Goal: Transaction & Acquisition: Purchase product/service

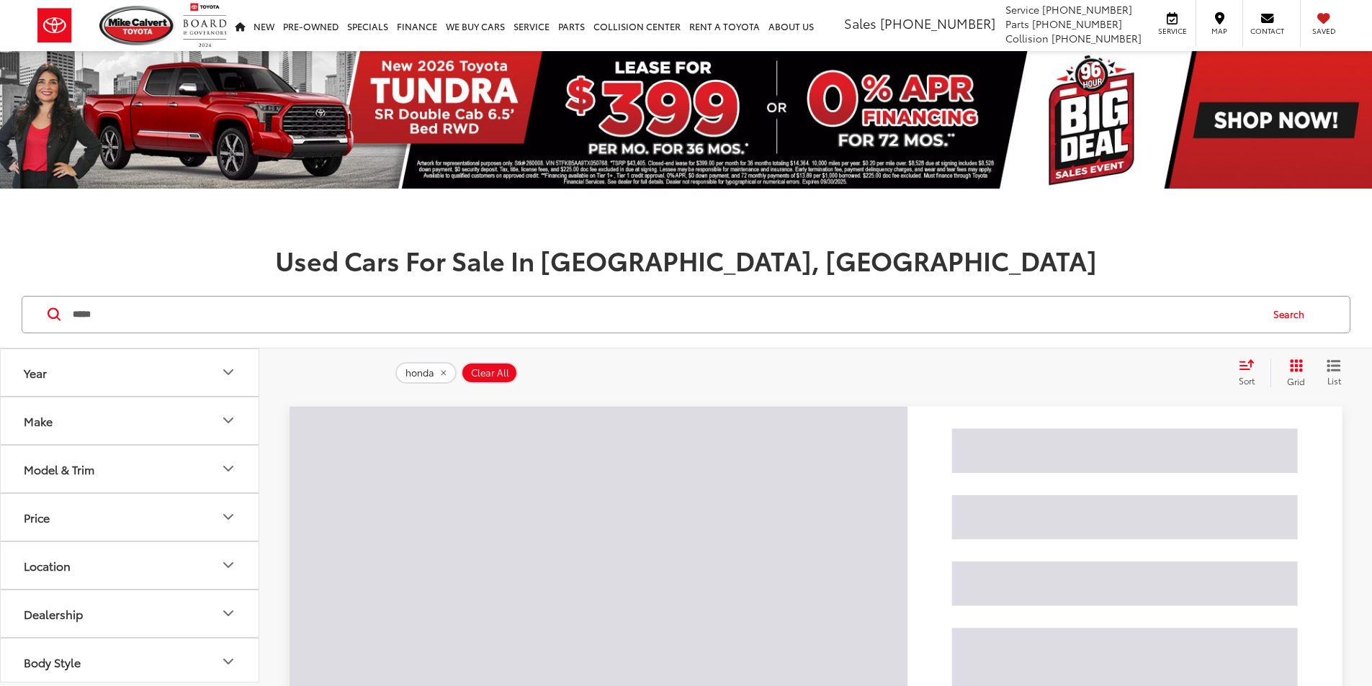
click at [352, 323] on input "*****" at bounding box center [665, 314] width 1188 height 35
click at [354, 322] on input "*****" at bounding box center [665, 314] width 1188 height 35
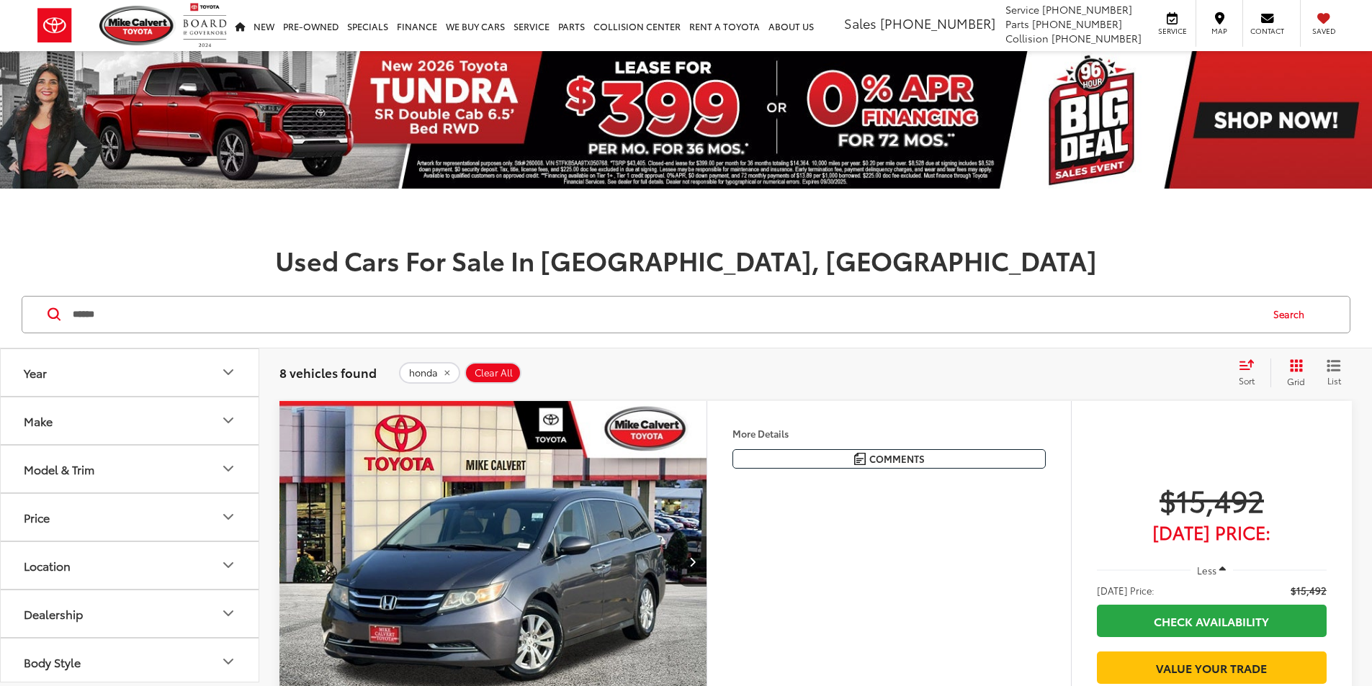
type input "******"
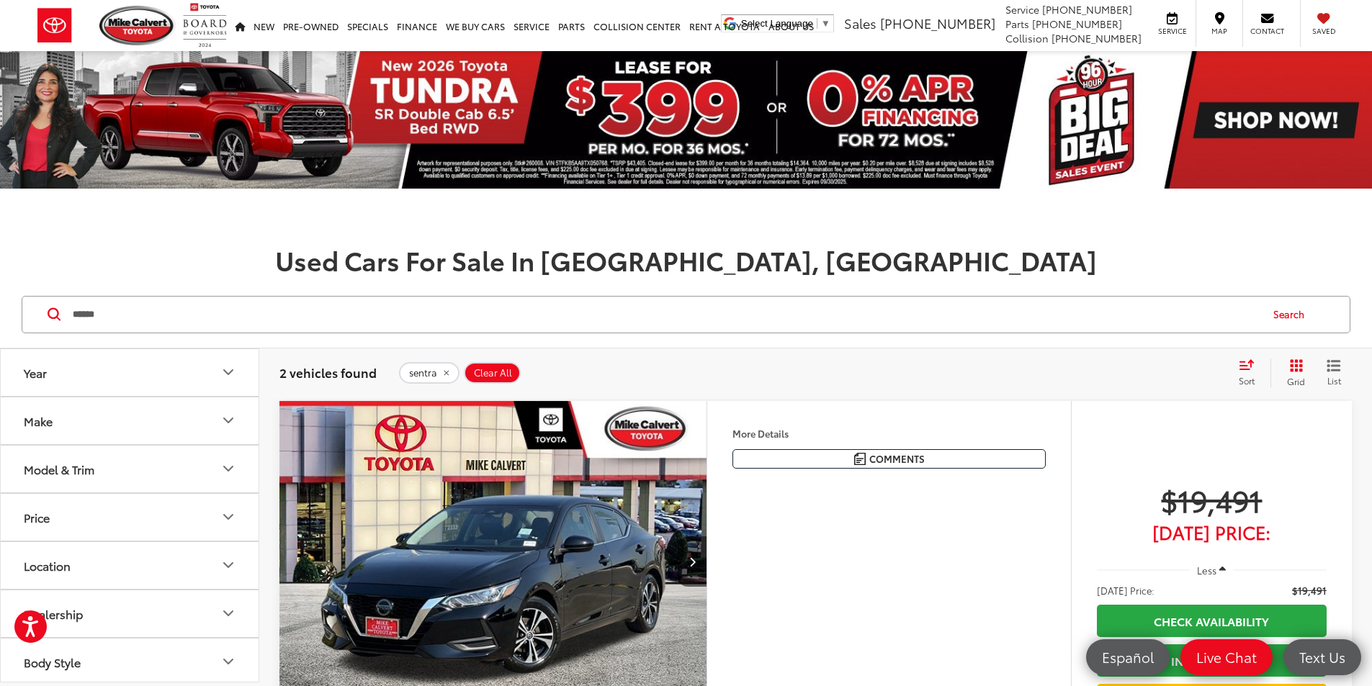
click at [176, 336] on div "****** ****** Search" at bounding box center [686, 315] width 1372 height 67
click at [176, 333] on div "****** ****** Search" at bounding box center [686, 314] width 1329 height 37
click at [176, 323] on input "******" at bounding box center [665, 314] width 1188 height 35
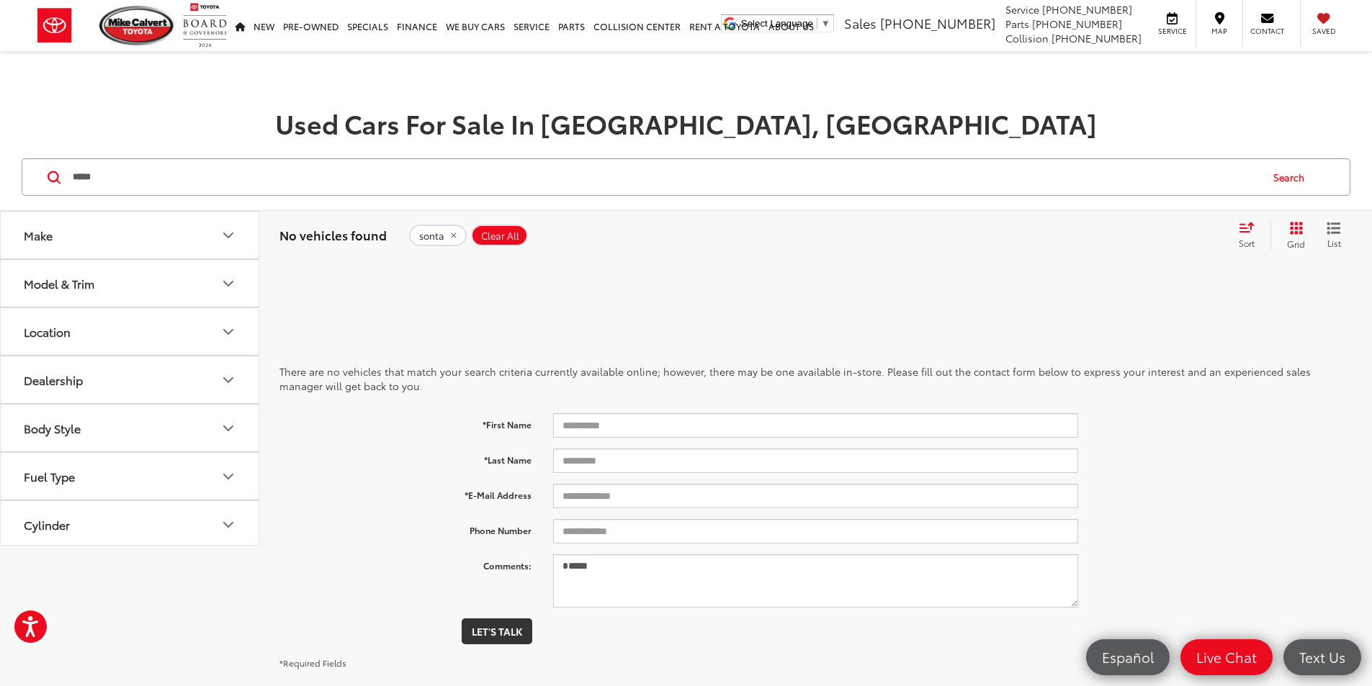
click at [192, 157] on div "***** ***** honda honda cr-v honda odyssey honda pilot honda with bluetooth® ho…" at bounding box center [686, 177] width 1372 height 67
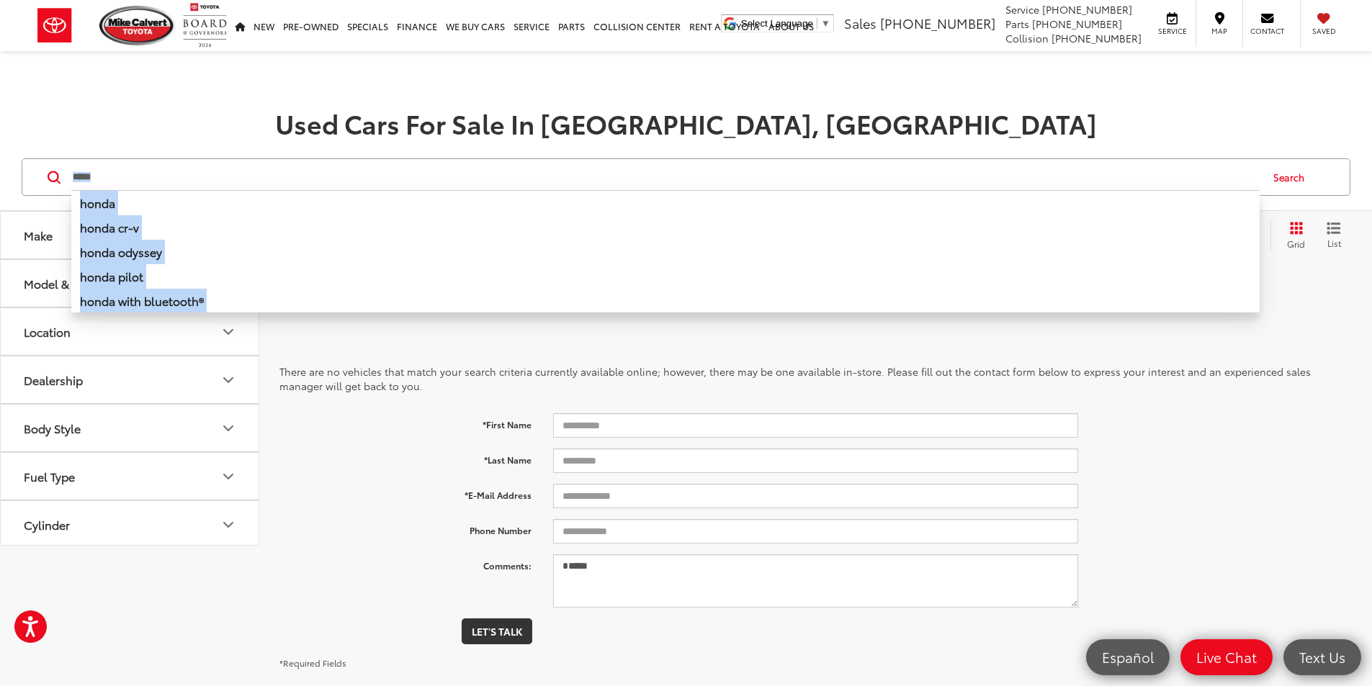
click at [188, 173] on input "*****" at bounding box center [665, 177] width 1188 height 35
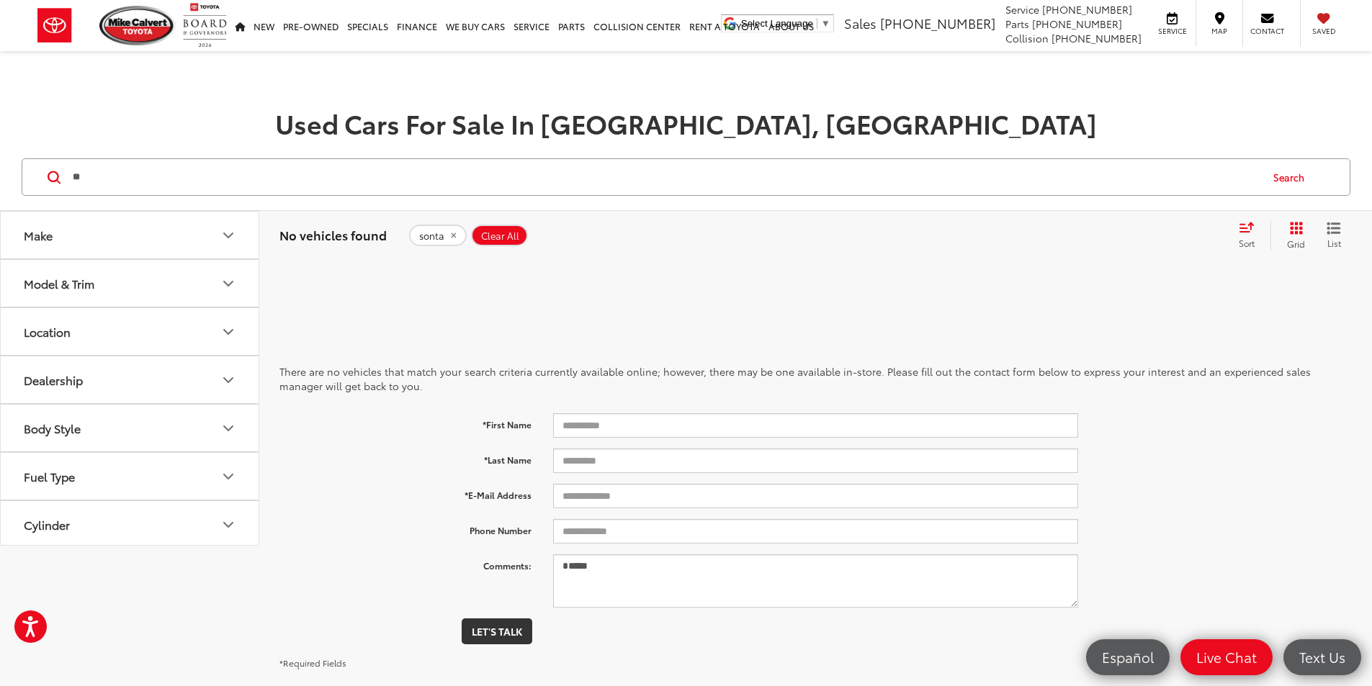
type input "*"
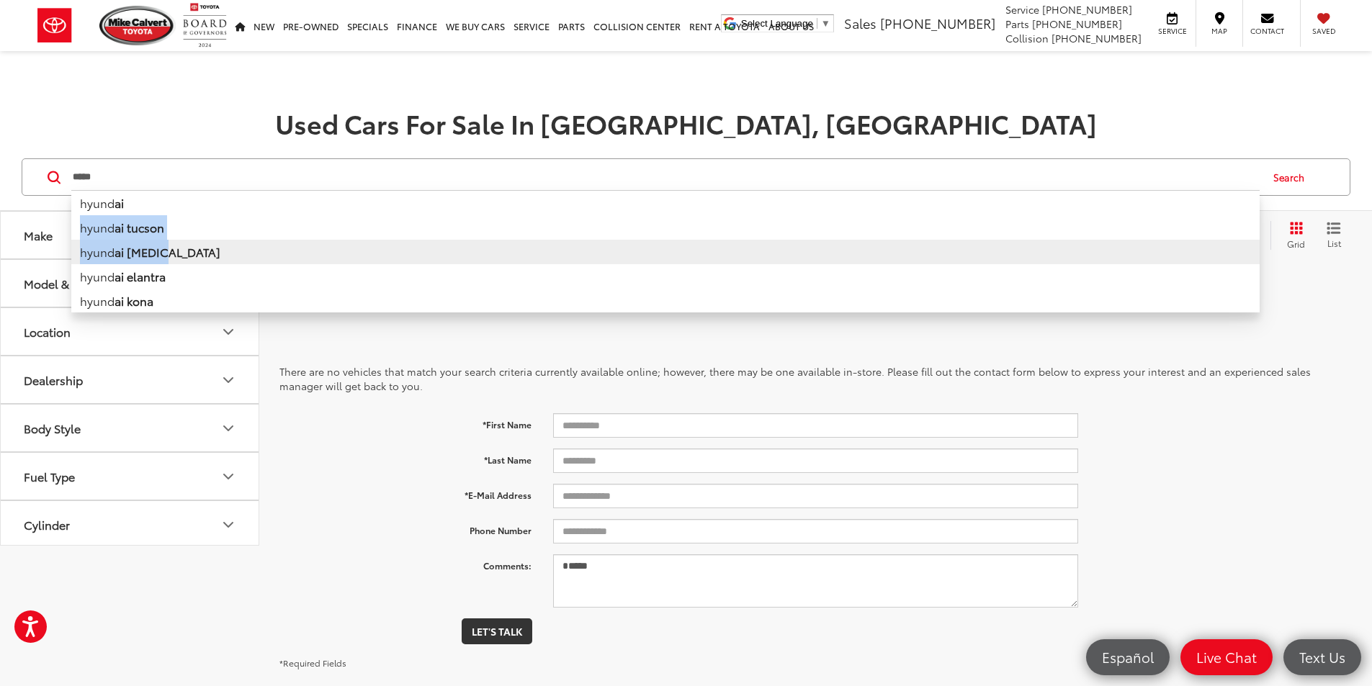
drag, startPoint x: 188, startPoint y: 206, endPoint x: 219, endPoint y: 263, distance: 64.8
click at [219, 263] on ul "hyund ai hyund ai tucson hyund ai sonata hyund ai elantra hyund ai kona hyund a…" at bounding box center [665, 251] width 1188 height 122
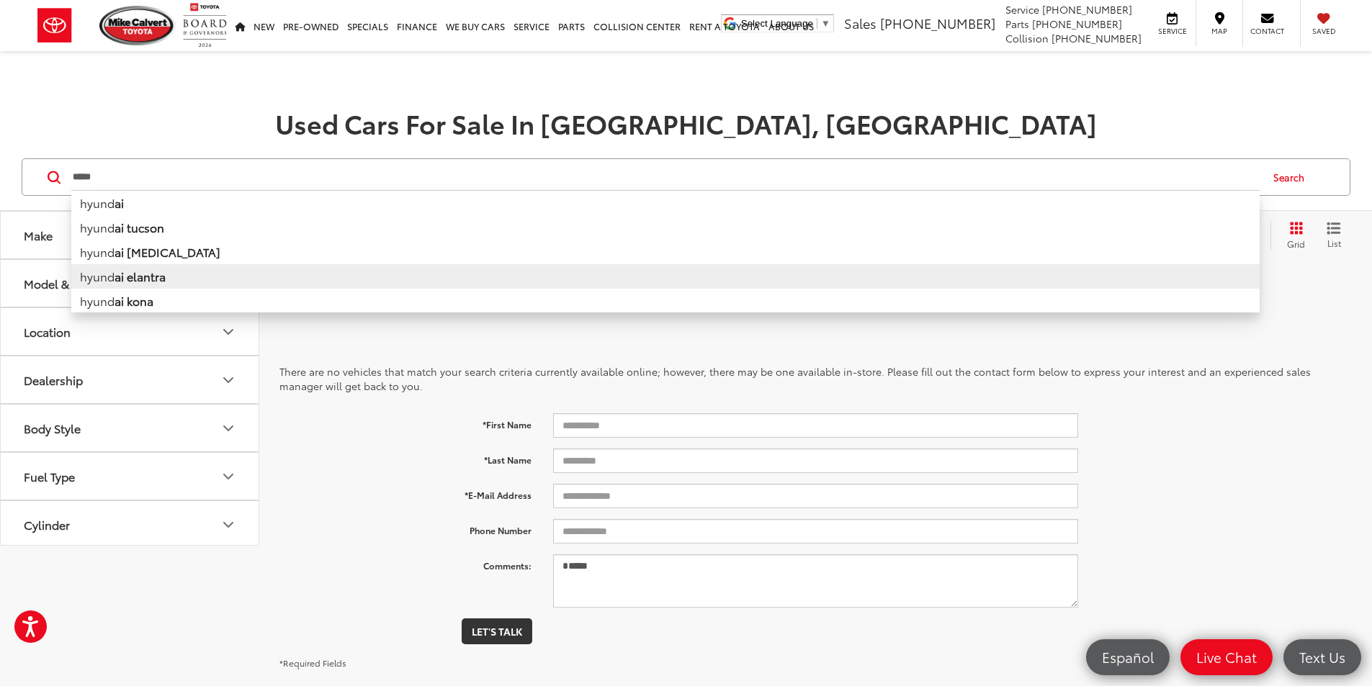
click at [215, 276] on li "hyund ai elantra" at bounding box center [665, 276] width 1188 height 24
type input "**********"
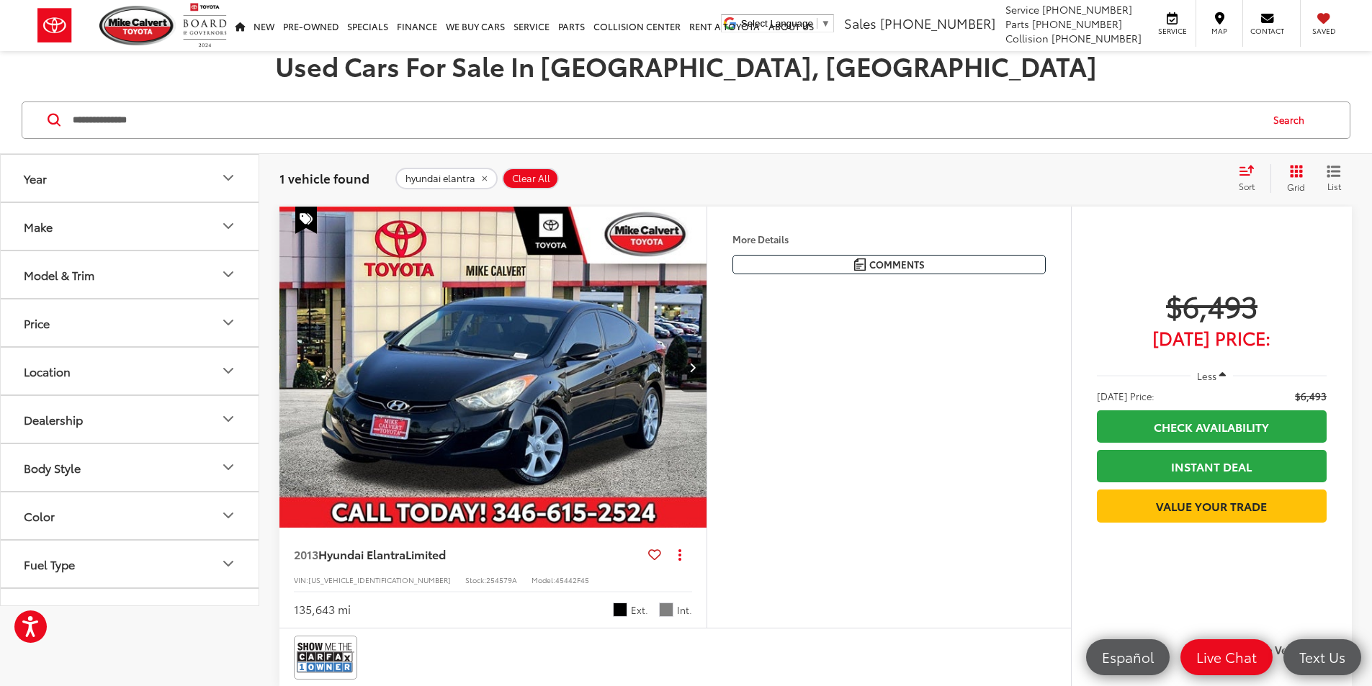
scroll to position [216, 0]
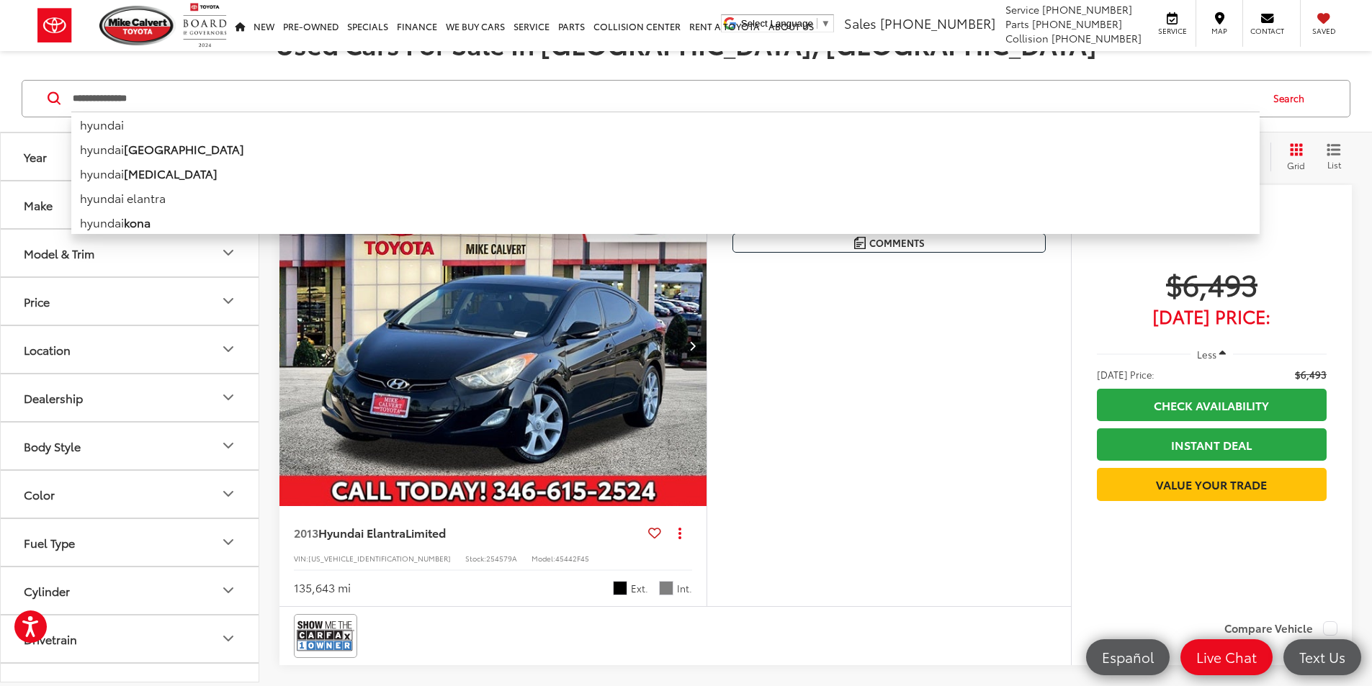
click at [436, 112] on div "**********" at bounding box center [665, 98] width 1188 height 35
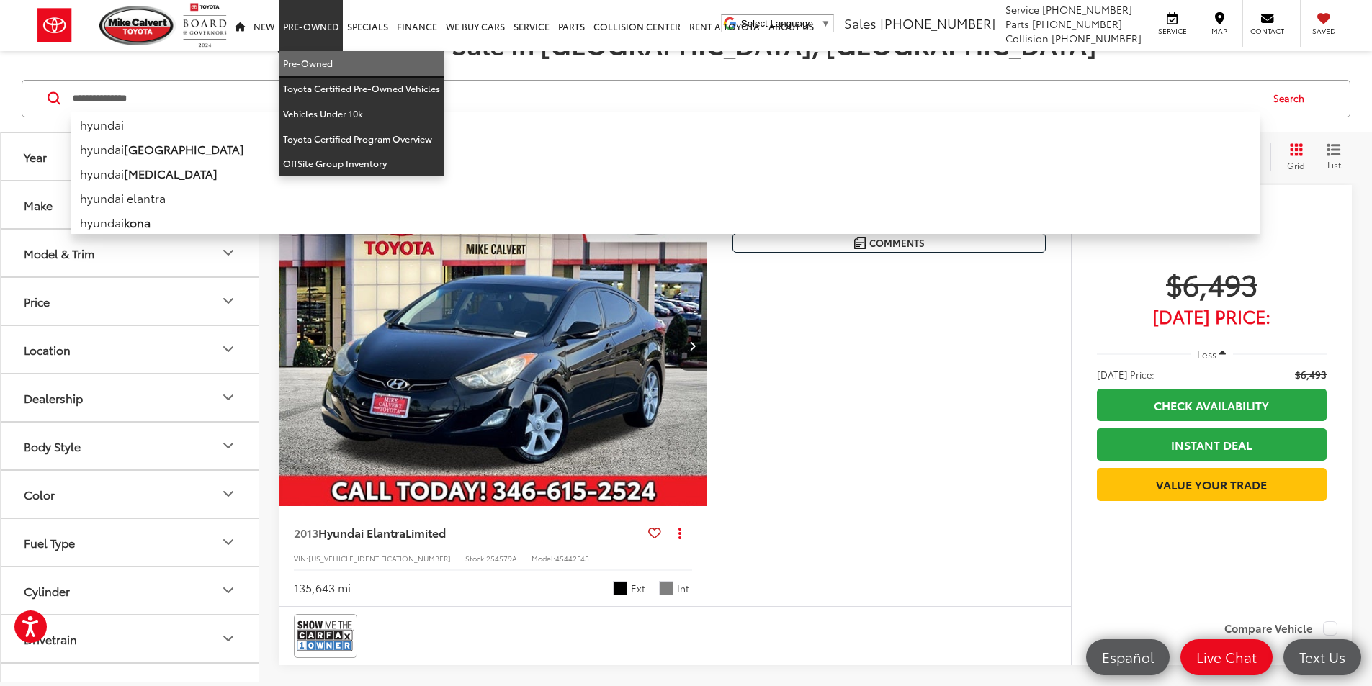
click at [341, 72] on link "Pre-Owned" at bounding box center [362, 63] width 166 height 25
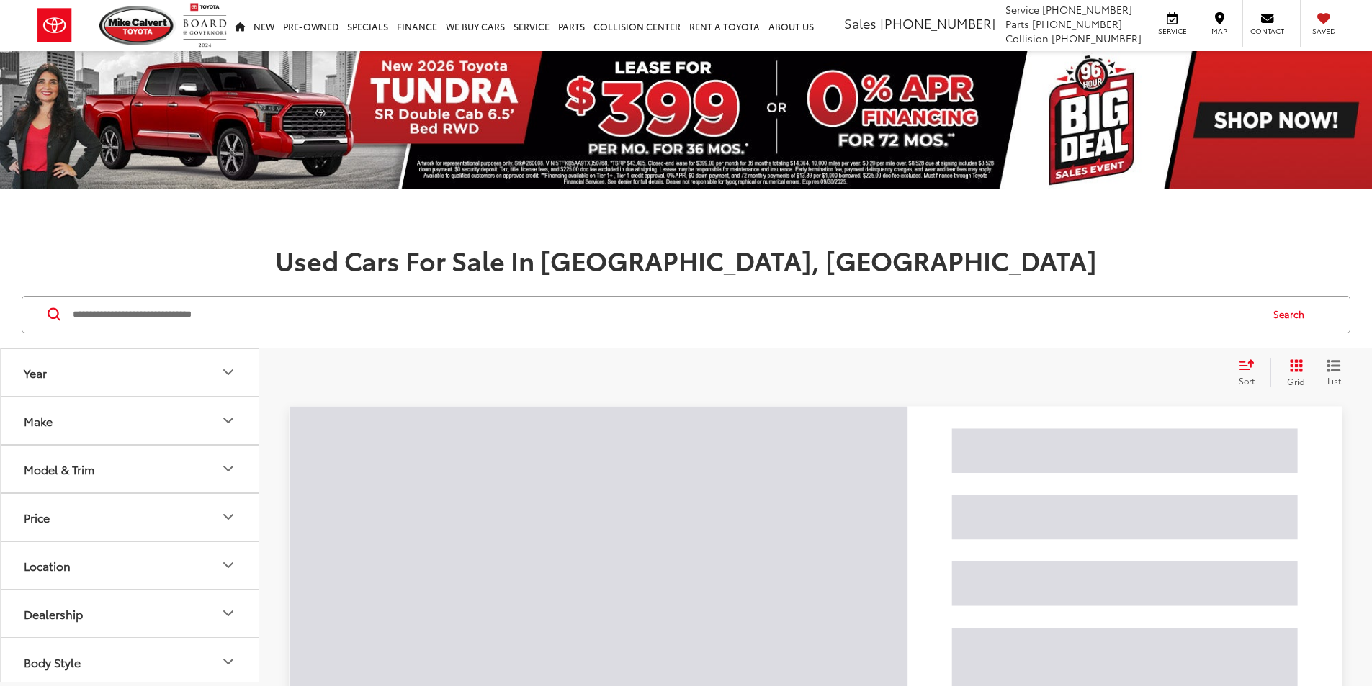
click at [353, 328] on input "Search by Make, Model, or Keyword" at bounding box center [665, 314] width 1188 height 35
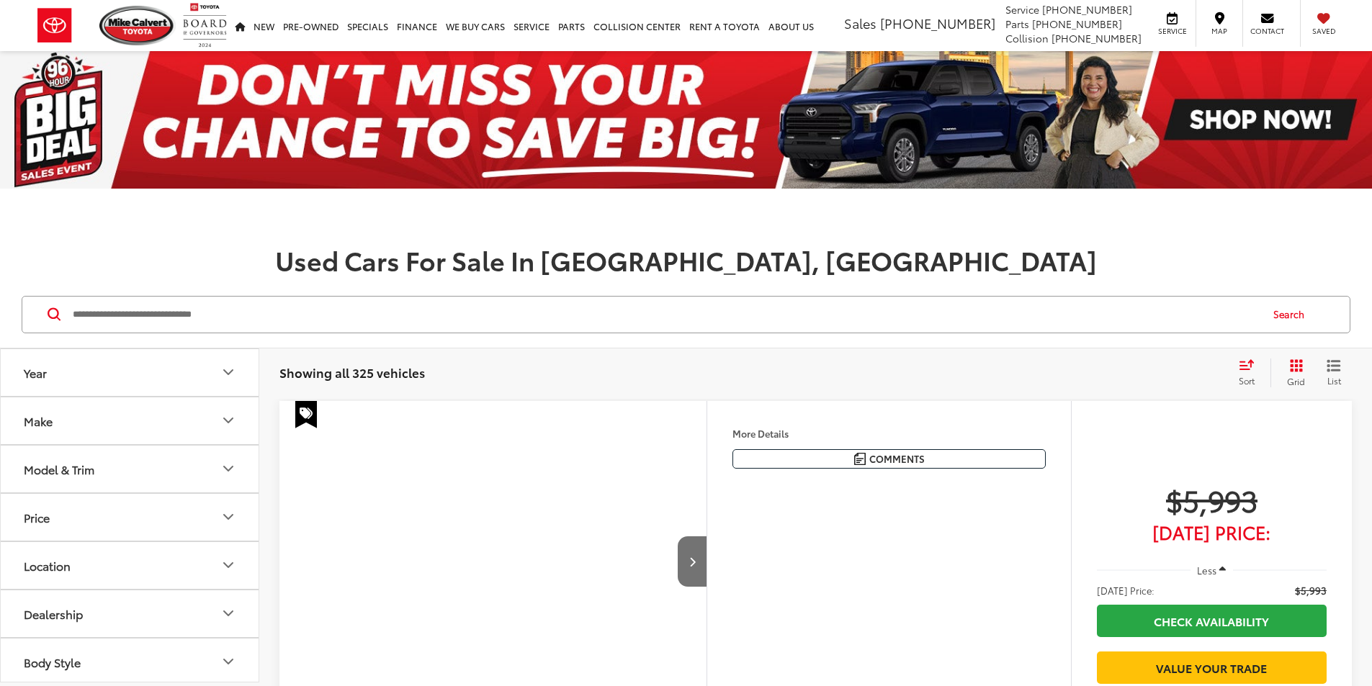
click at [97, 430] on button "Make" at bounding box center [130, 421] width 259 height 47
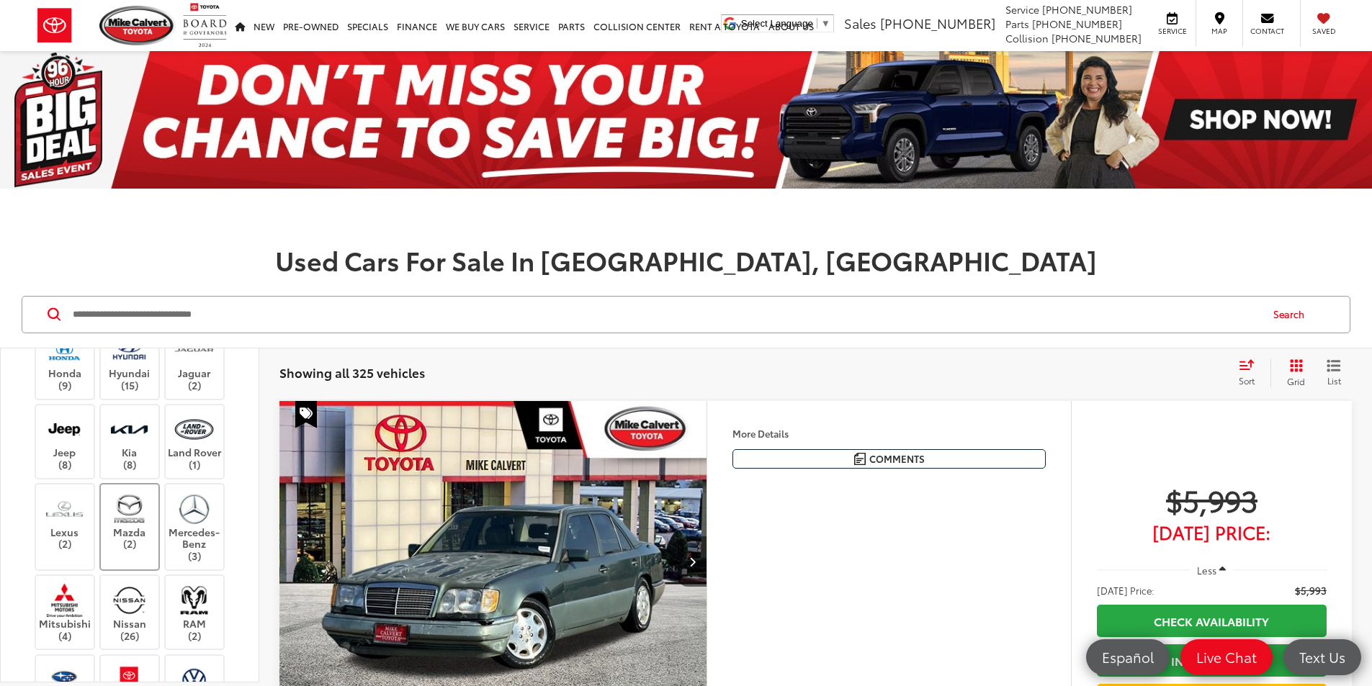
scroll to position [648, 0]
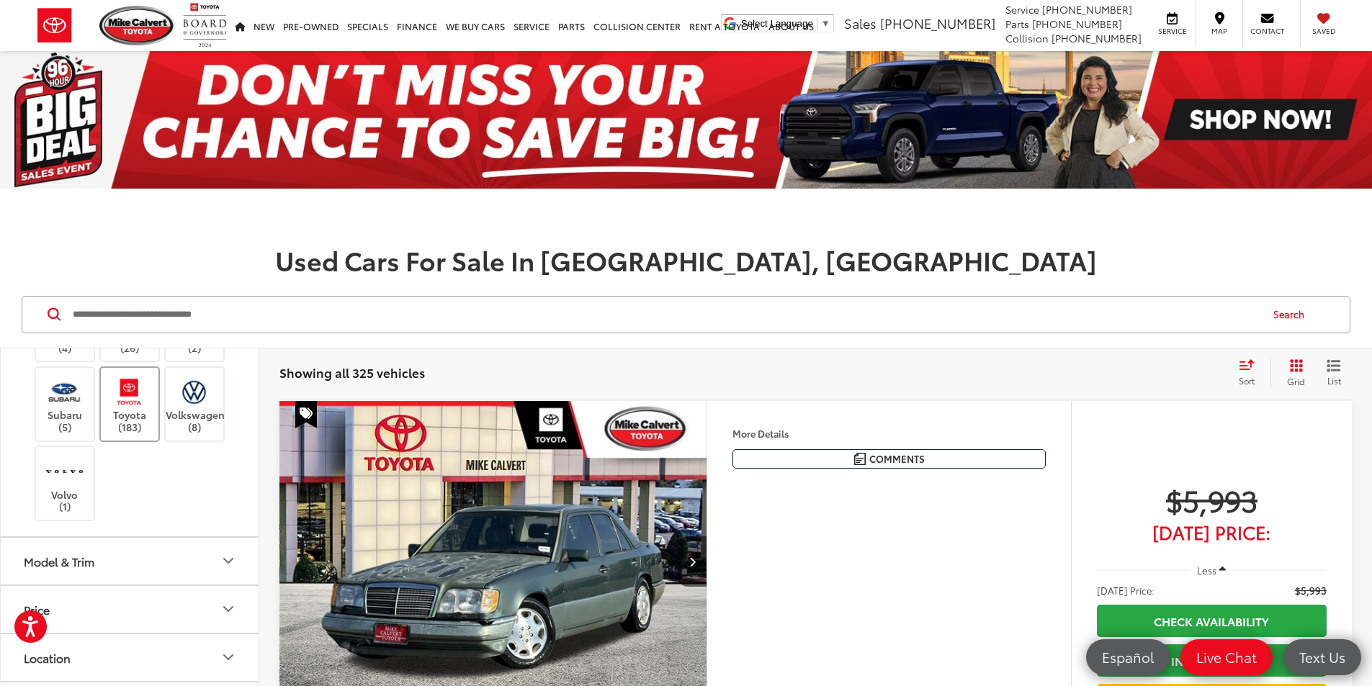
click at [131, 419] on label "Toyota (183)" at bounding box center [130, 404] width 58 height 58
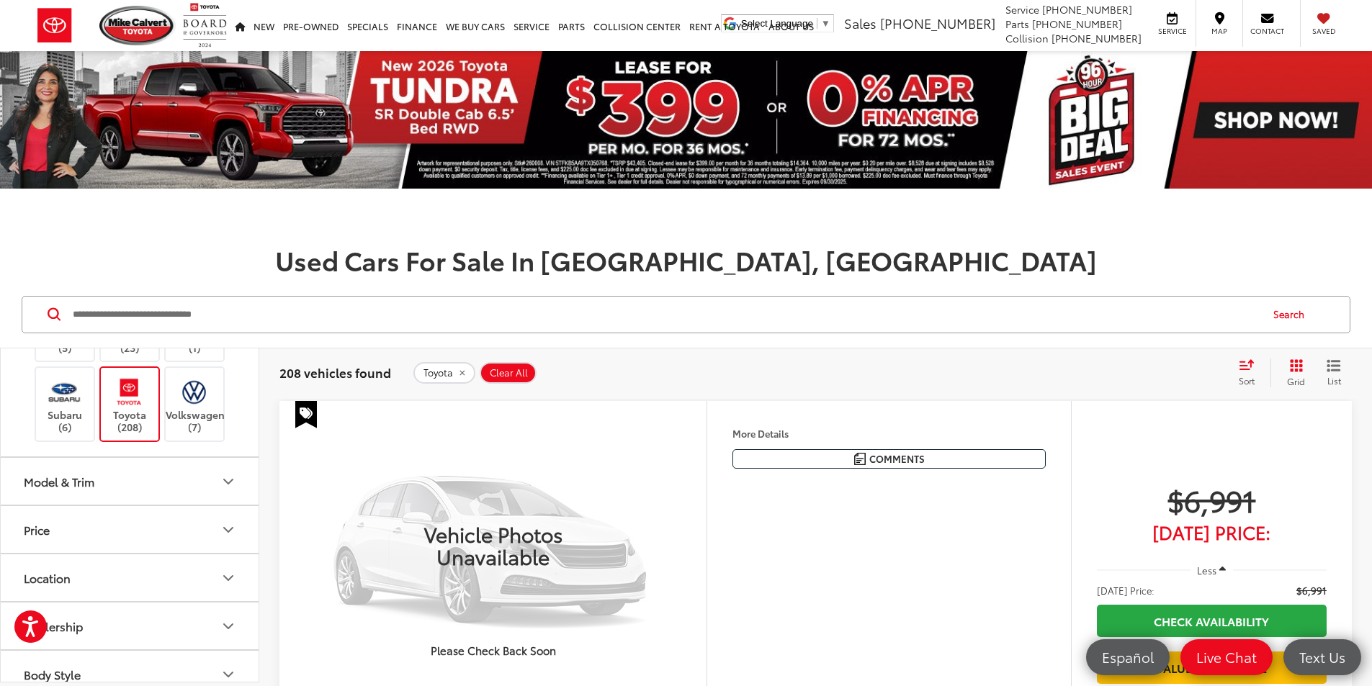
click at [281, 208] on h1 at bounding box center [686, 217] width 1372 height 29
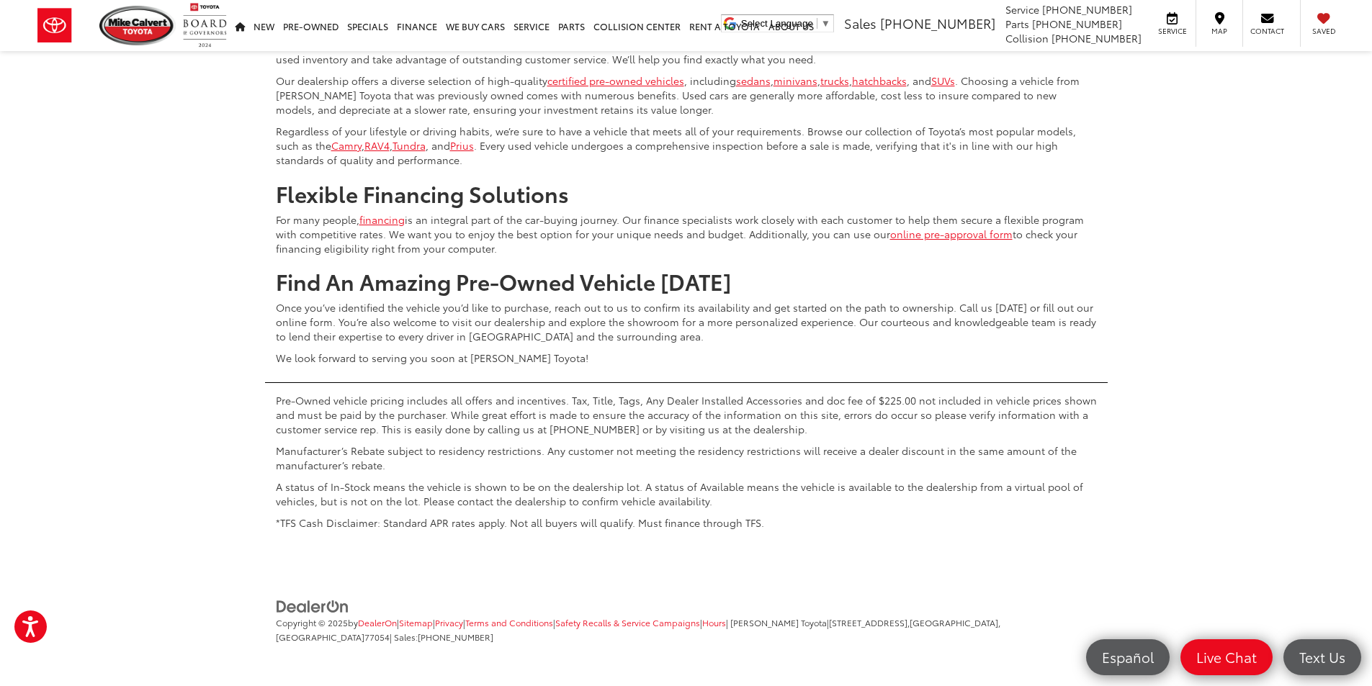
scroll to position [7202, 0]
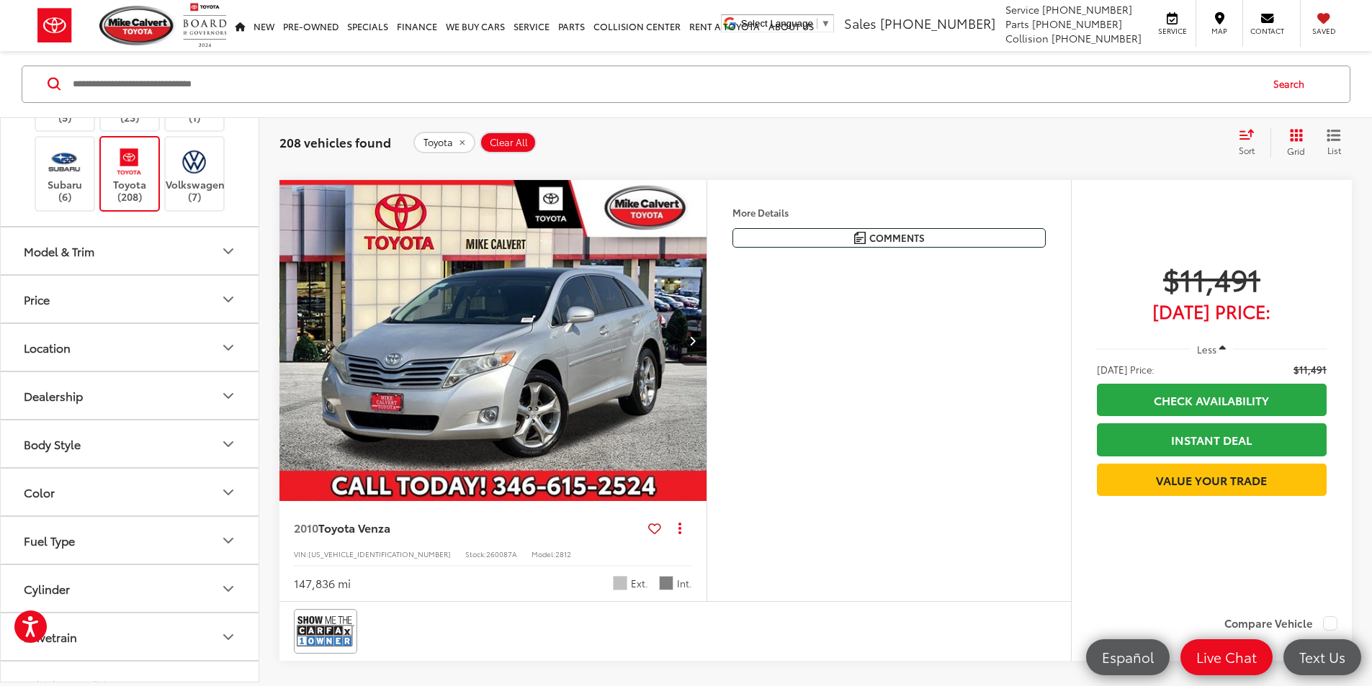
scroll to position [5992, 0]
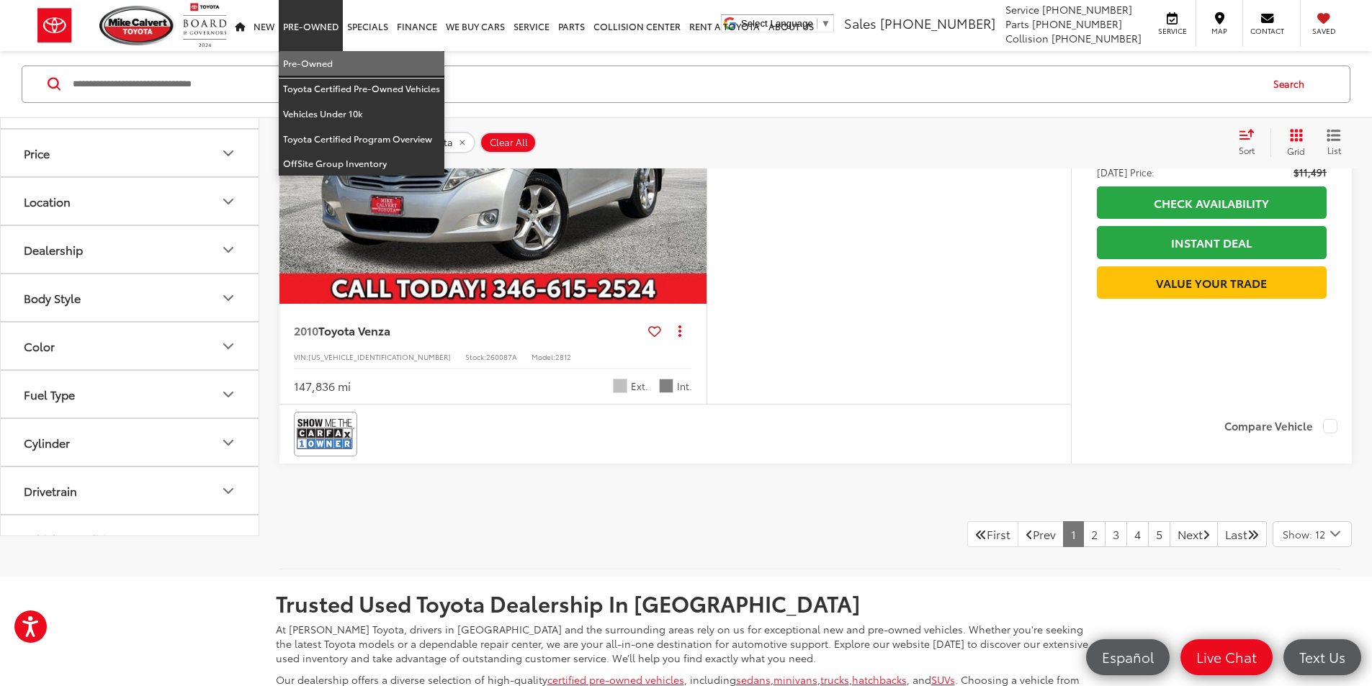
click at [335, 59] on link "Pre-Owned" at bounding box center [362, 63] width 166 height 25
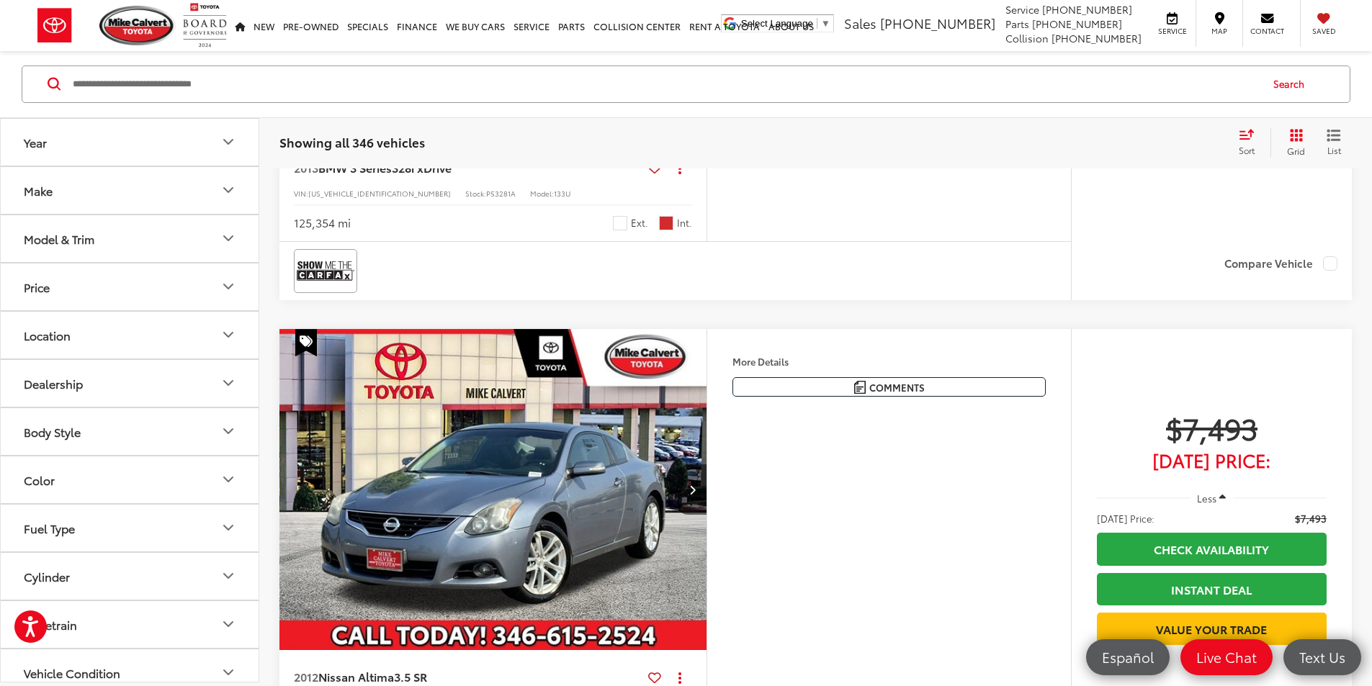
scroll to position [3169, 0]
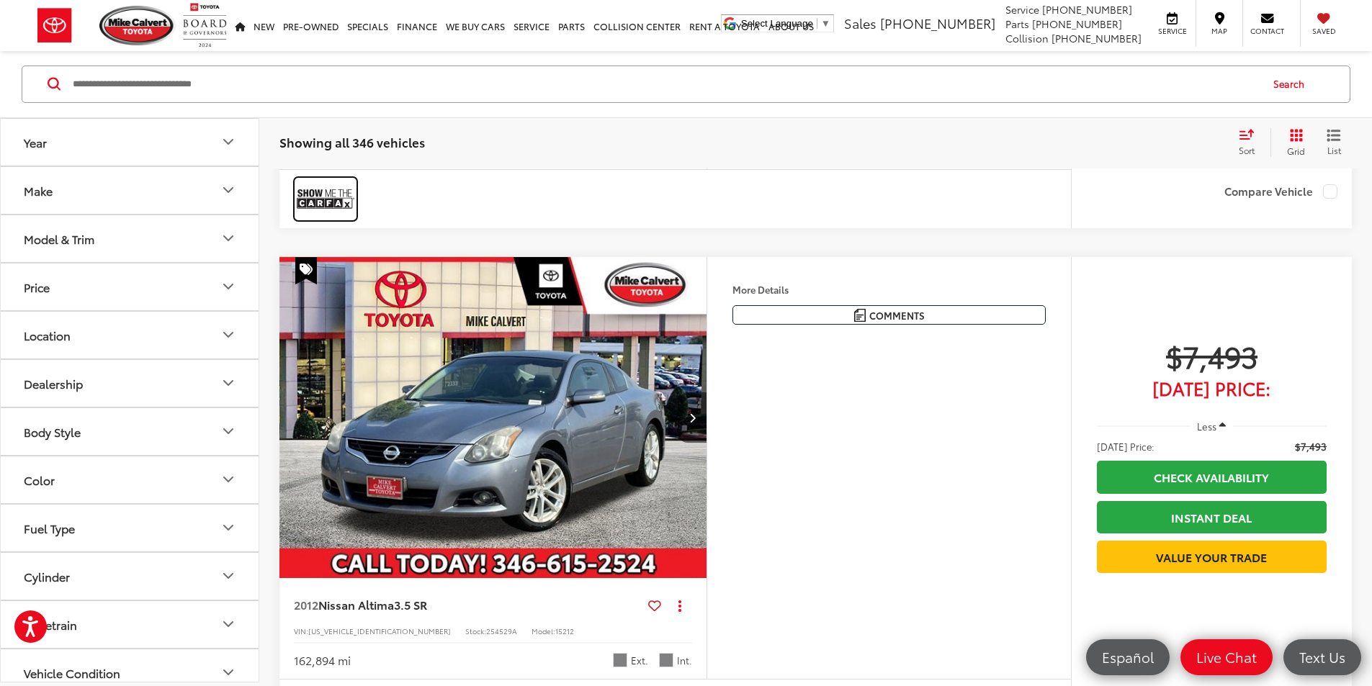
click at [337, 218] on img at bounding box center [326, 199] width 58 height 38
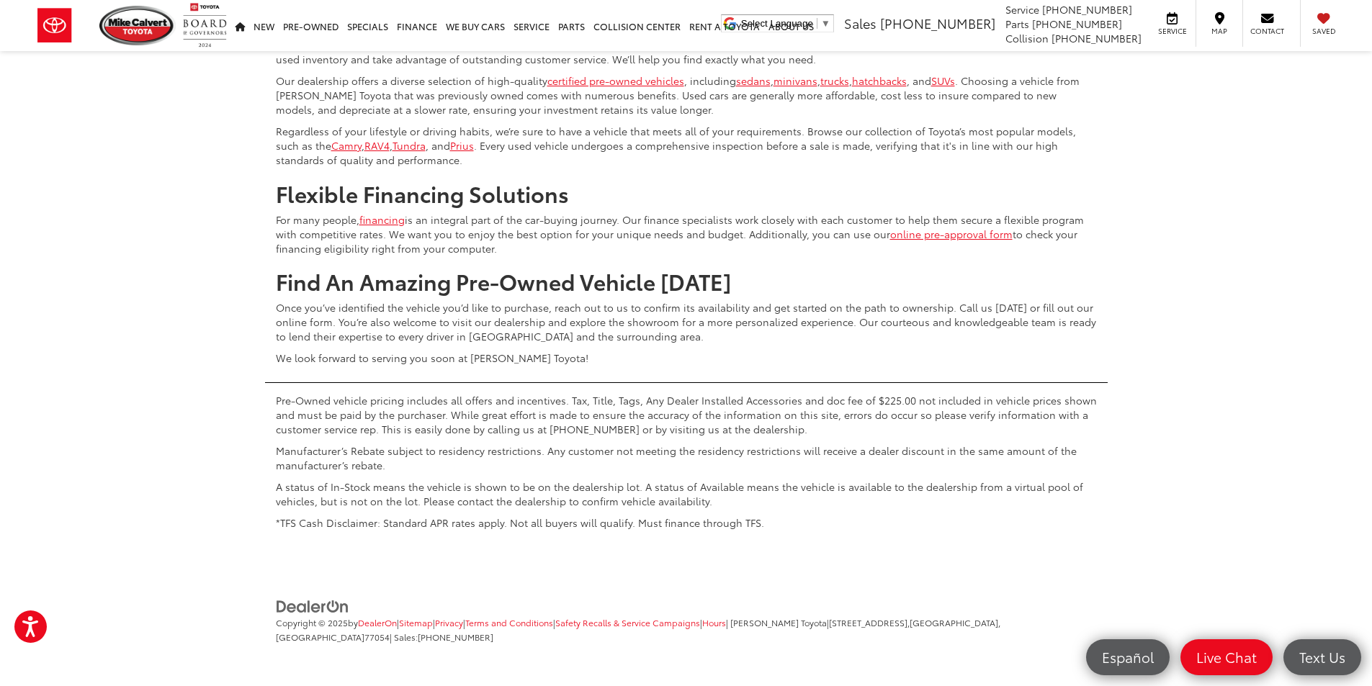
scroll to position [6914, 0]
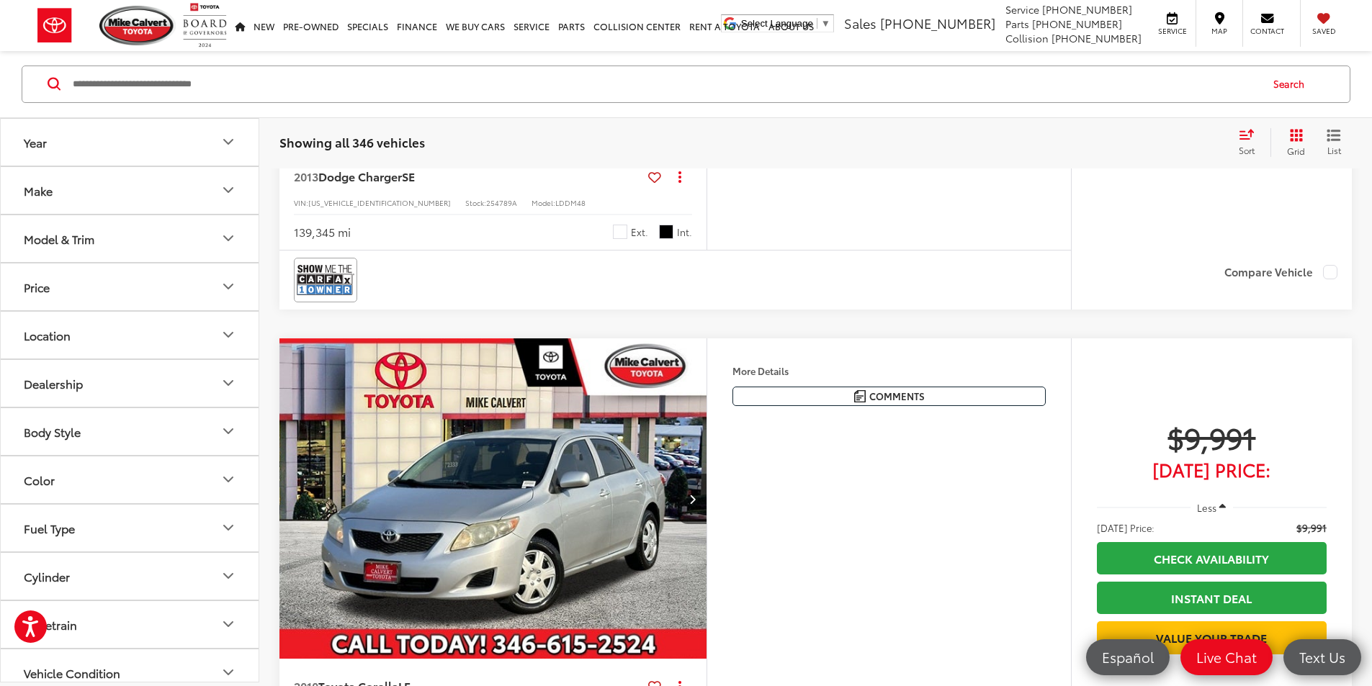
scroll to position [2103, 0]
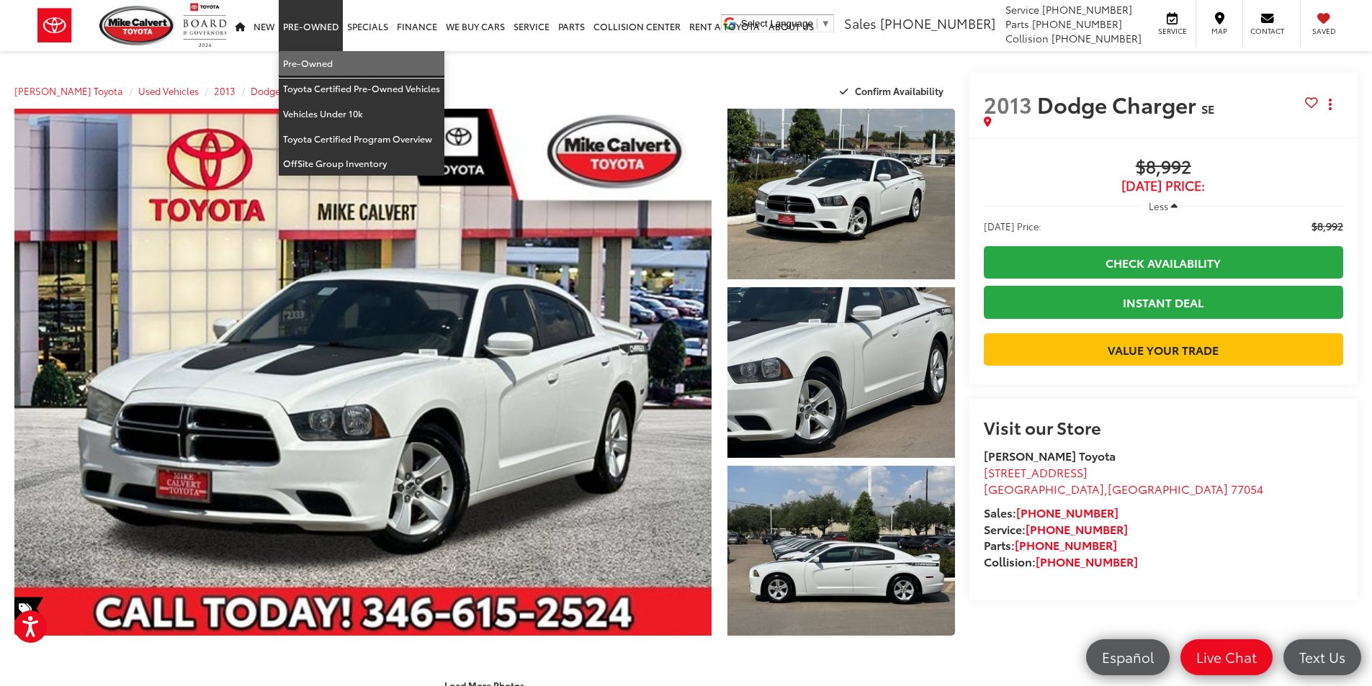
click at [333, 60] on link "Pre-Owned" at bounding box center [362, 63] width 166 height 25
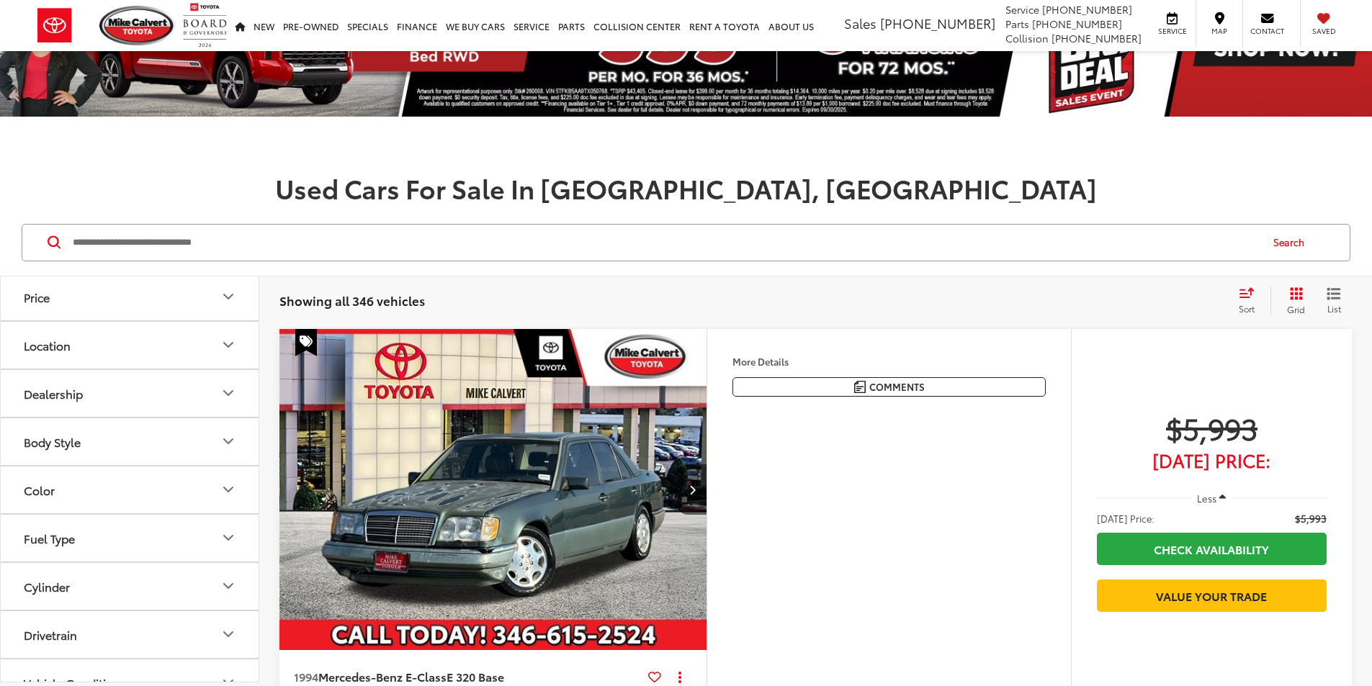
scroll to position [270, 0]
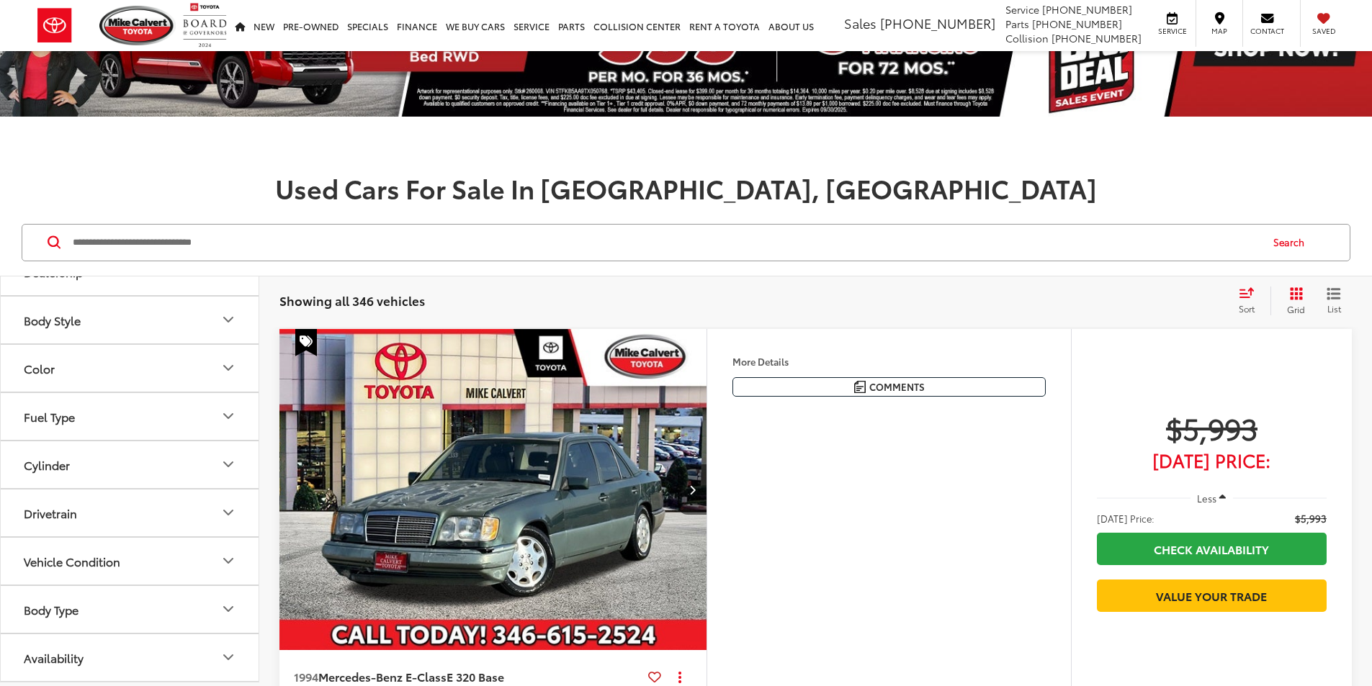
click at [78, 321] on div "Body Style" at bounding box center [52, 320] width 57 height 14
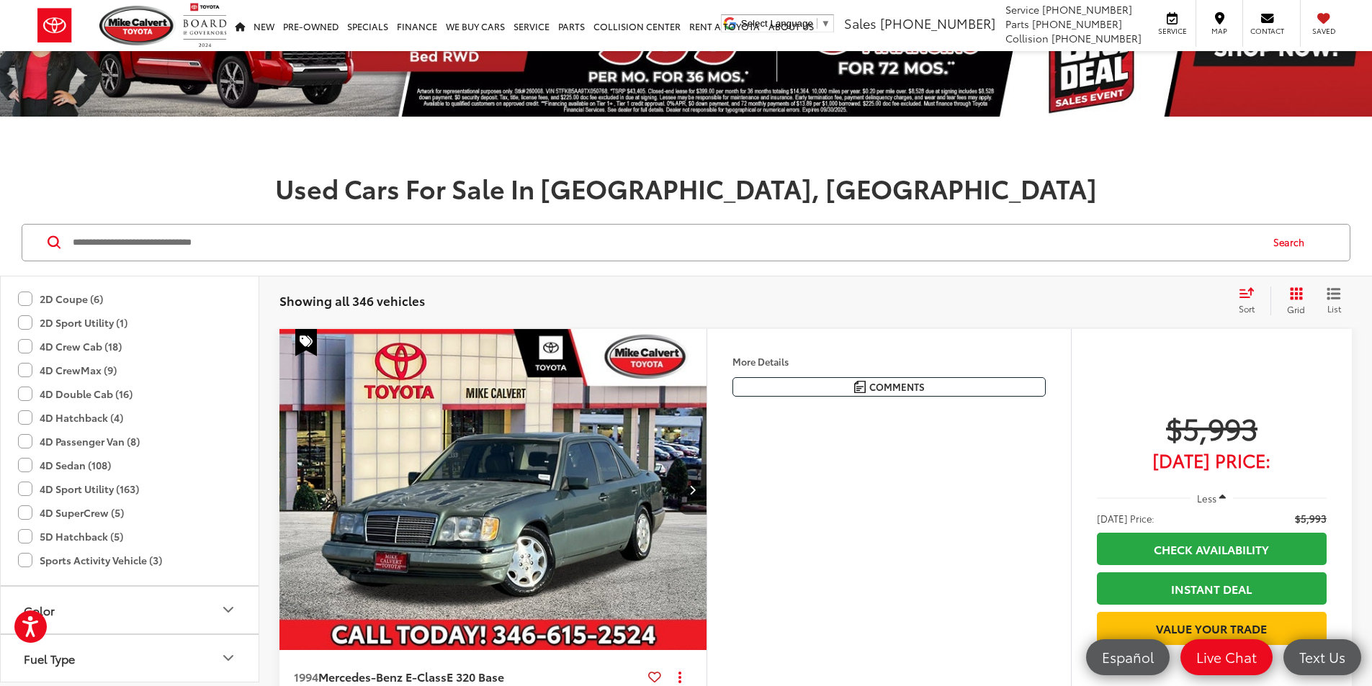
scroll to position [280, 0]
click at [19, 395] on label "4D Crew Cab (18)" at bounding box center [70, 393] width 104 height 24
click at [27, 416] on label "4D CrewMax (9)" at bounding box center [67, 417] width 99 height 24
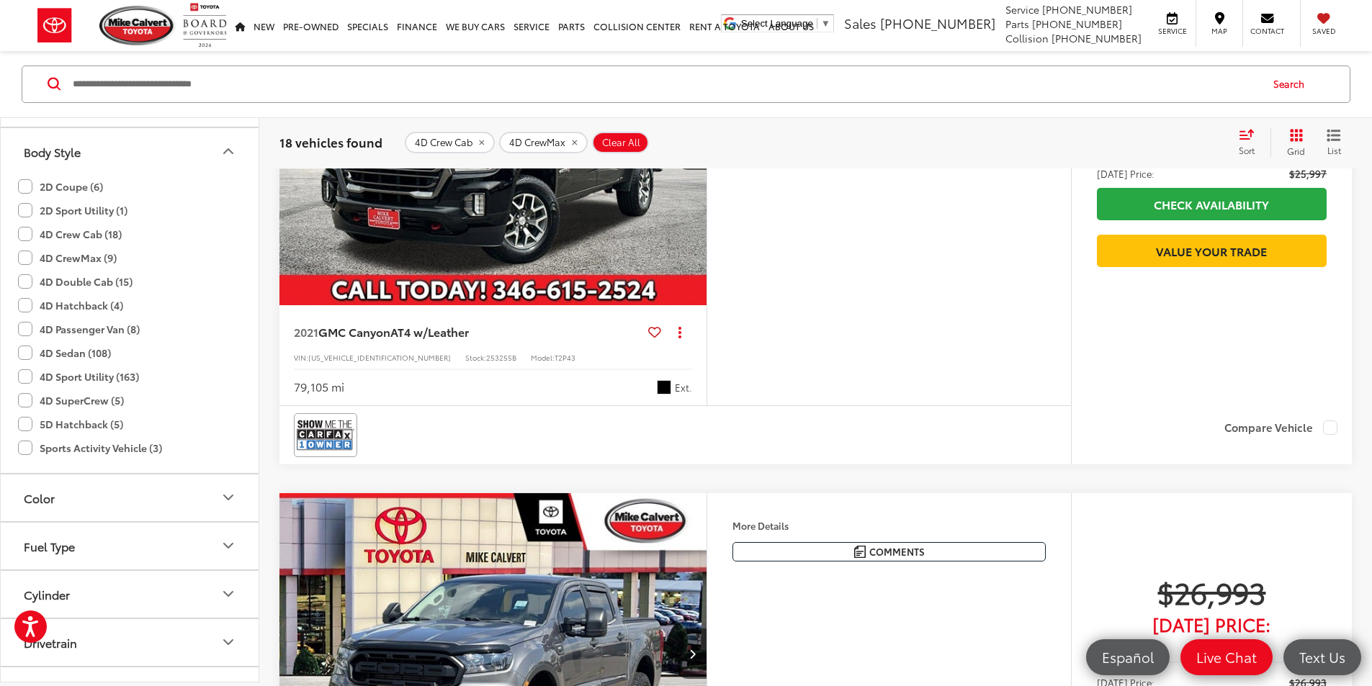
scroll to position [230, 0]
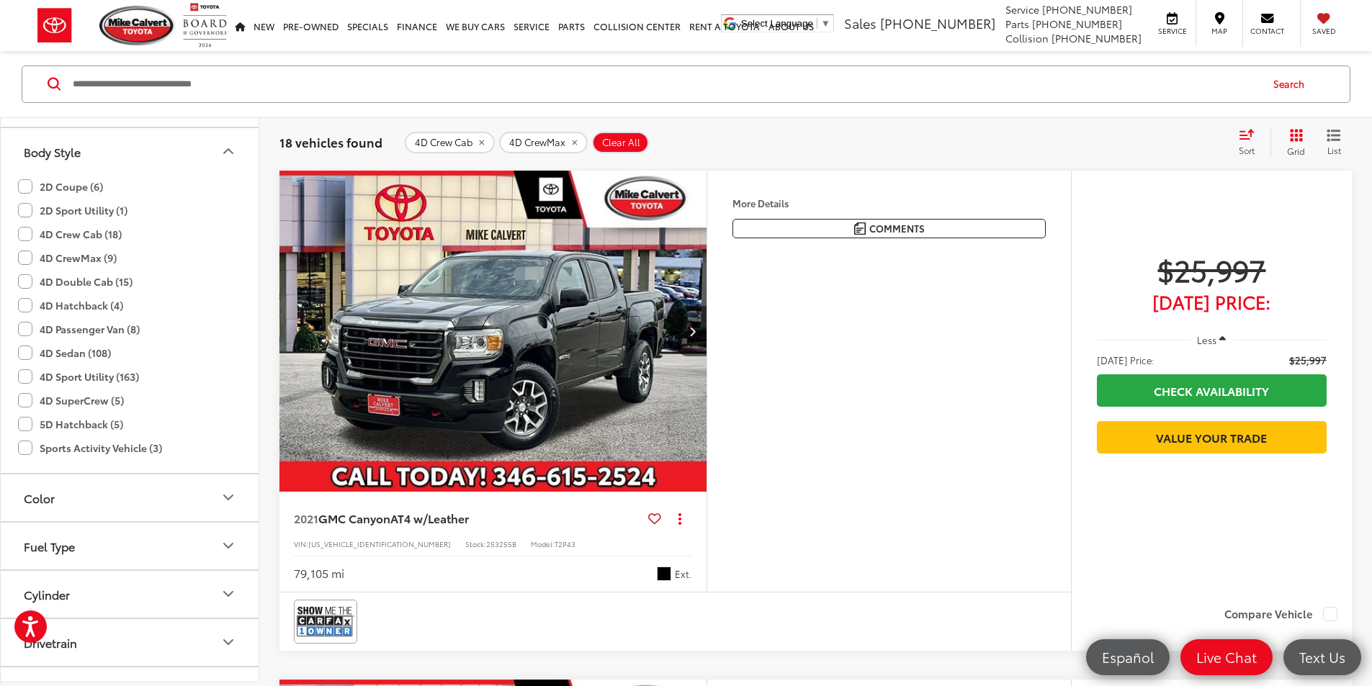
click at [24, 282] on label "4D Double Cab (15)" at bounding box center [75, 282] width 115 height 24
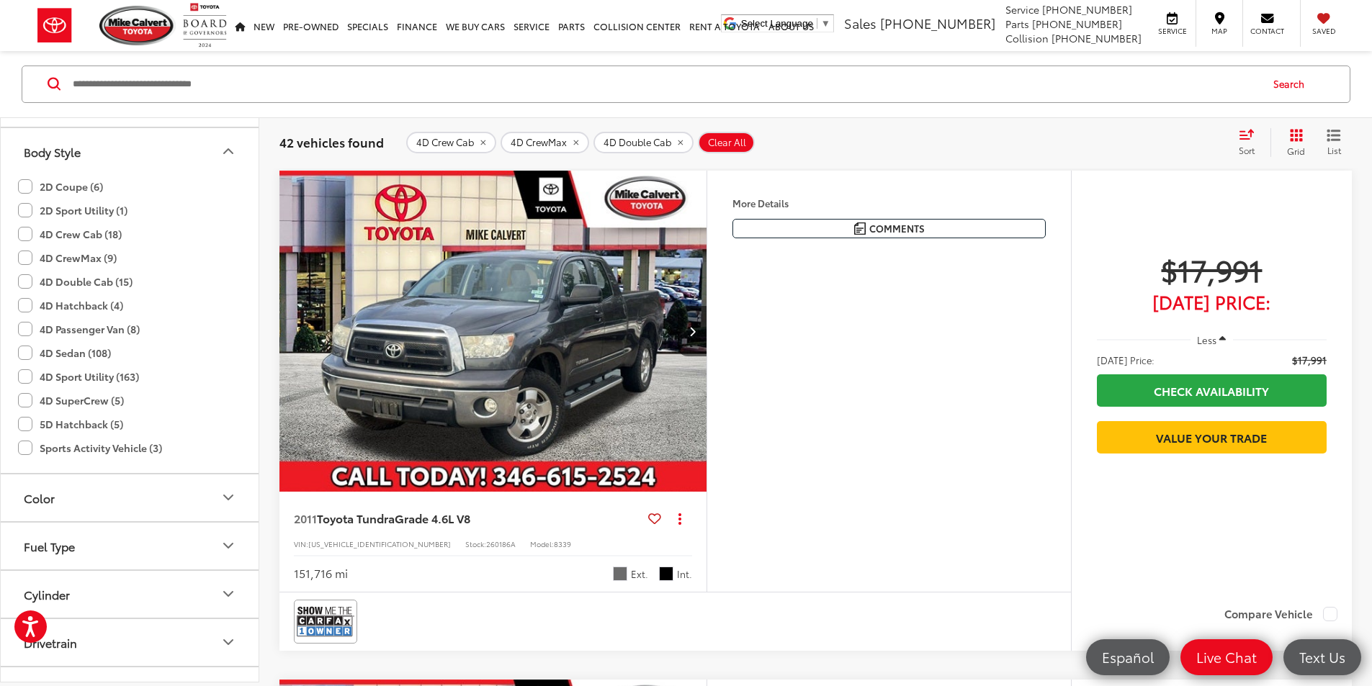
click at [927, 512] on div "Features Bluetooth® 4WD/AWD Keyless Entry Emergency Brake Assist Cold Weather P…" at bounding box center [889, 382] width 364 height 422
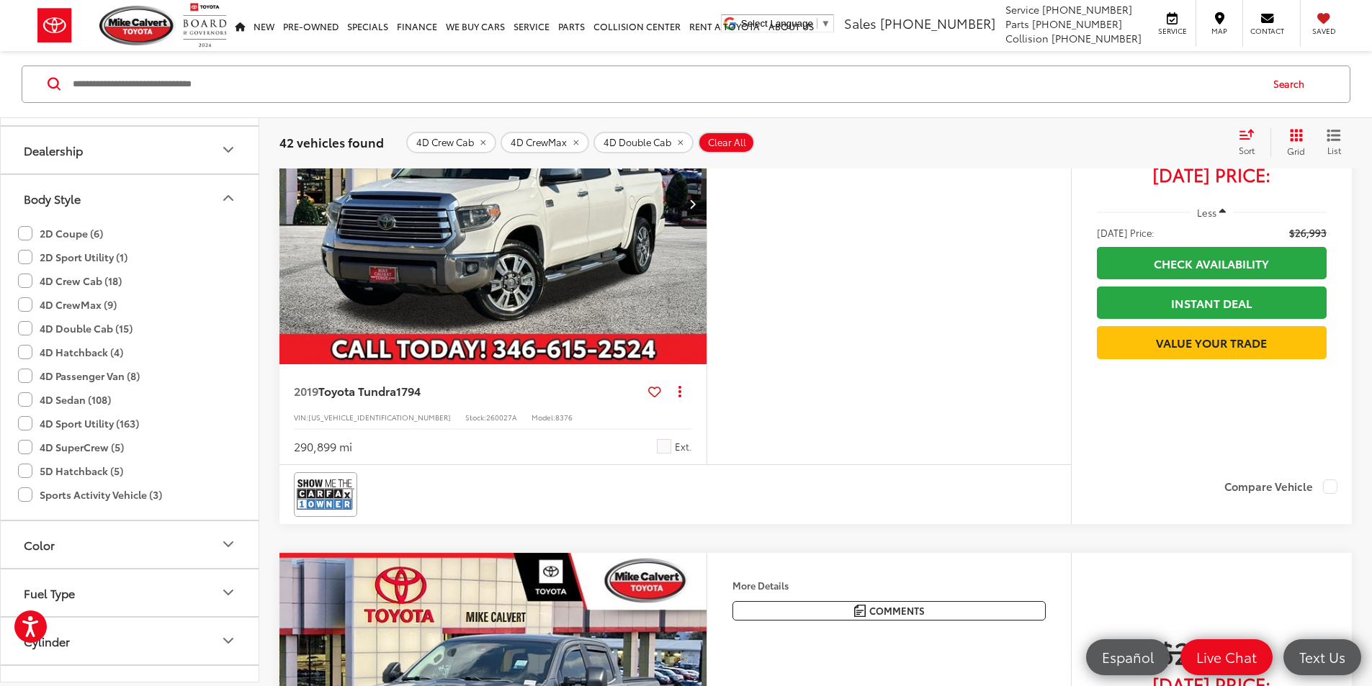
scroll to position [208, 0]
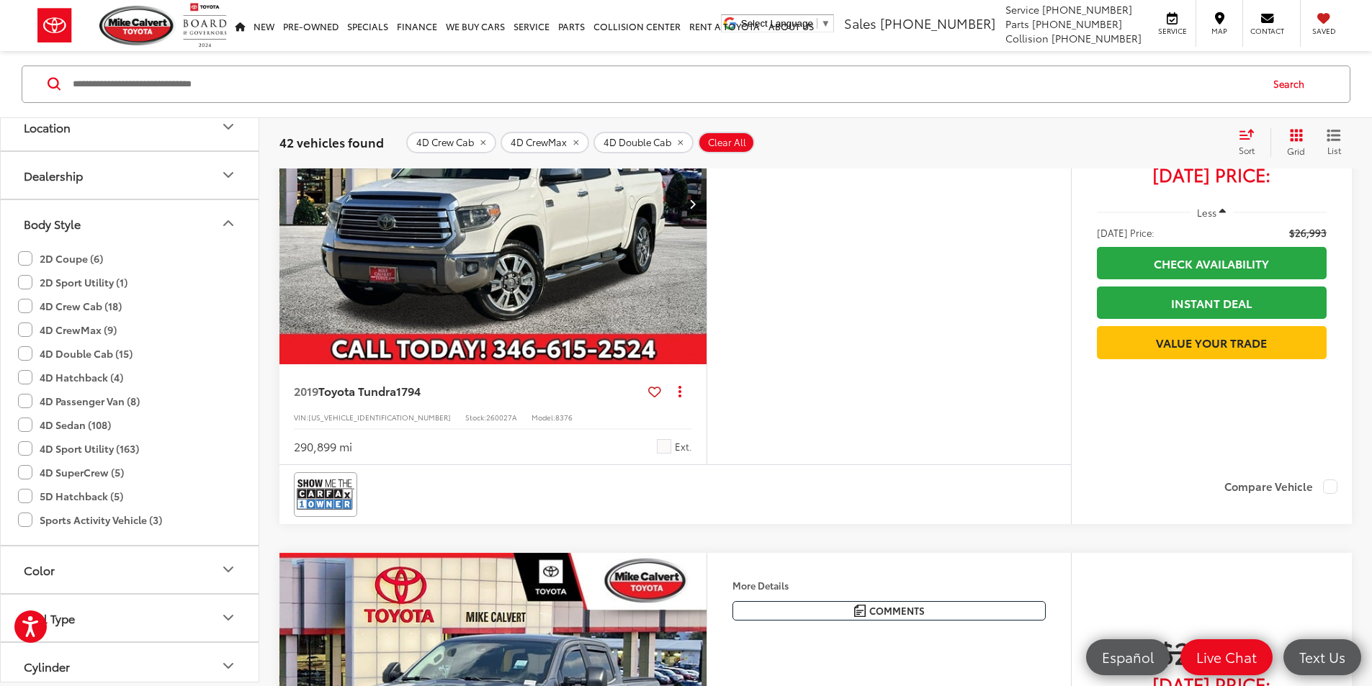
click at [23, 336] on label "4D CrewMax (9)" at bounding box center [67, 330] width 99 height 24
click at [23, 308] on label "4D Crew Cab (18)" at bounding box center [70, 307] width 104 height 24
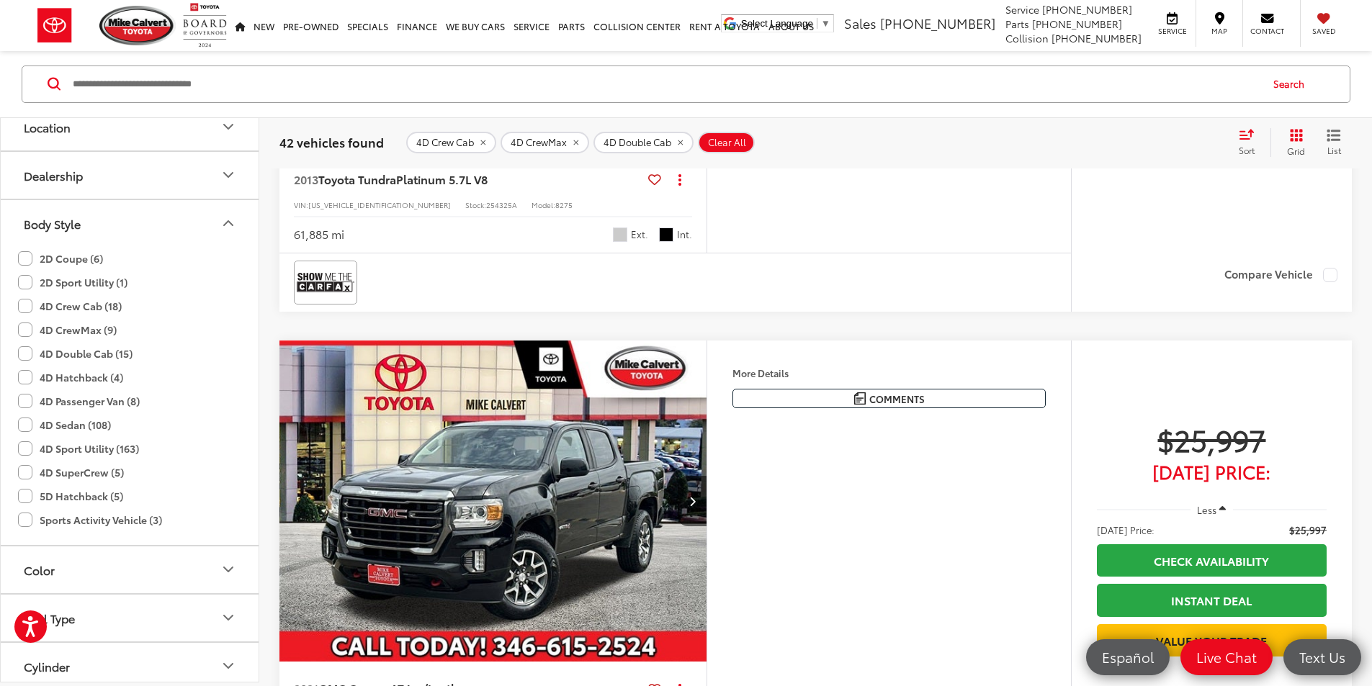
click at [22, 349] on label "4D Double Cab (15)" at bounding box center [75, 354] width 115 height 24
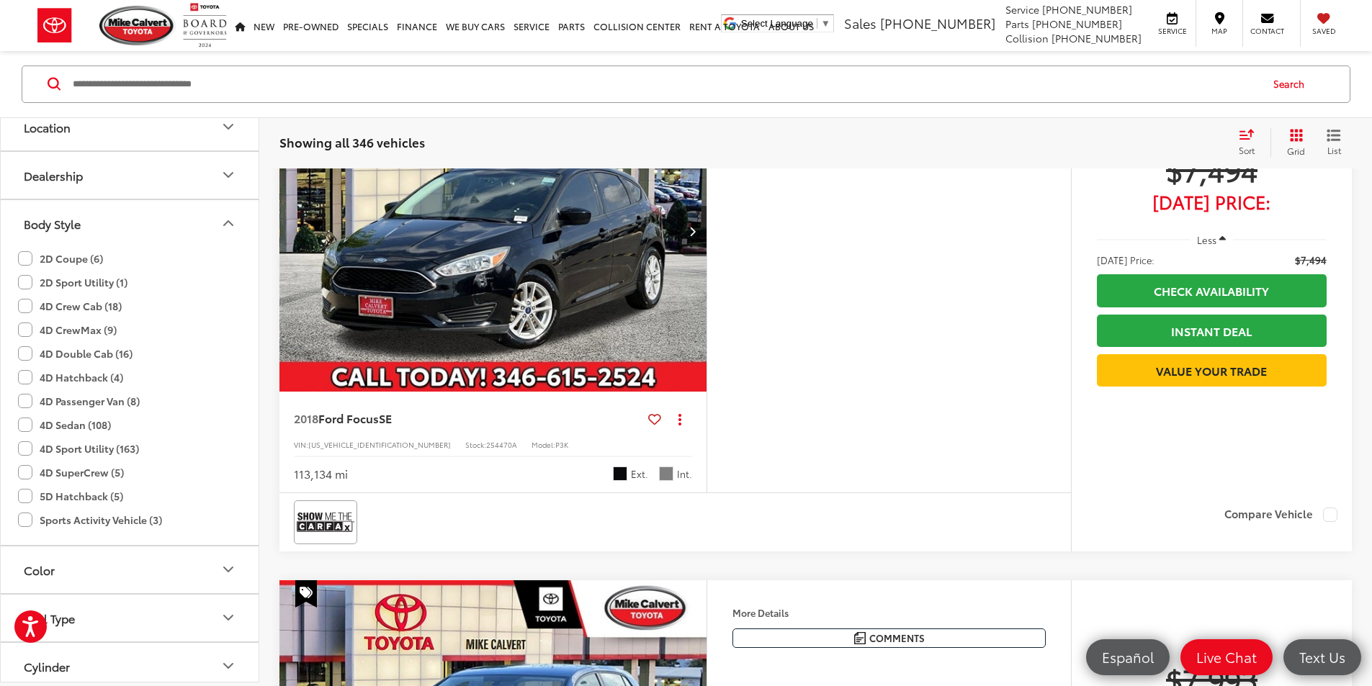
scroll to position [3760, 0]
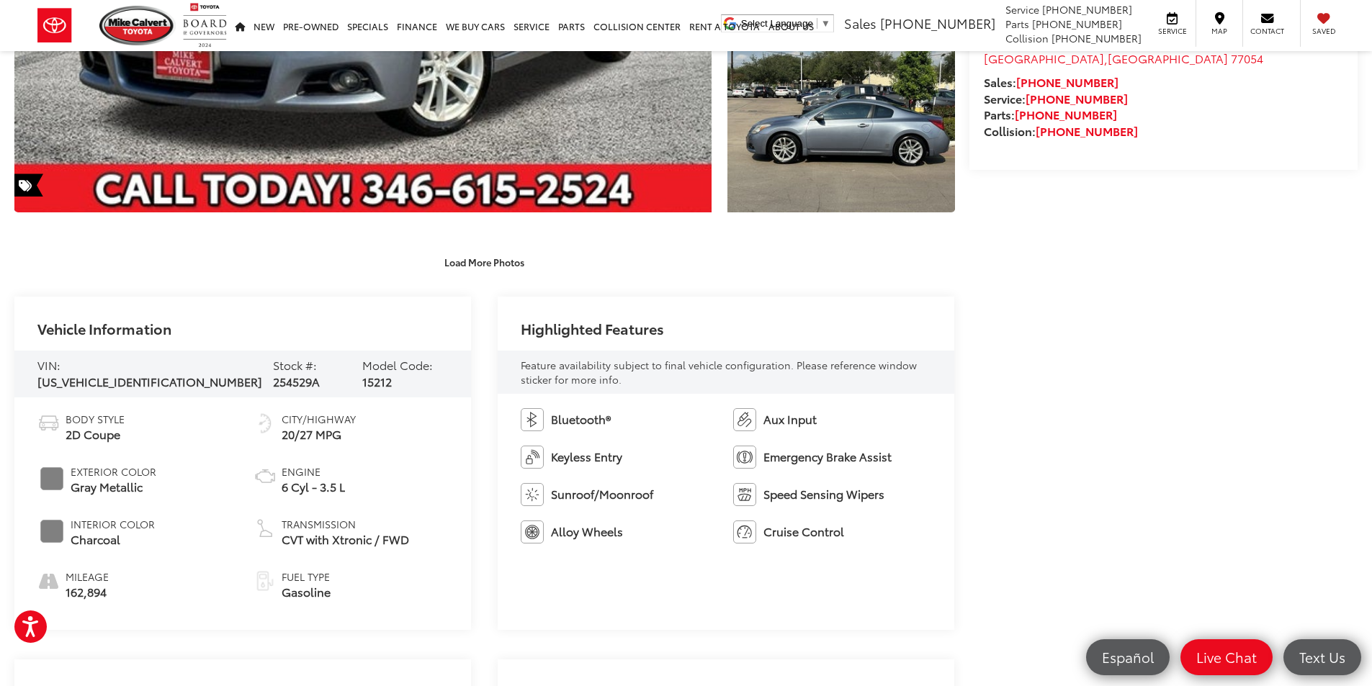
scroll to position [576, 0]
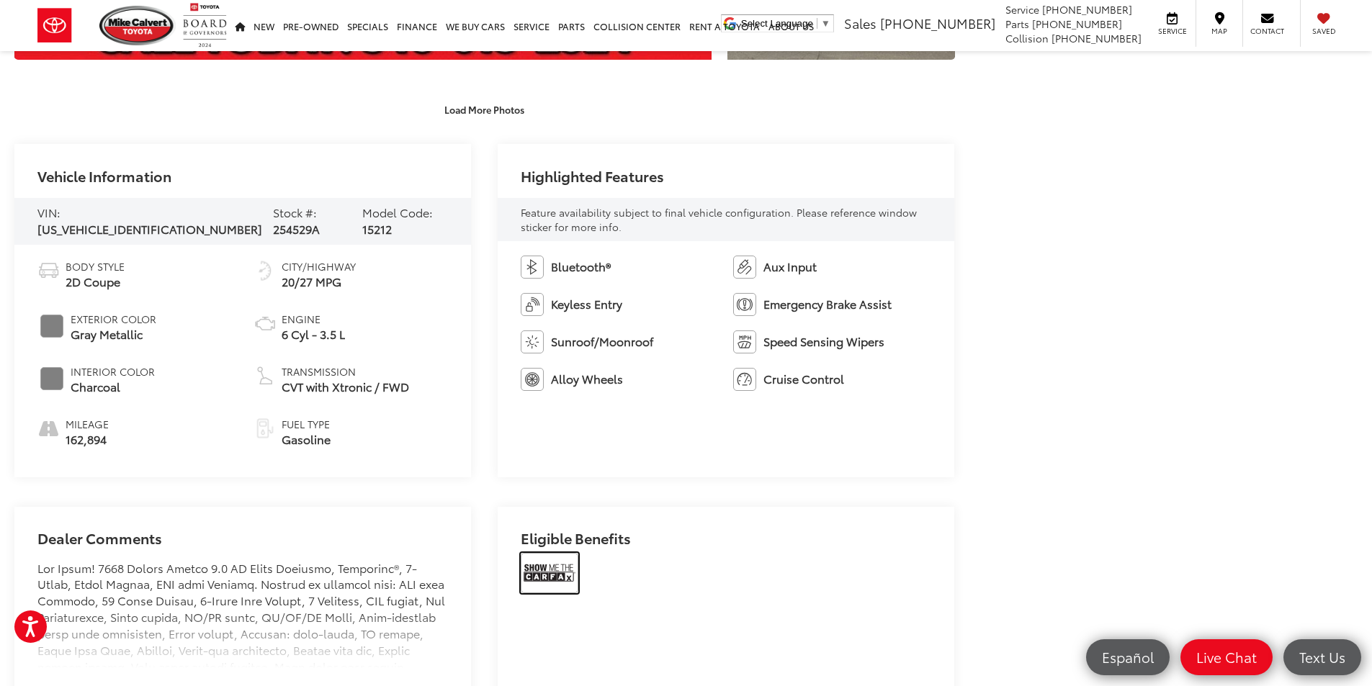
click at [562, 581] on img at bounding box center [550, 573] width 58 height 40
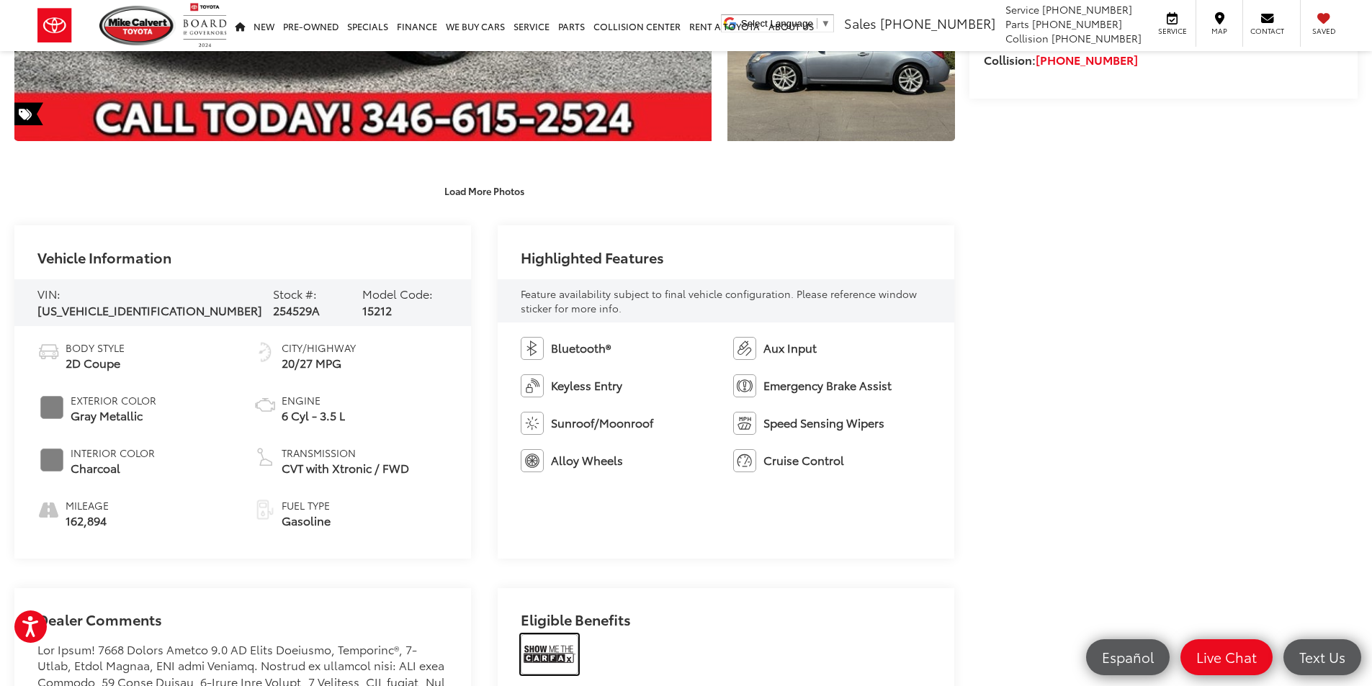
scroll to position [648, 0]
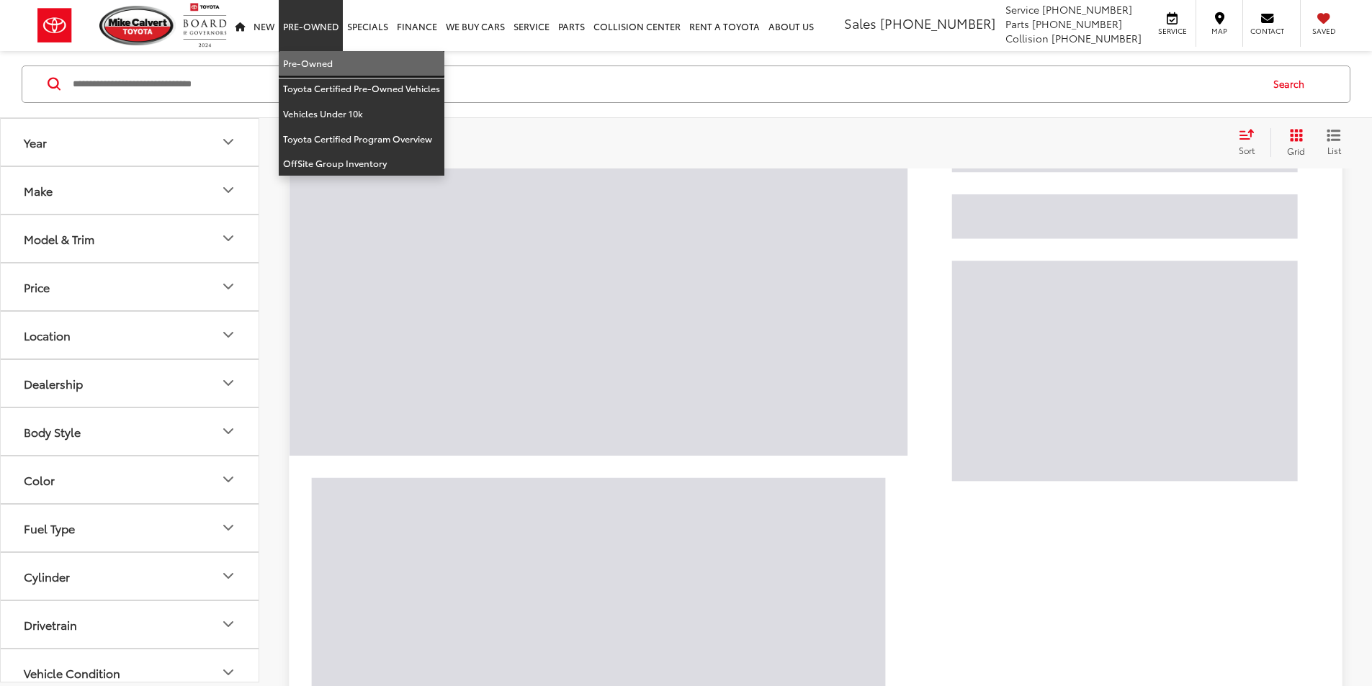
click at [330, 68] on link "Pre-Owned" at bounding box center [362, 63] width 166 height 25
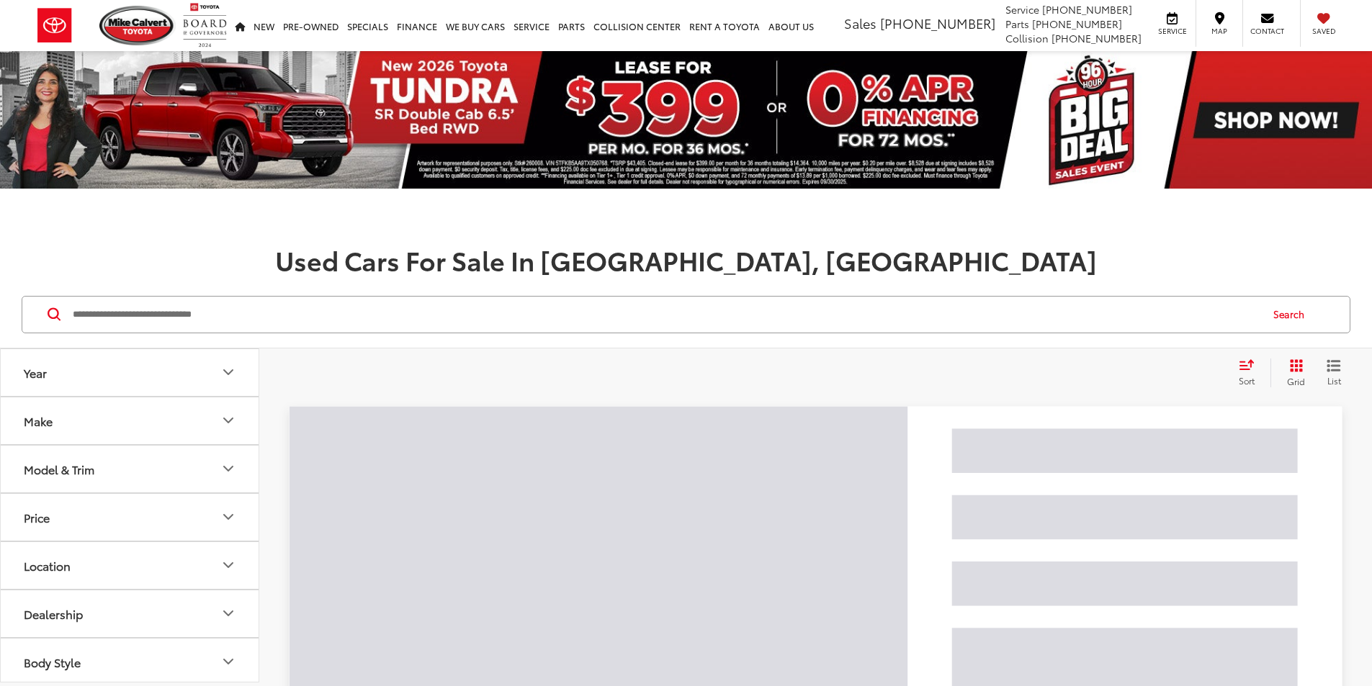
click at [354, 307] on input "Search by Make, Model, or Keyword" at bounding box center [665, 314] width 1188 height 35
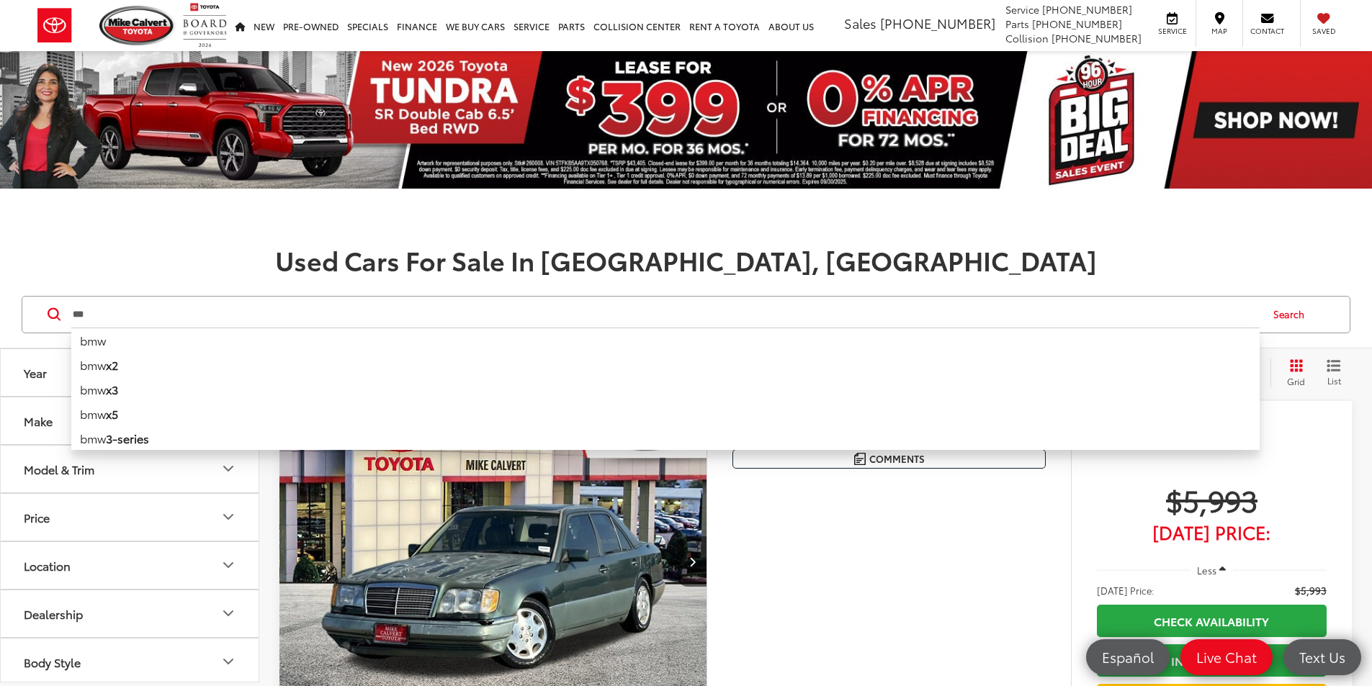
type input "***"
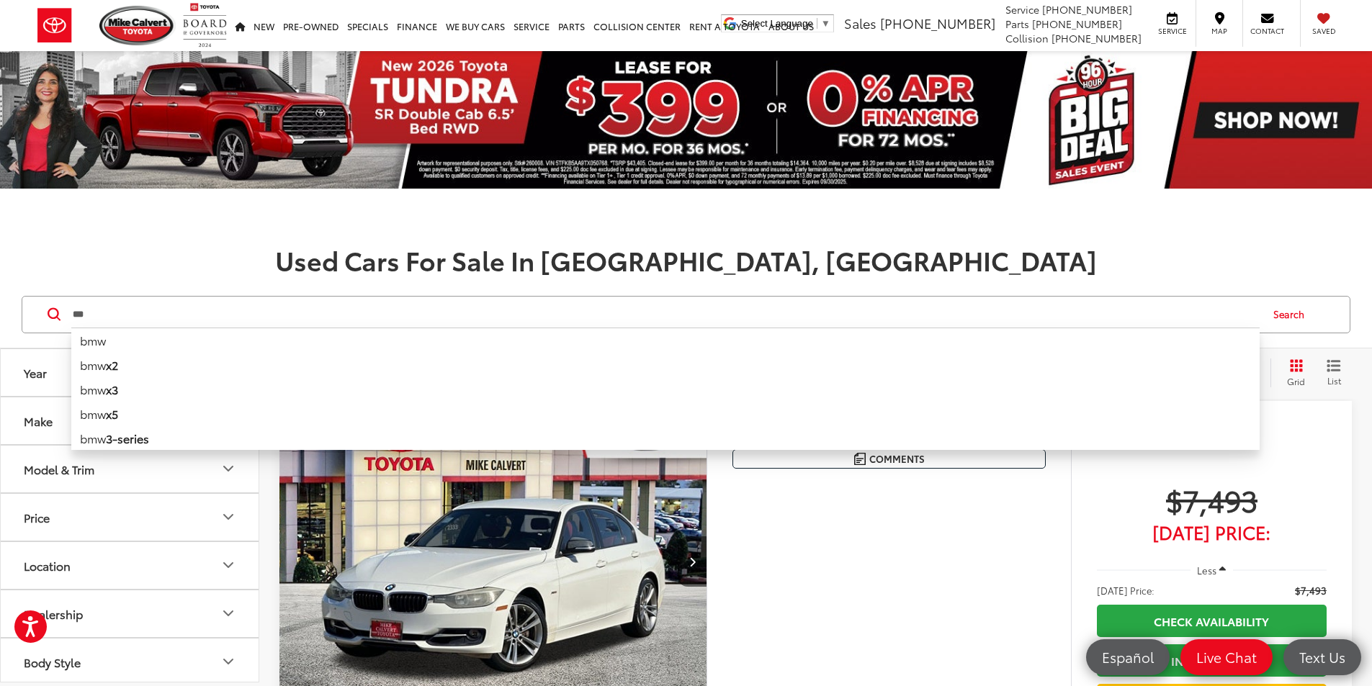
drag, startPoint x: 219, startPoint y: 322, endPoint x: 59, endPoint y: 295, distance: 162.1
click at [11, 305] on div "*** *** bmw bmw x2 bmw x3 bmw x5 bmw 3-series bmw 7-series bmw with bluetooth® …" at bounding box center [686, 315] width 1372 height 67
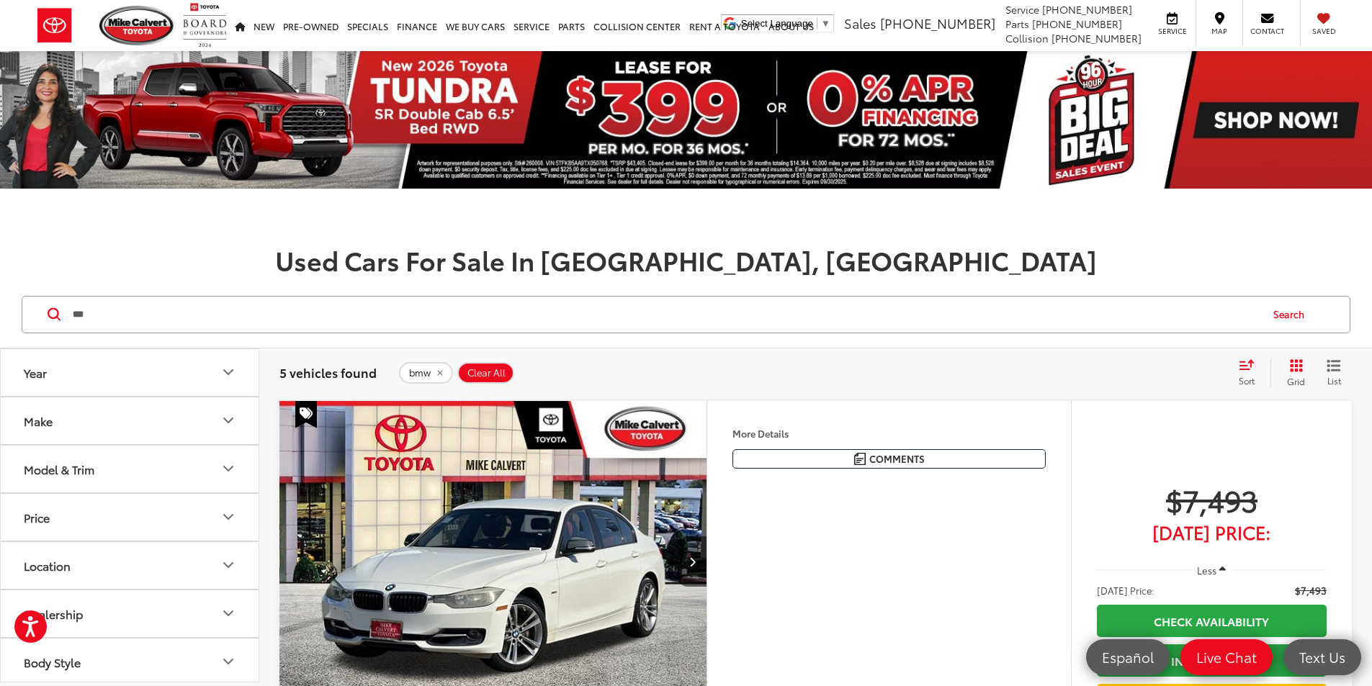
click at [290, 246] on h1 "Used Cars For Sale In Houston, TX" at bounding box center [686, 260] width 1372 height 29
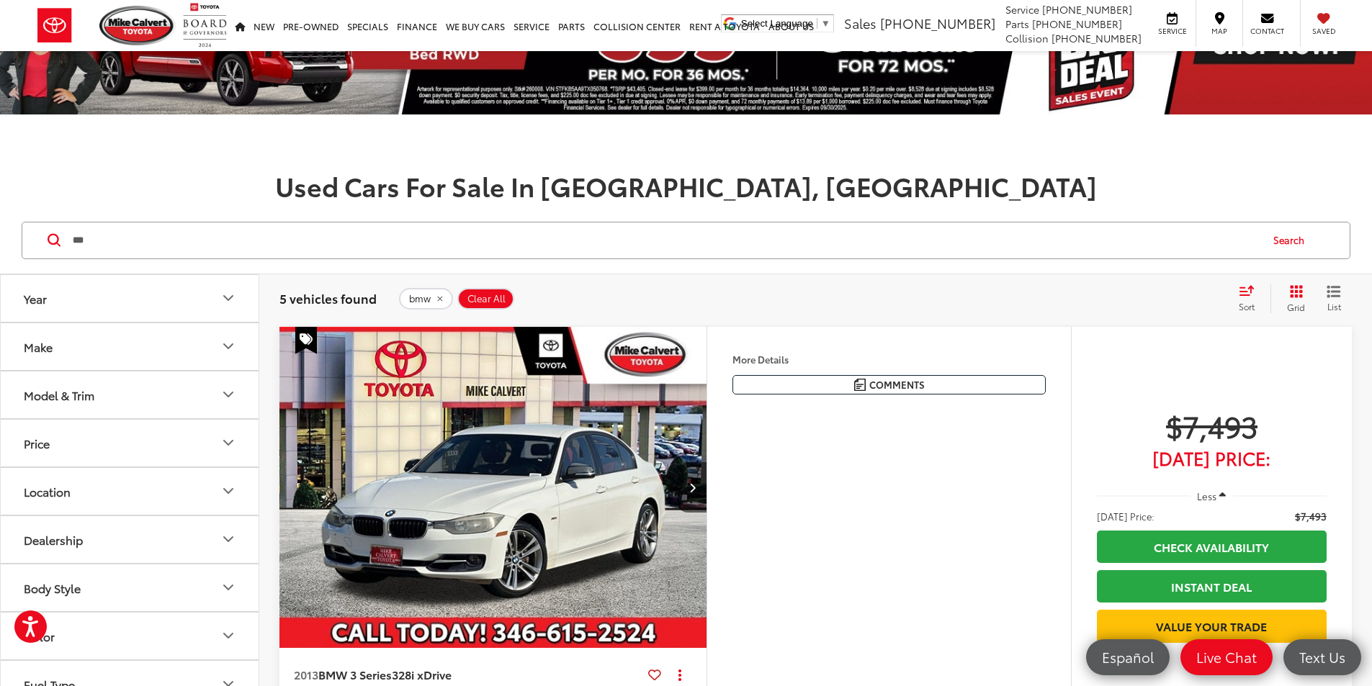
scroll to position [144, 0]
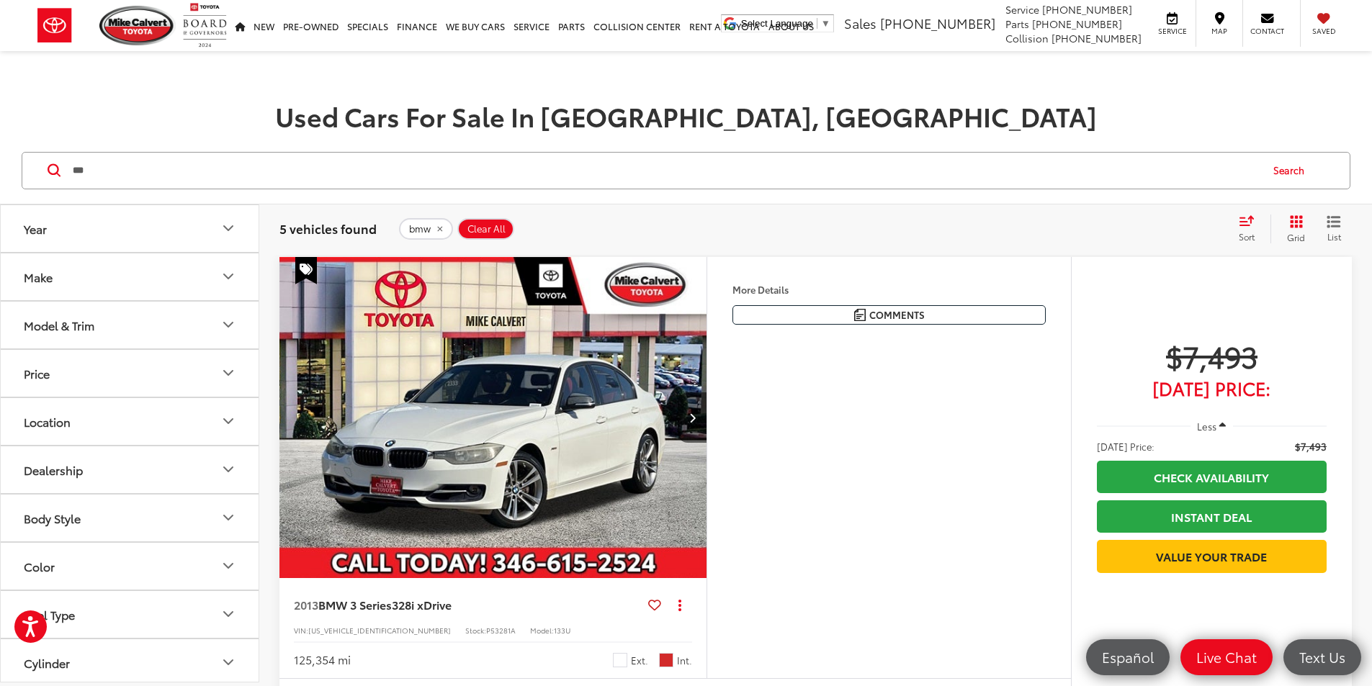
click at [92, 329] on div "Model & Trim" at bounding box center [59, 325] width 71 height 14
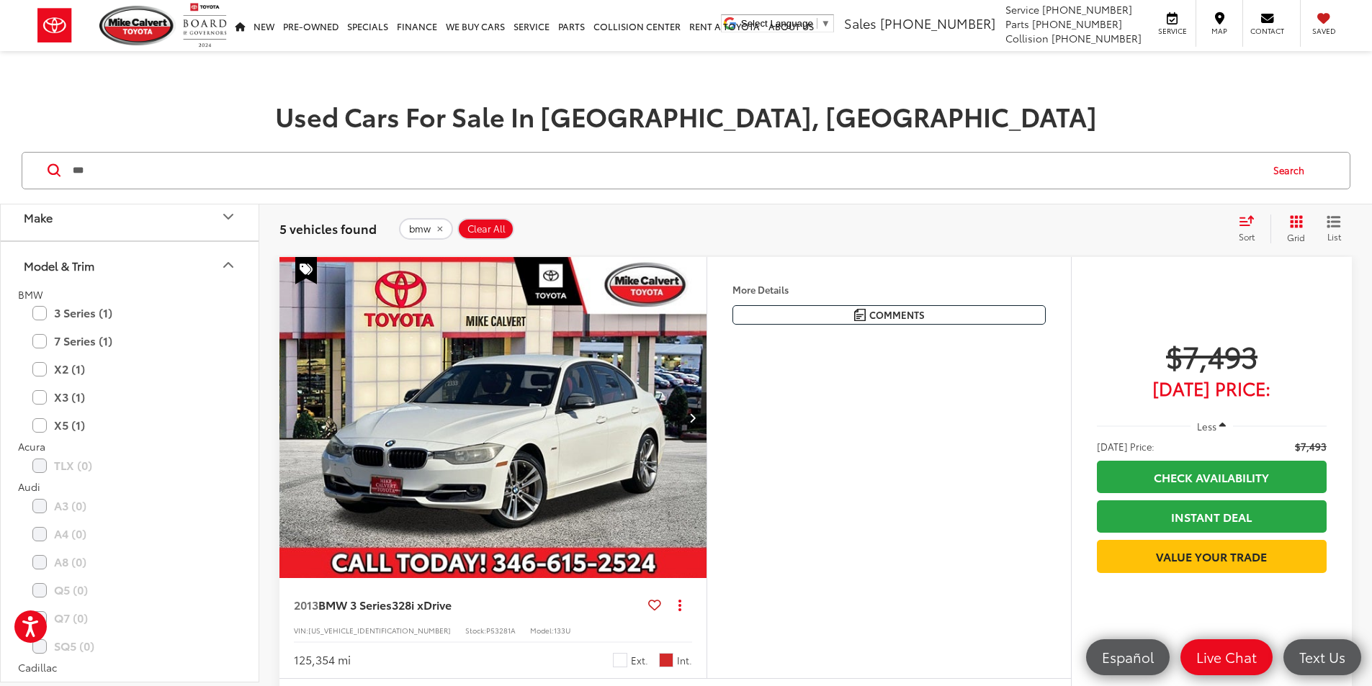
scroll to position [0, 0]
click at [117, 333] on button "Model & Trim" at bounding box center [130, 325] width 259 height 47
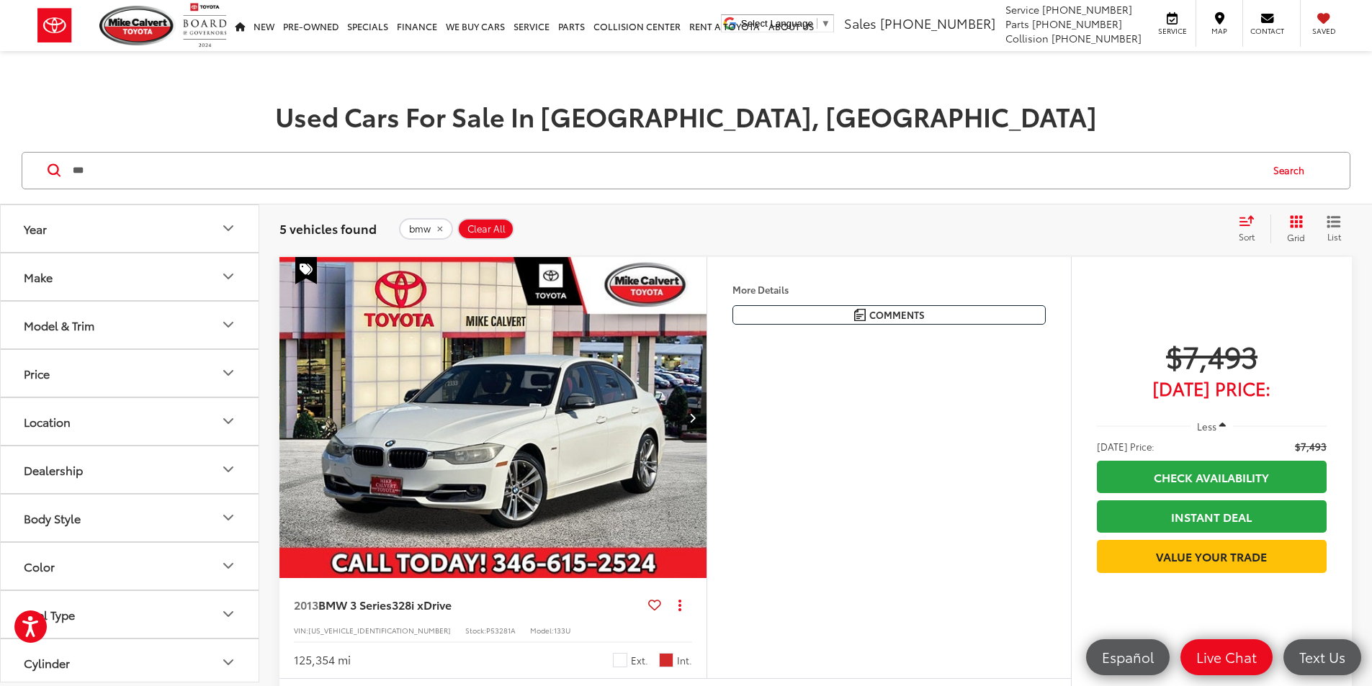
click at [101, 261] on button "Make" at bounding box center [130, 277] width 259 height 47
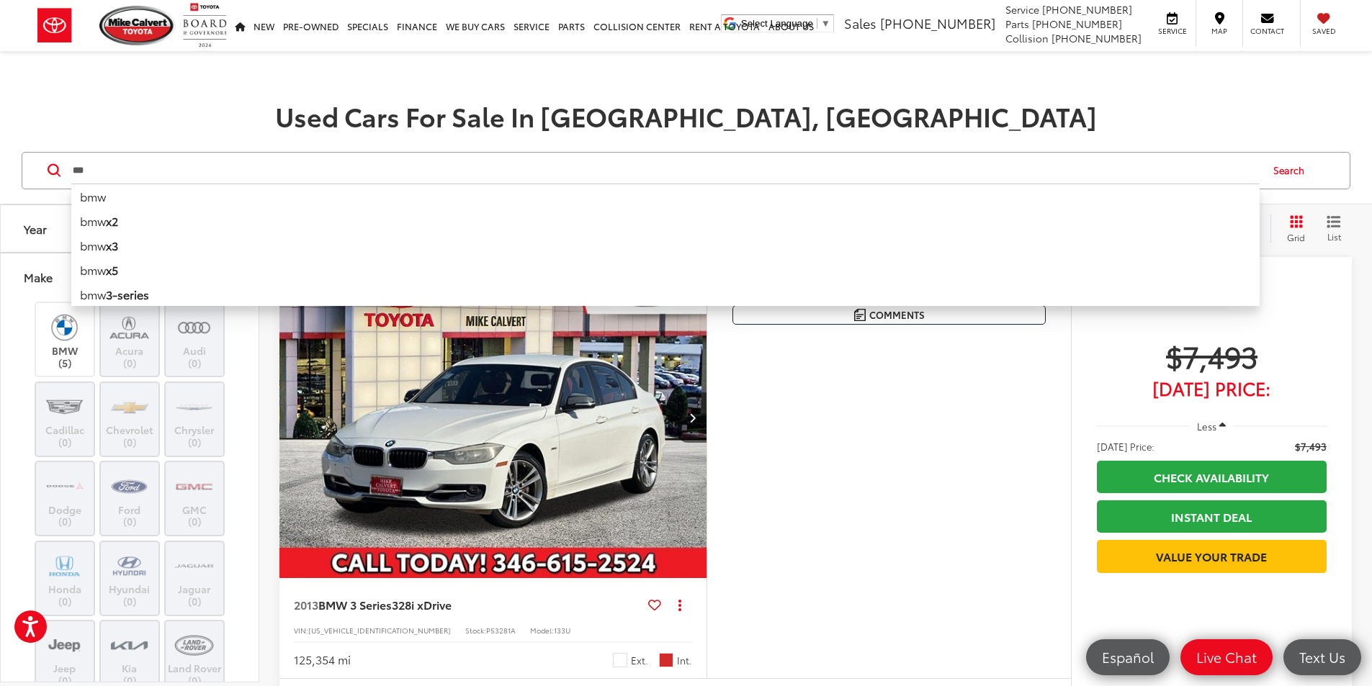
drag, startPoint x: 239, startPoint y: 181, endPoint x: 56, endPoint y: 174, distance: 183.1
click at [0, 0] on form "*** *** bmw bmw x2 bmw x3 bmw x5 bmw 3-series bmw 7-series bmw with bluetooth® …" at bounding box center [0, 0] width 0 height 0
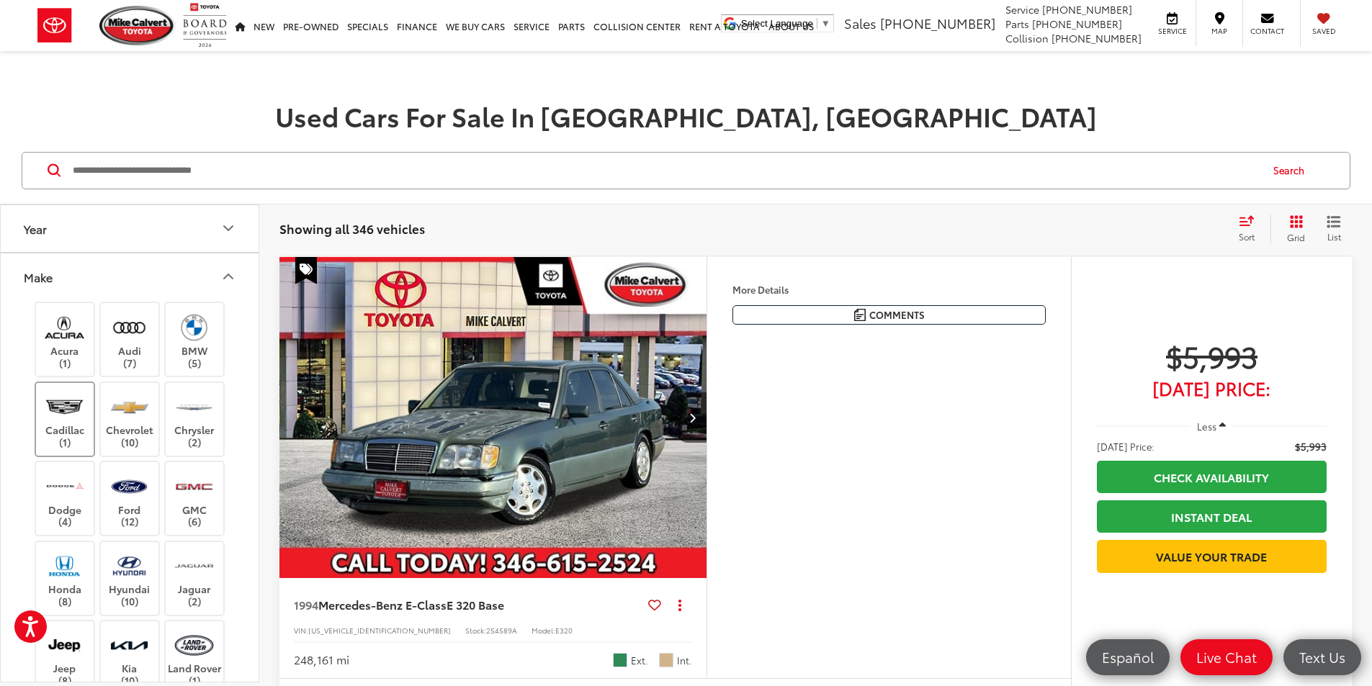
click at [79, 419] on img at bounding box center [65, 407] width 40 height 34
click at [50, 356] on label "Acura (1)" at bounding box center [65, 339] width 58 height 58
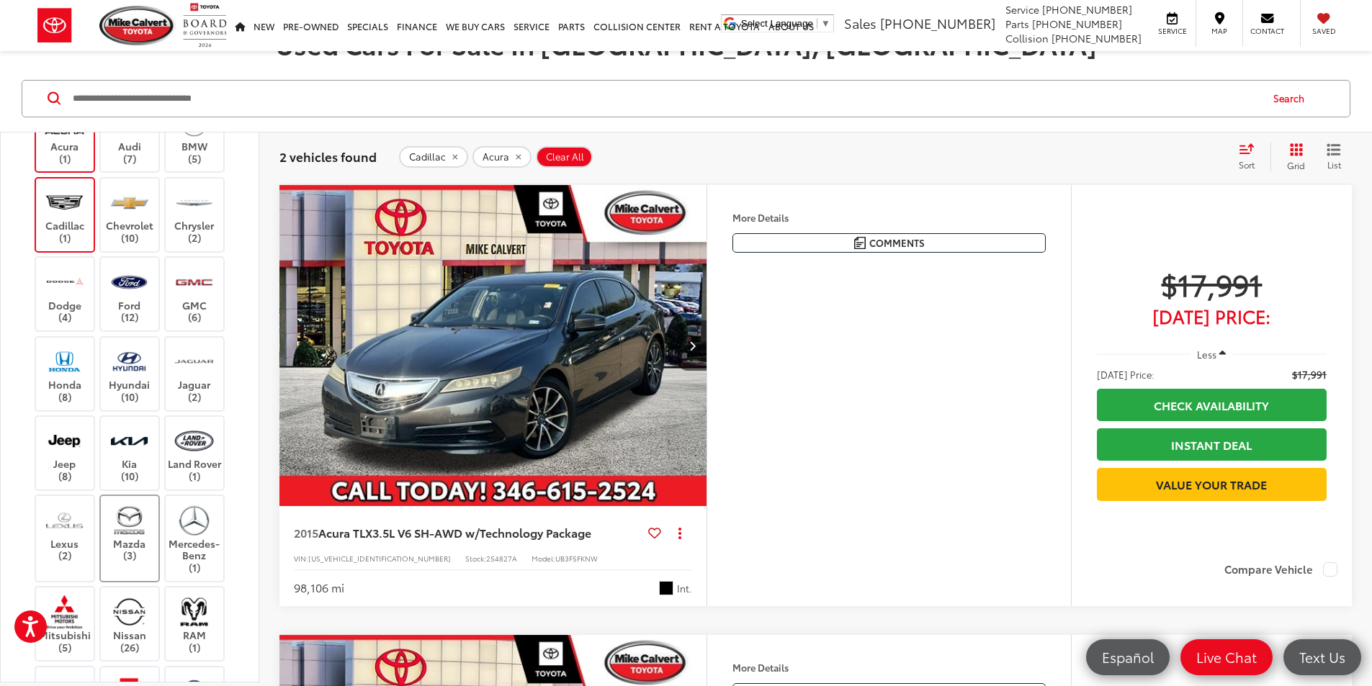
scroll to position [144, 0]
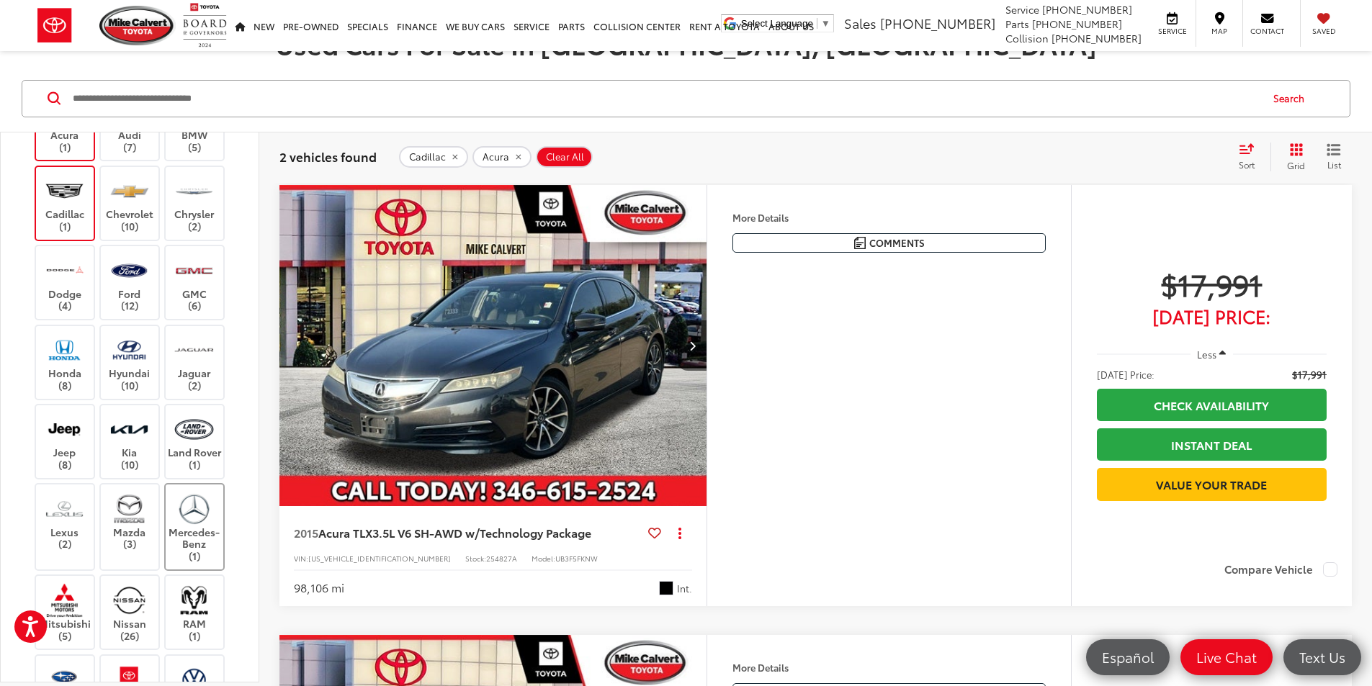
click at [187, 515] on img at bounding box center [194, 509] width 40 height 34
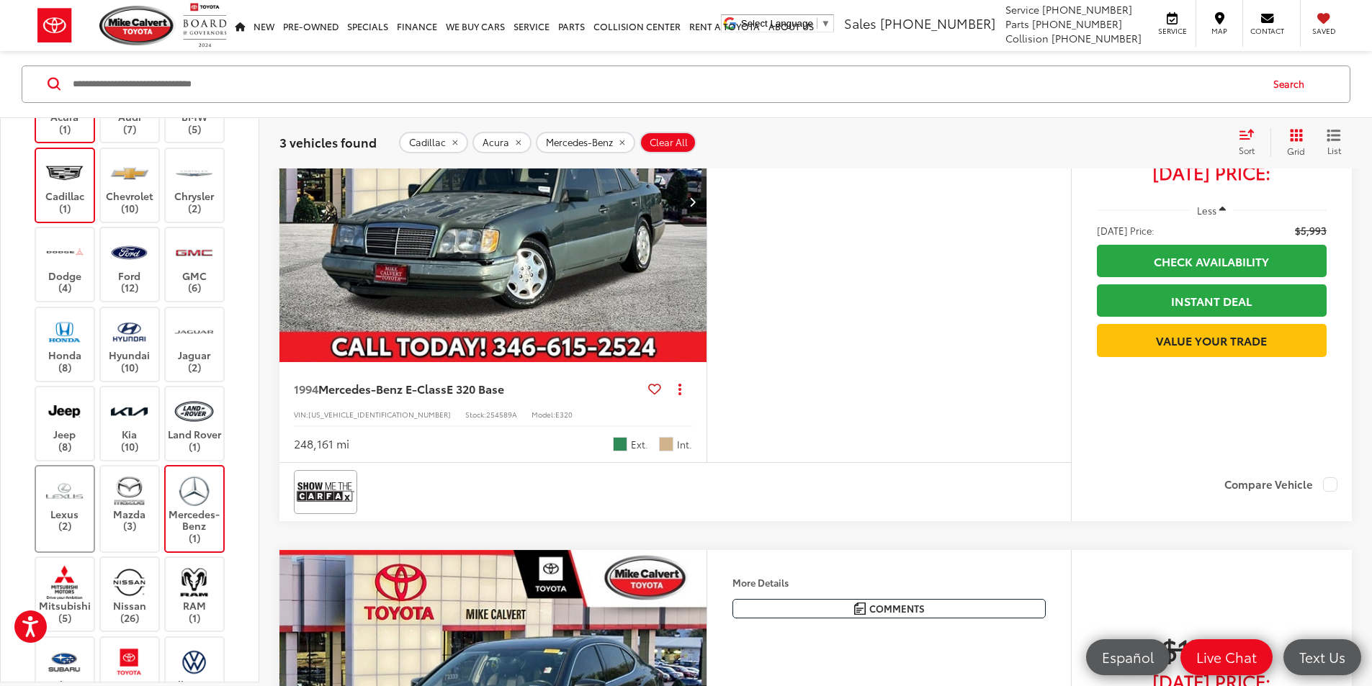
scroll to position [144, 0]
click at [89, 505] on label "Lexus (2)" at bounding box center [65, 507] width 58 height 58
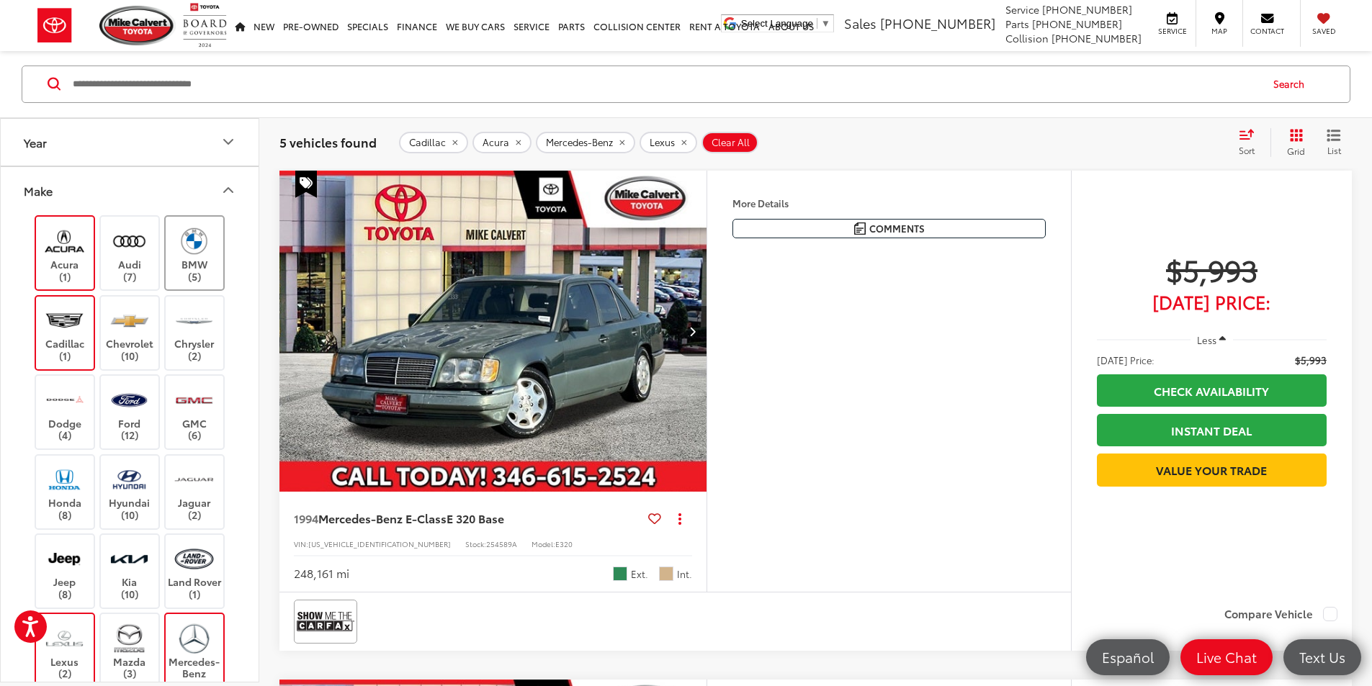
click at [200, 277] on label "BMW (5)" at bounding box center [195, 254] width 58 height 58
click at [148, 266] on label "Audi (7)" at bounding box center [130, 254] width 58 height 58
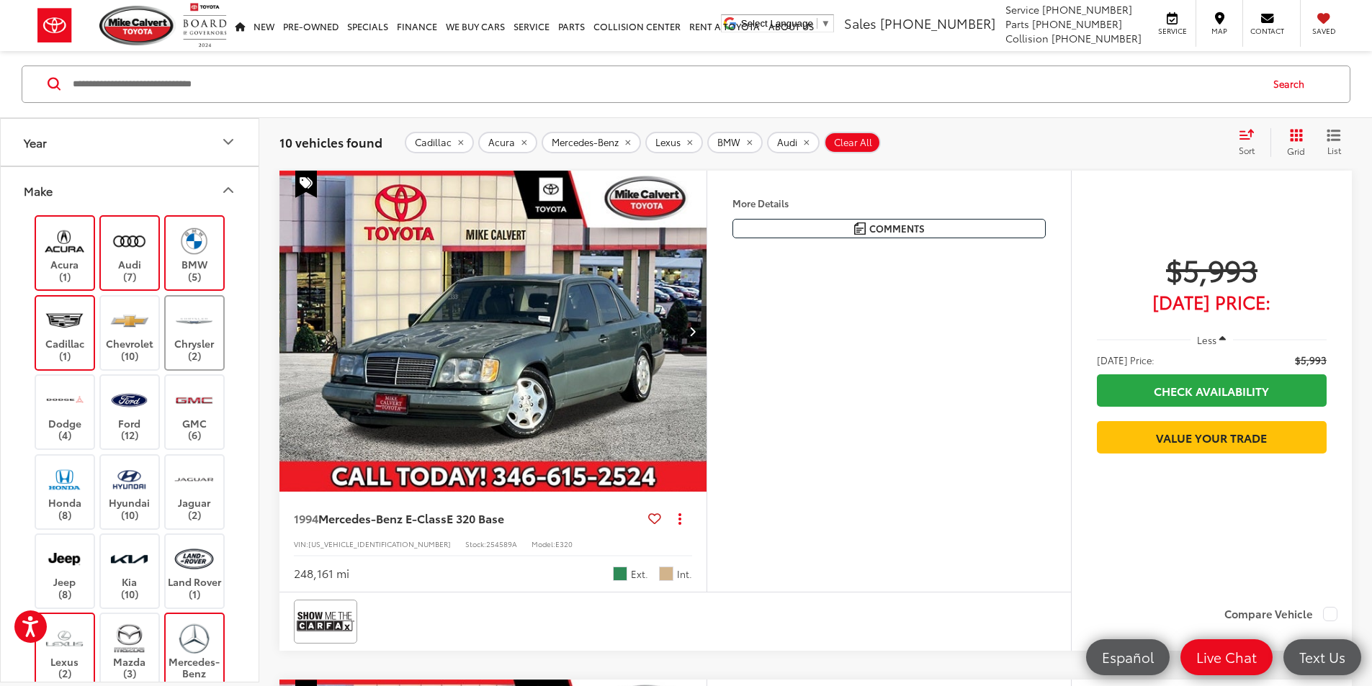
click at [189, 315] on img at bounding box center [194, 321] width 40 height 34
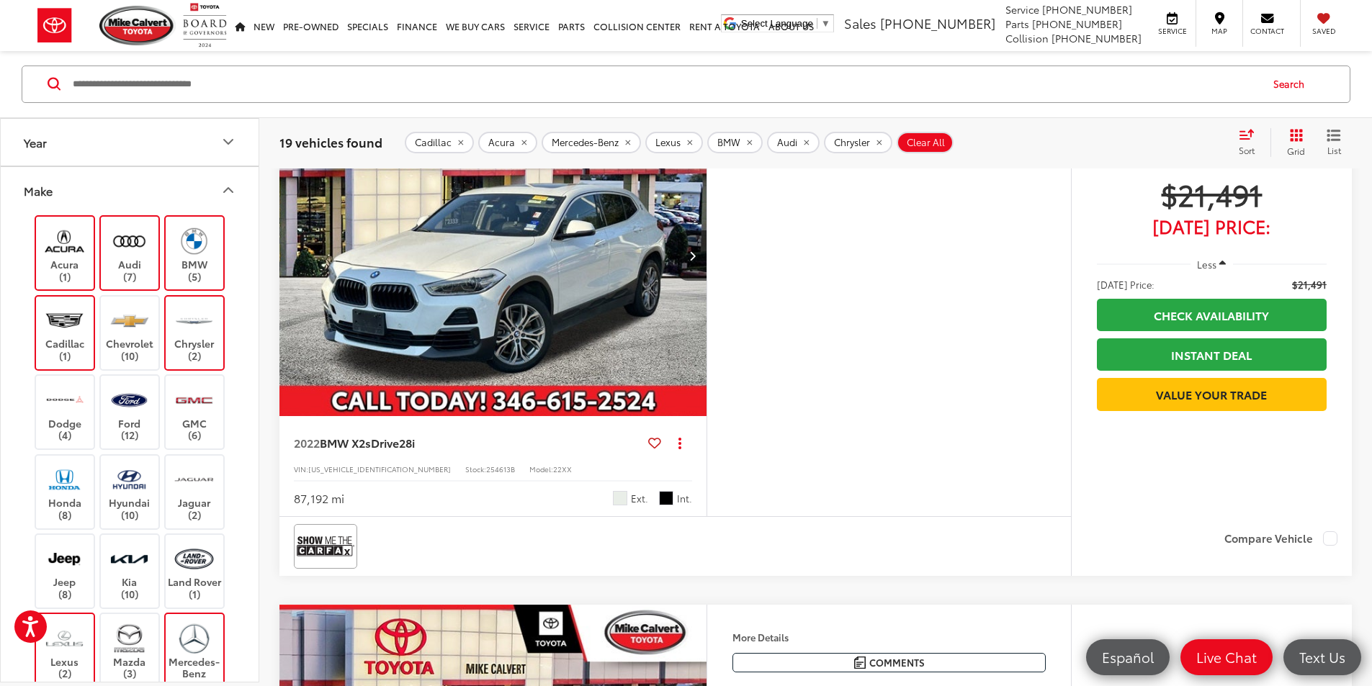
scroll to position [5056, 0]
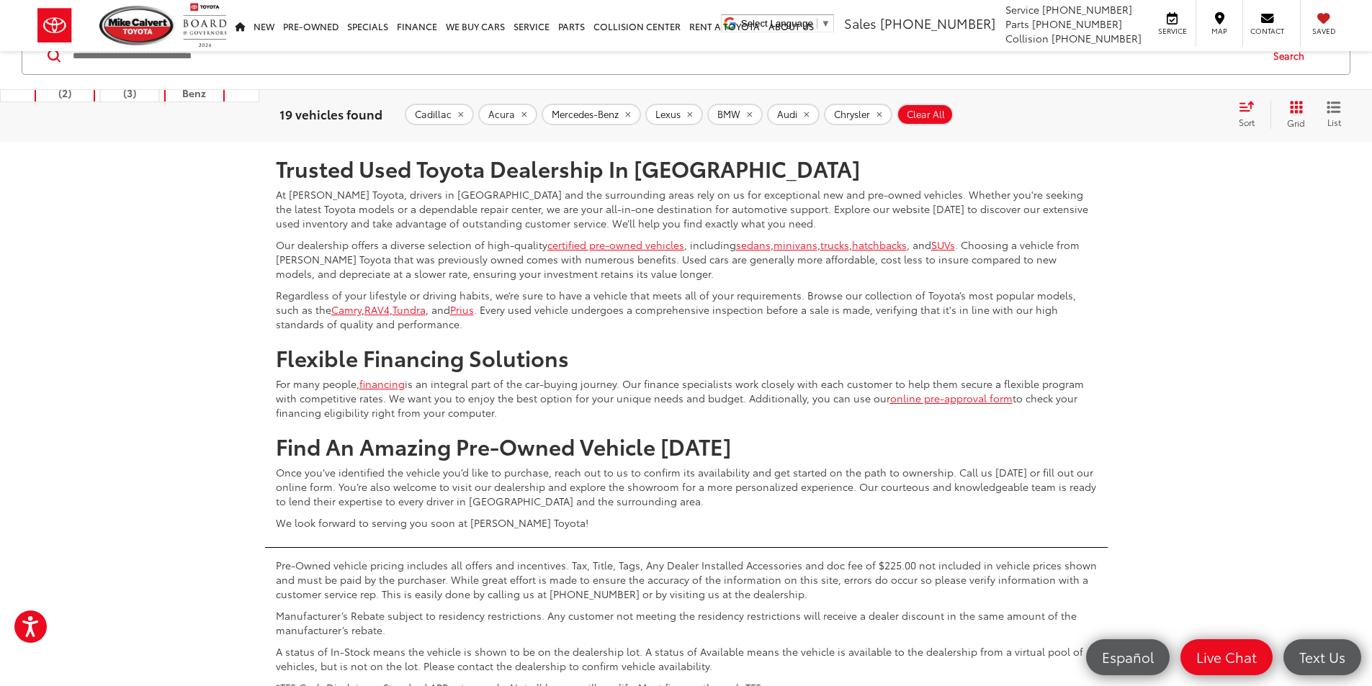
scroll to position [6208, 0]
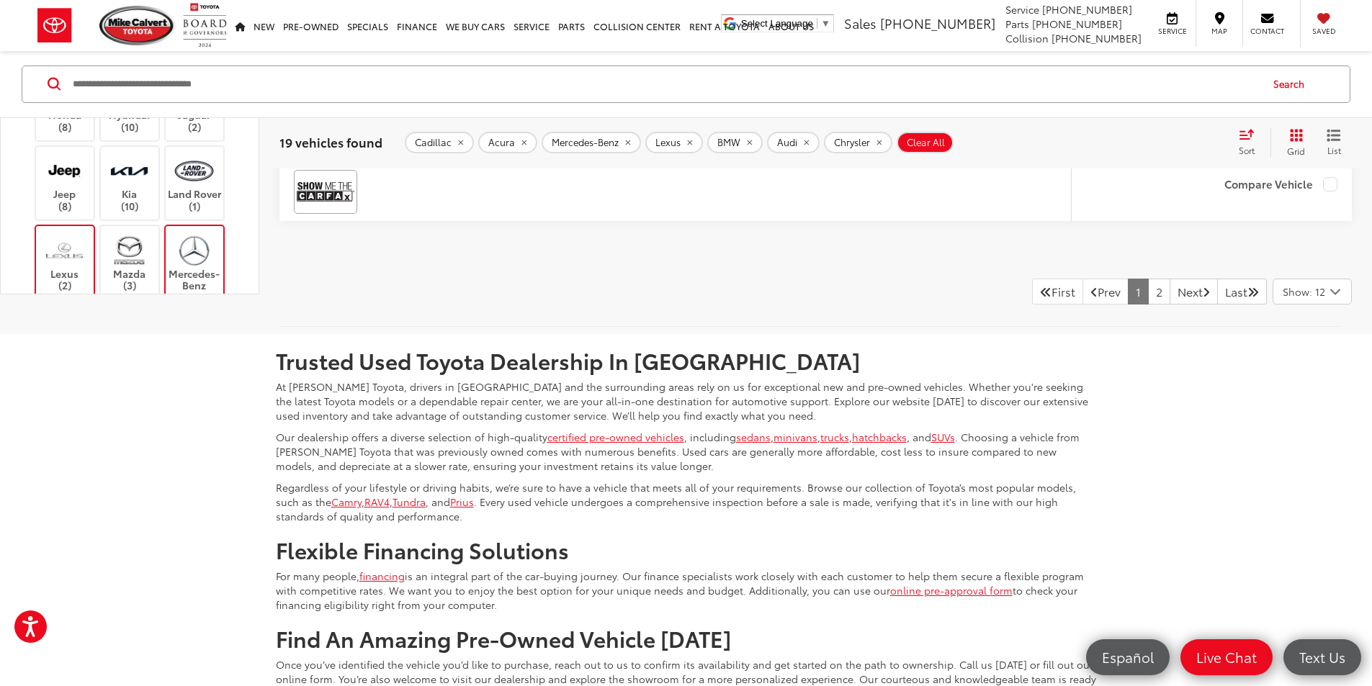
click at [553, 80] on input "Search by Make, Model, or Keyword" at bounding box center [665, 84] width 1188 height 35
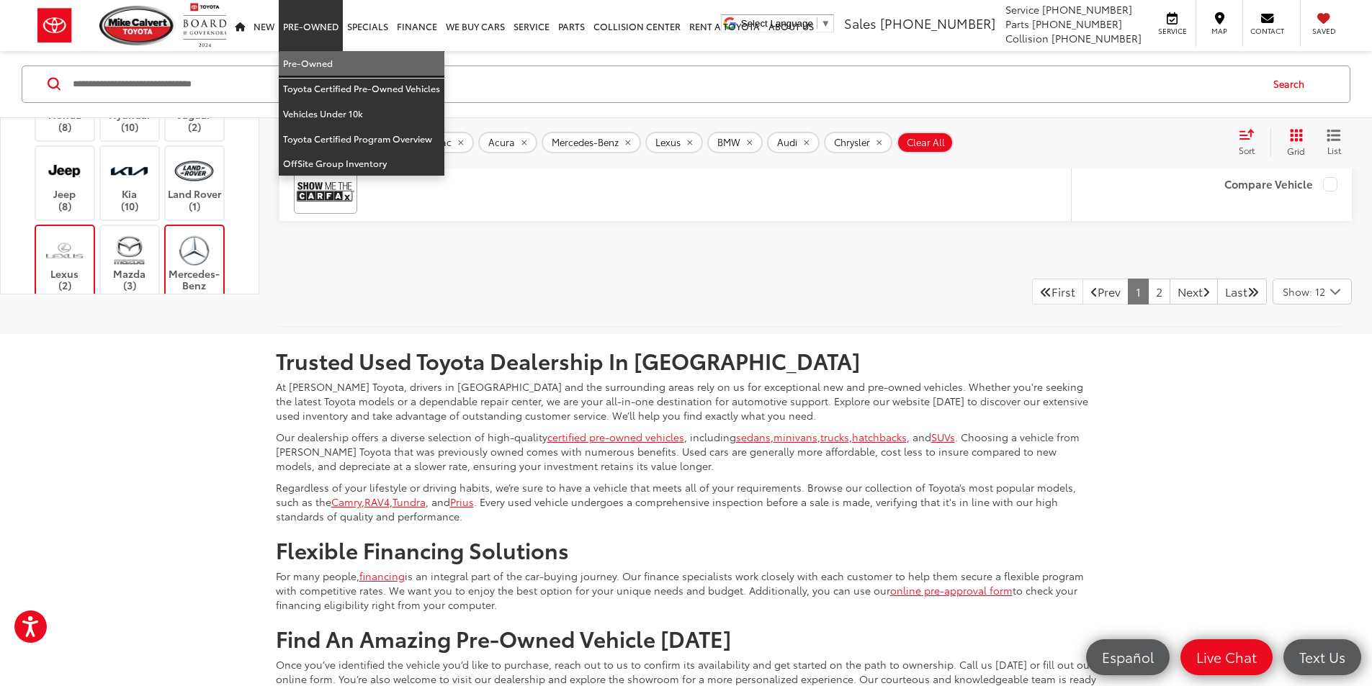
click at [336, 68] on link "Pre-Owned" at bounding box center [362, 63] width 166 height 25
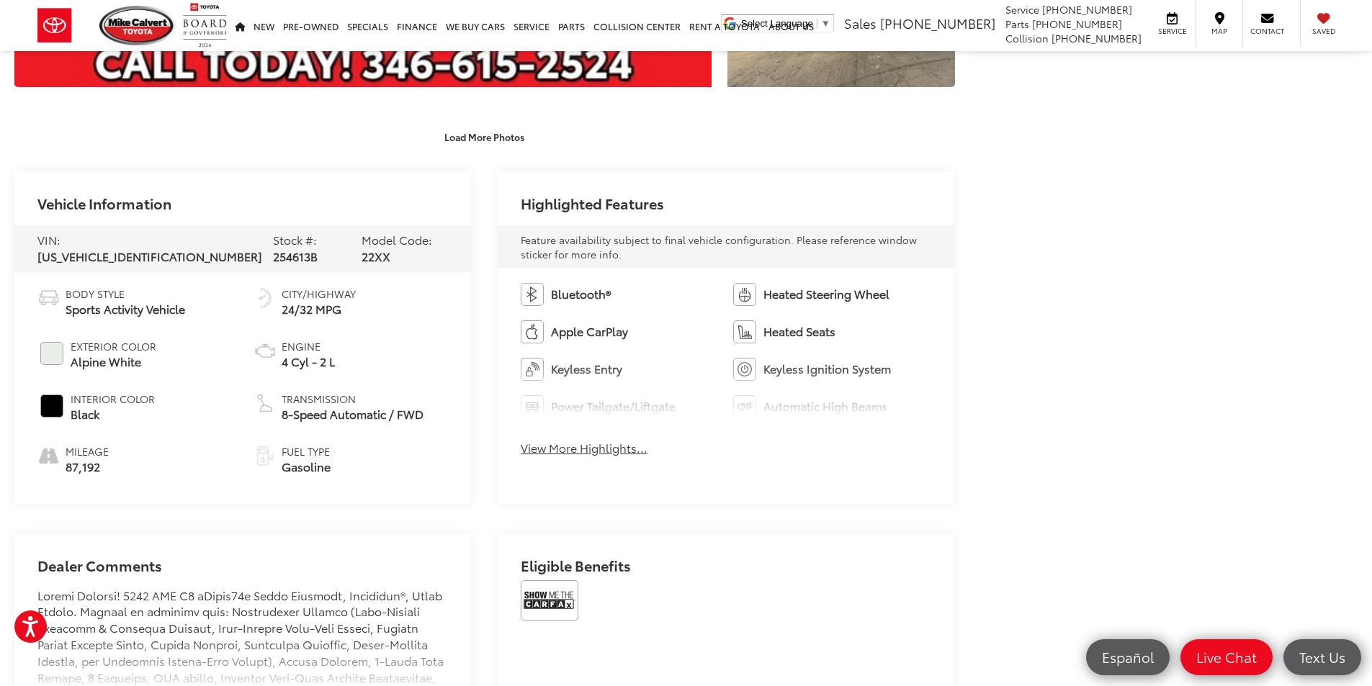
scroll to position [576, 0]
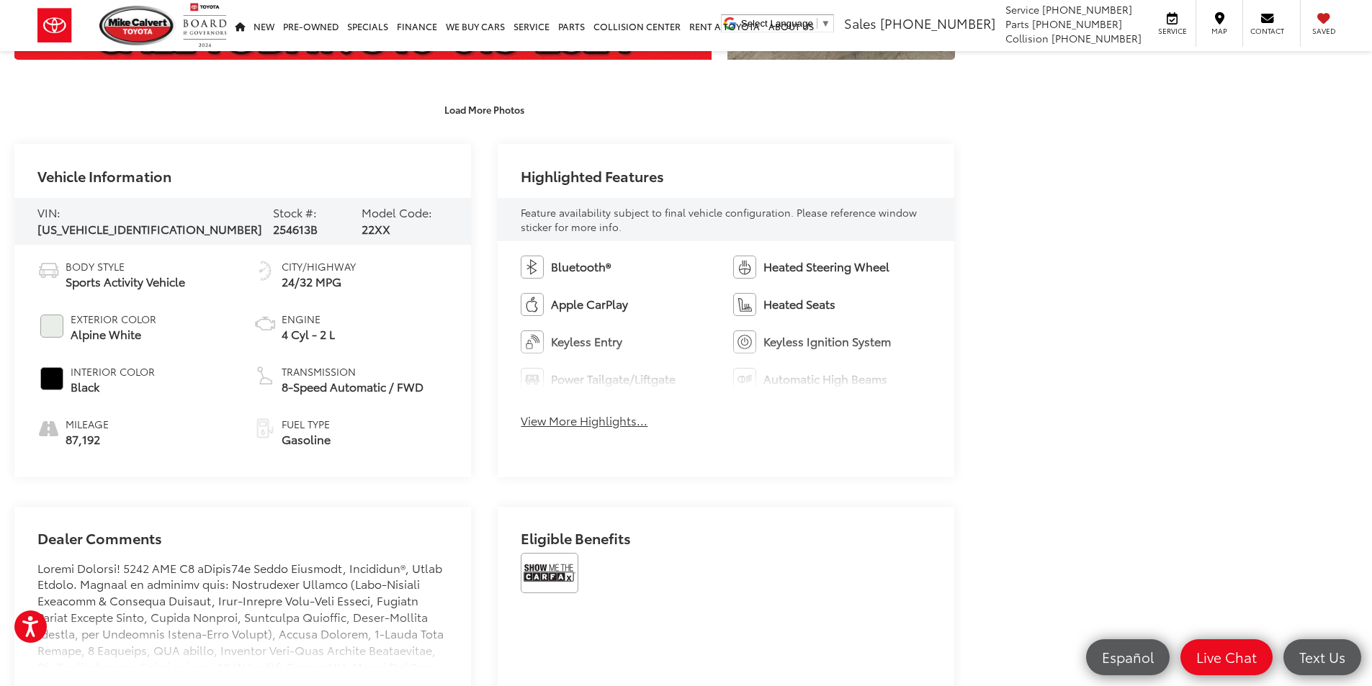
click at [635, 421] on button "View More Highlights..." at bounding box center [584, 421] width 127 height 17
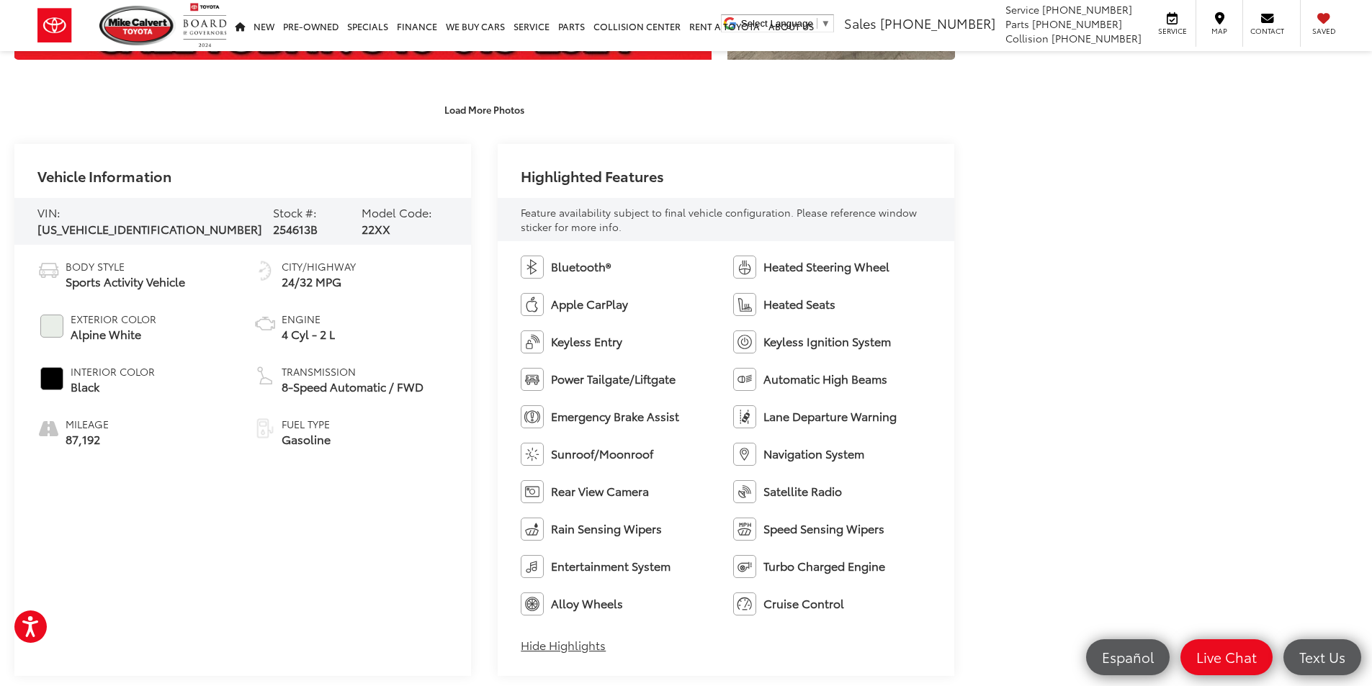
click at [1121, 367] on div "Mike Calvert Toyota Used Vehicles 2022 BMW X2 sDrive28i Confirm Availability Ph…" at bounding box center [686, 619] width 1372 height 2289
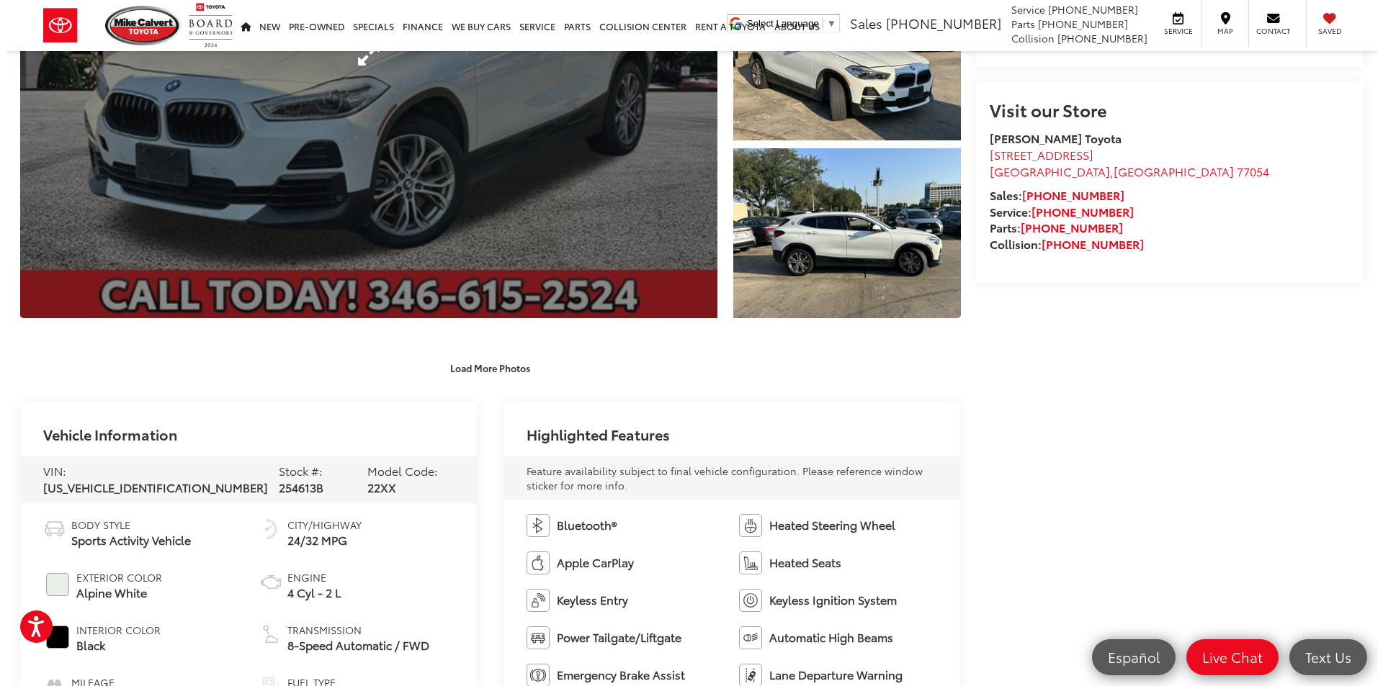
scroll to position [216, 0]
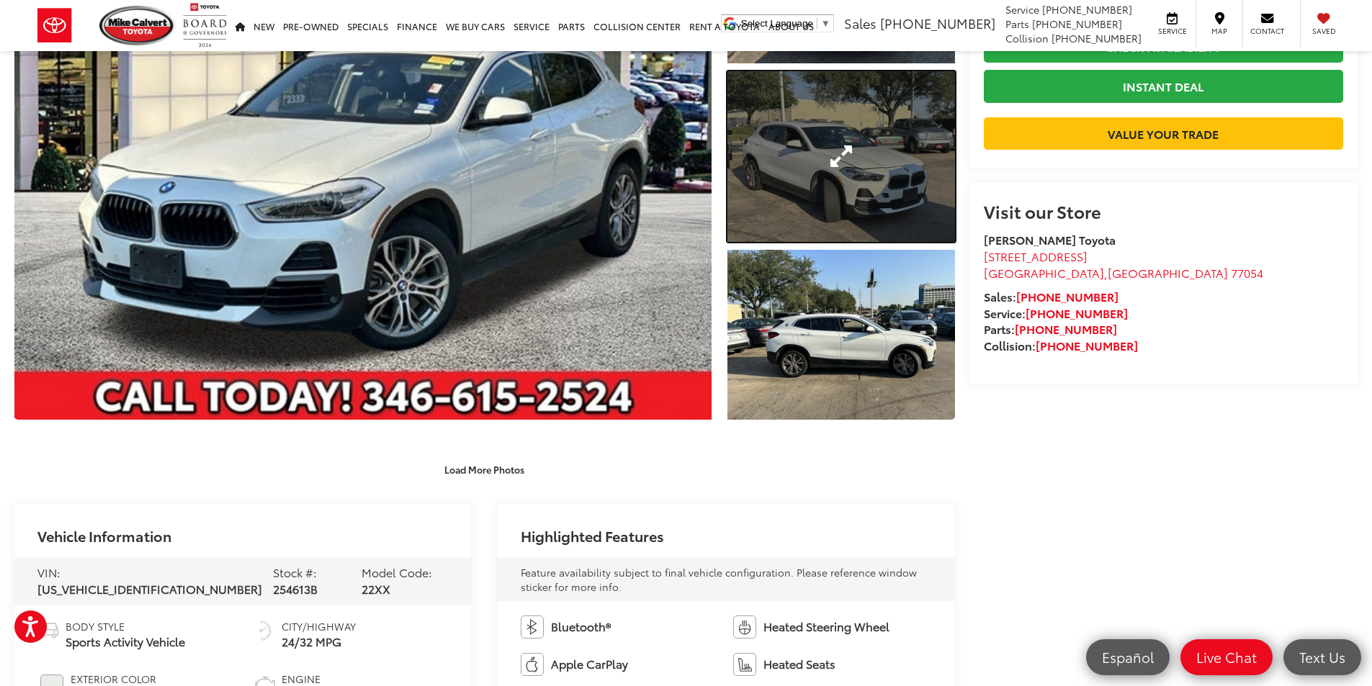
click at [773, 161] on link "Expand Photo 2" at bounding box center [841, 156] width 228 height 171
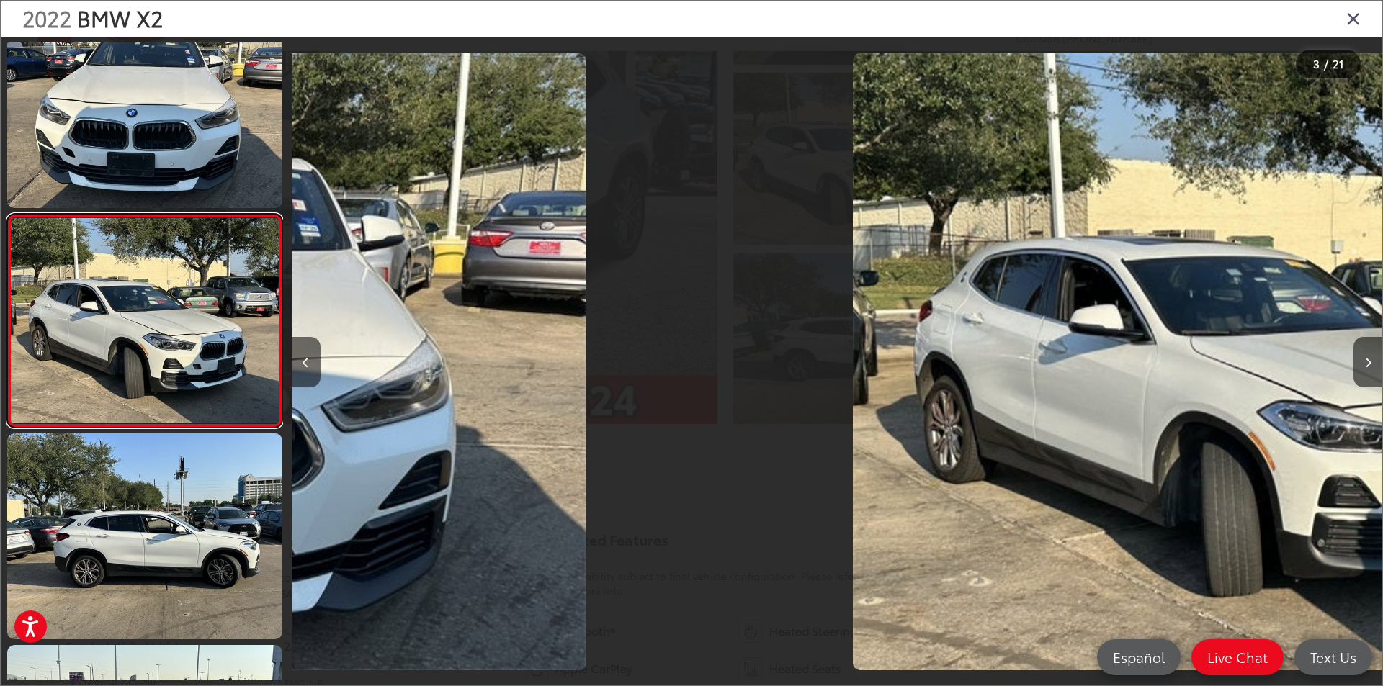
scroll to position [254, 0]
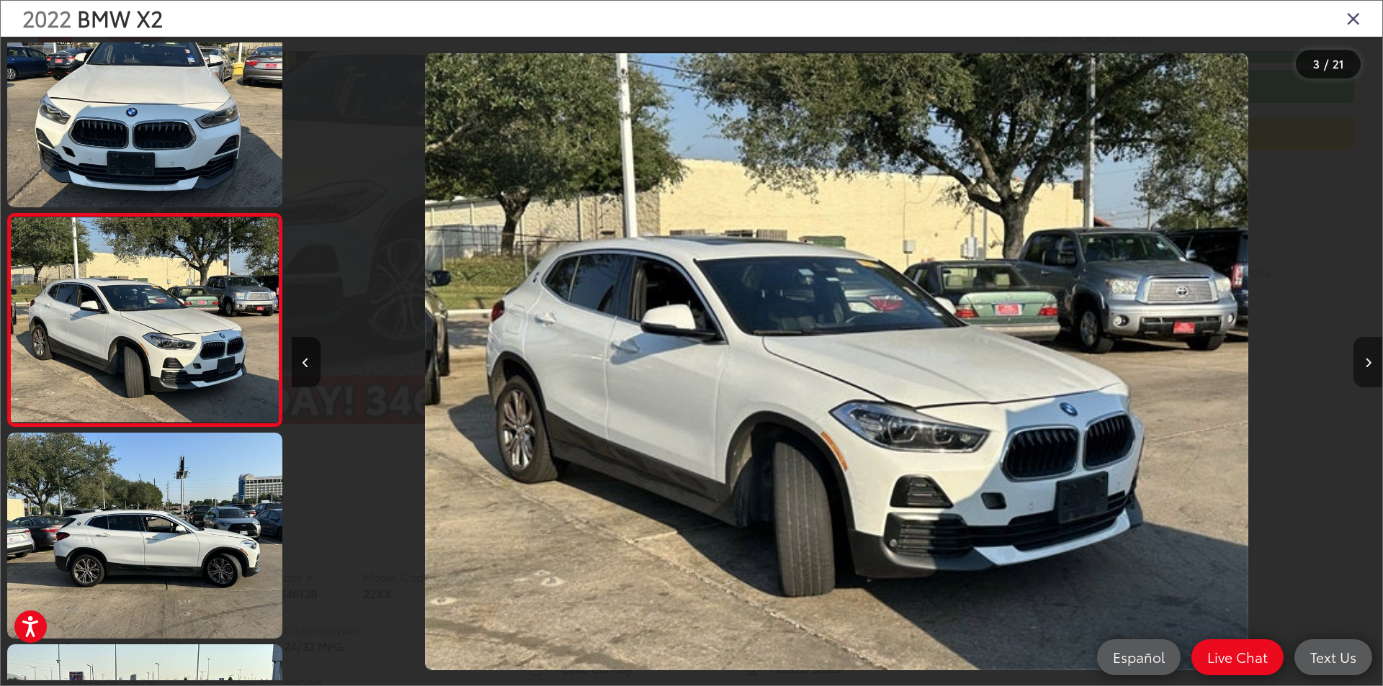
click at [1369, 359] on icon "Next image" at bounding box center [1368, 363] width 6 height 10
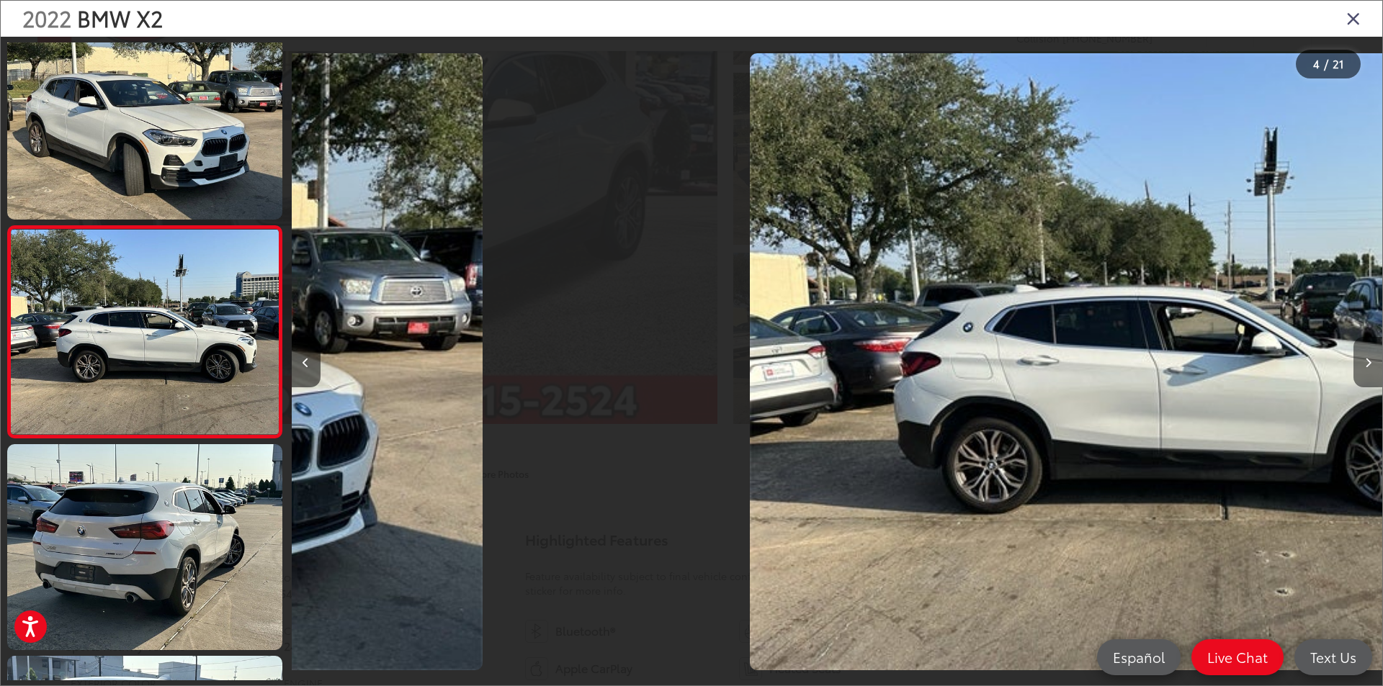
scroll to position [466, 0]
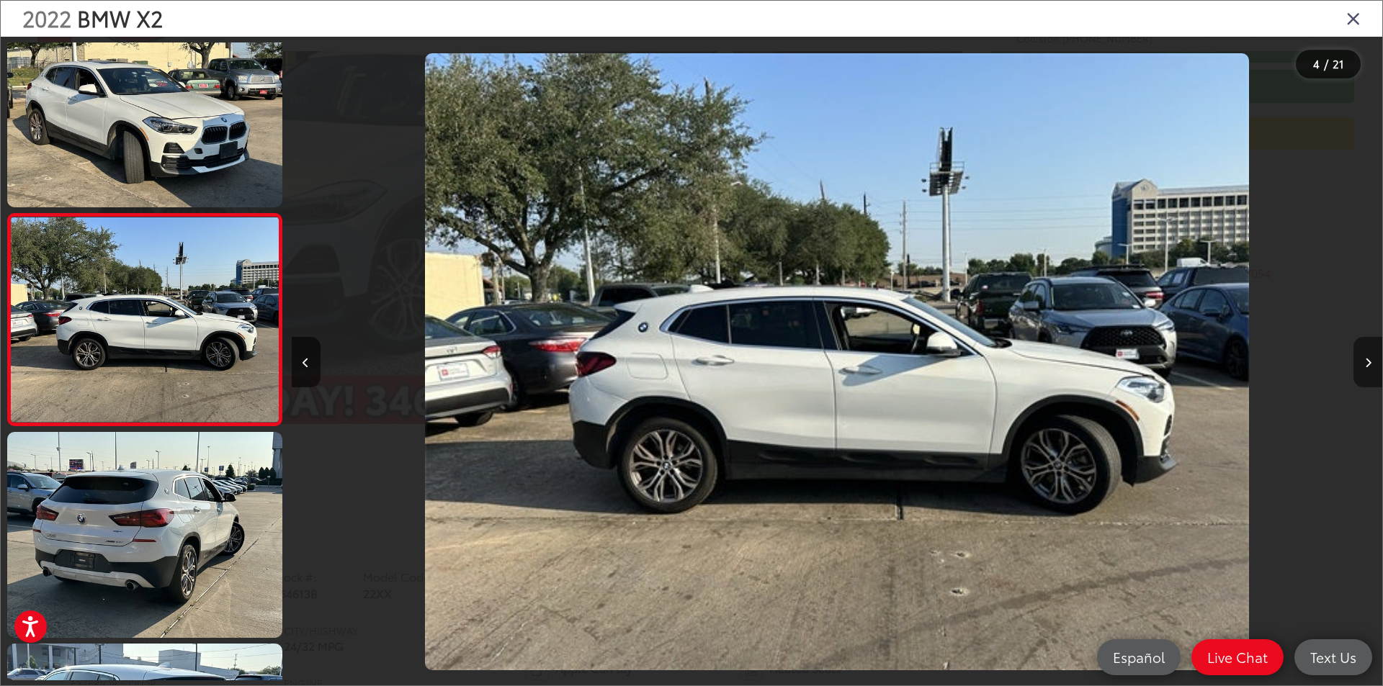
click at [1369, 359] on icon "Next image" at bounding box center [1368, 363] width 6 height 10
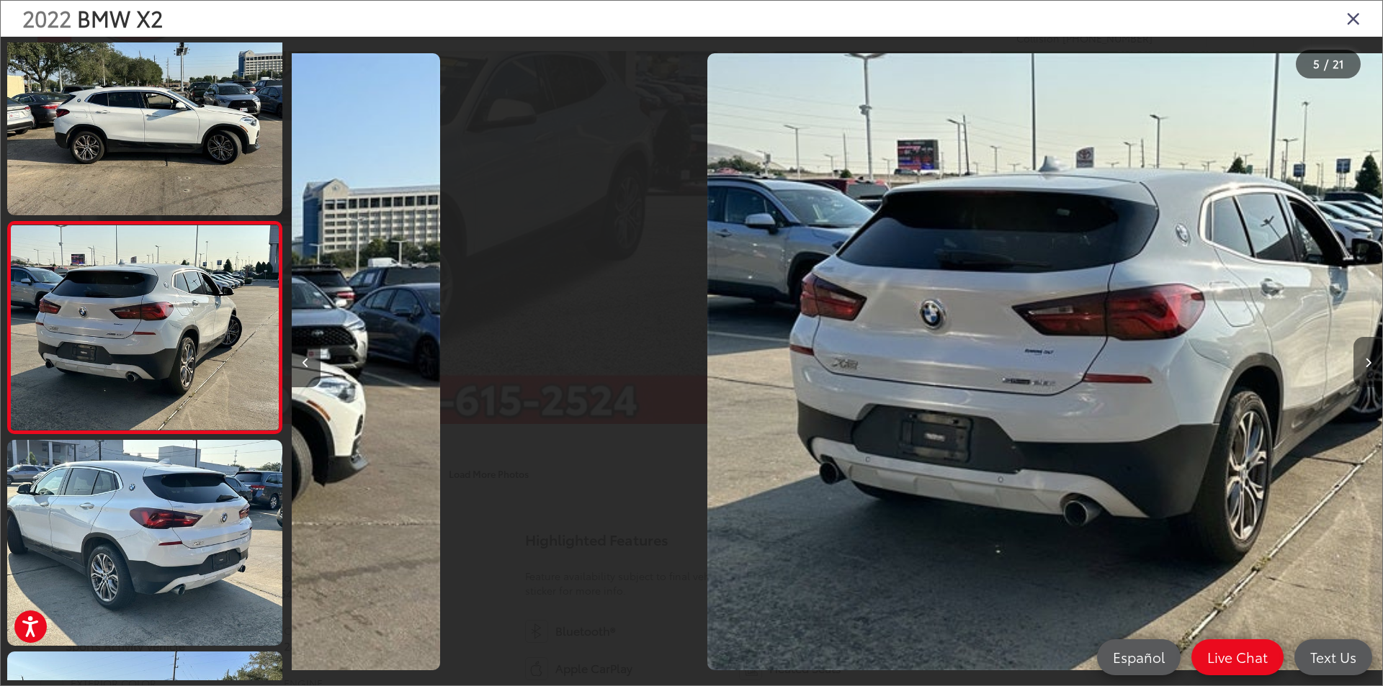
scroll to position [678, 0]
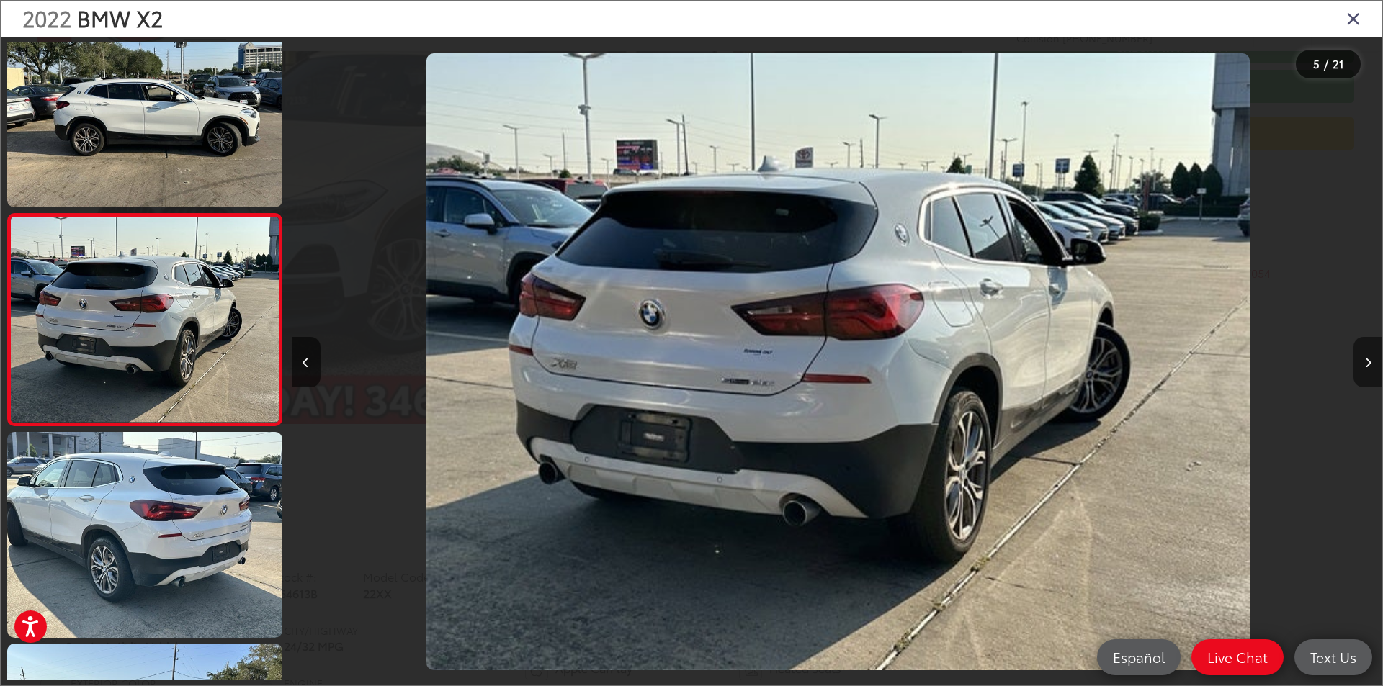
click at [1369, 359] on icon "Next image" at bounding box center [1368, 363] width 6 height 10
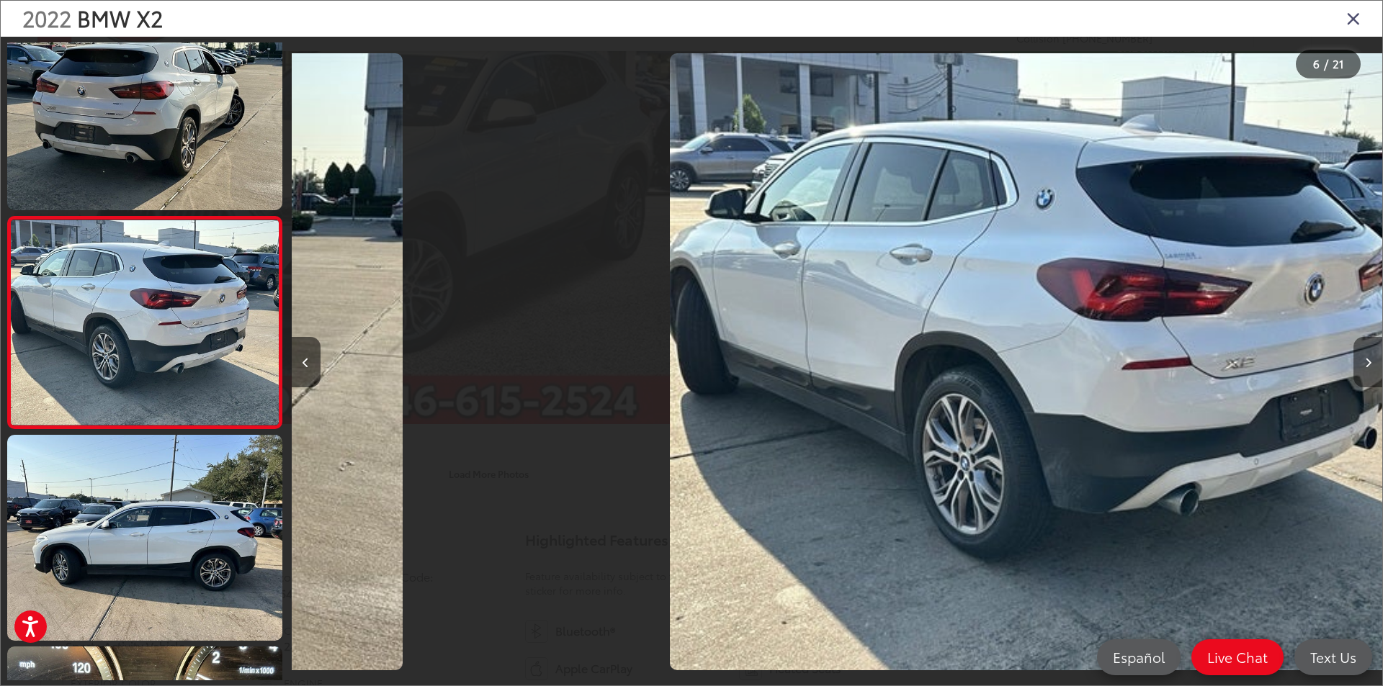
scroll to position [889, 0]
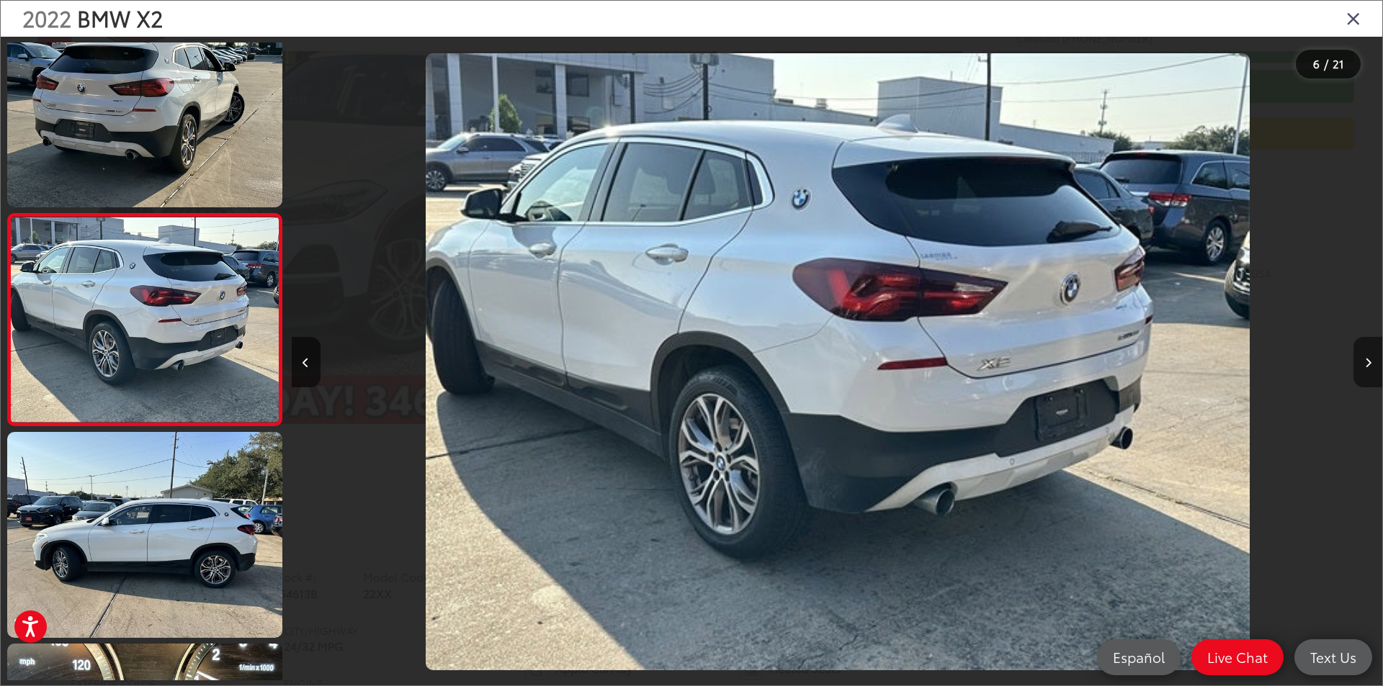
click at [1369, 359] on icon "Next image" at bounding box center [1368, 363] width 6 height 10
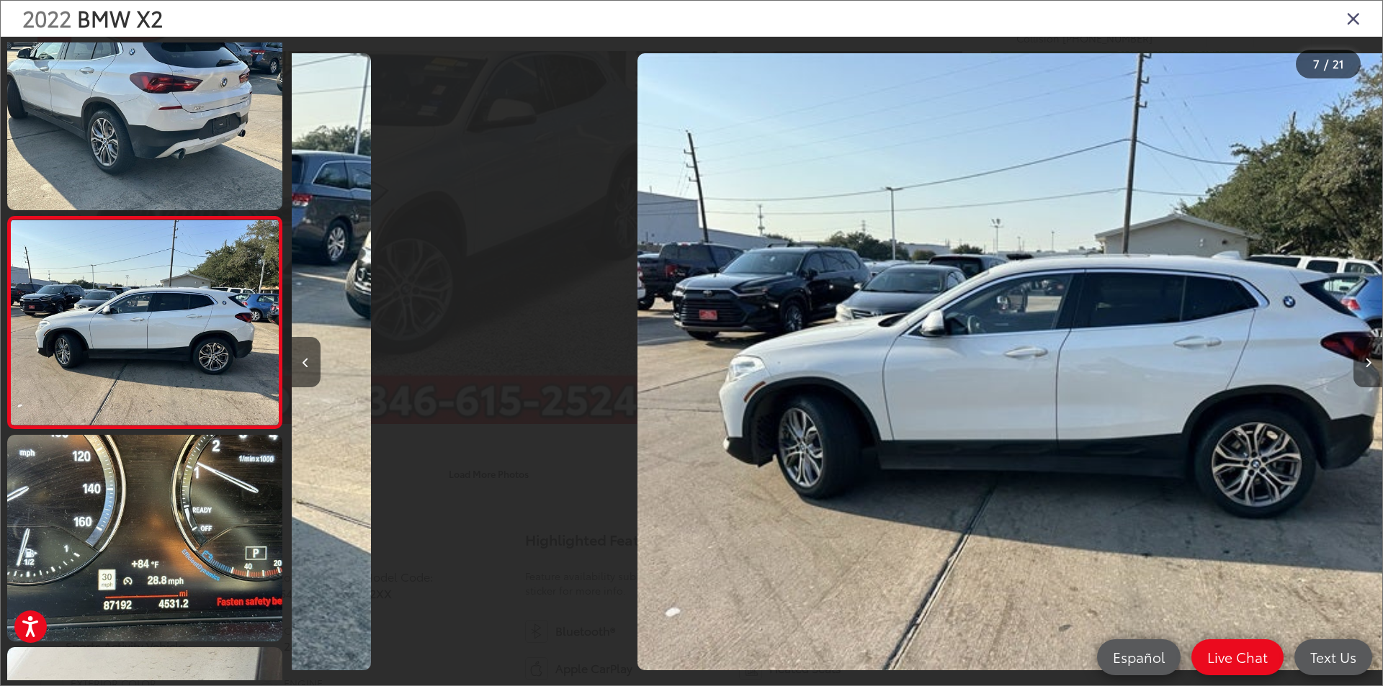
scroll to position [1101, 0]
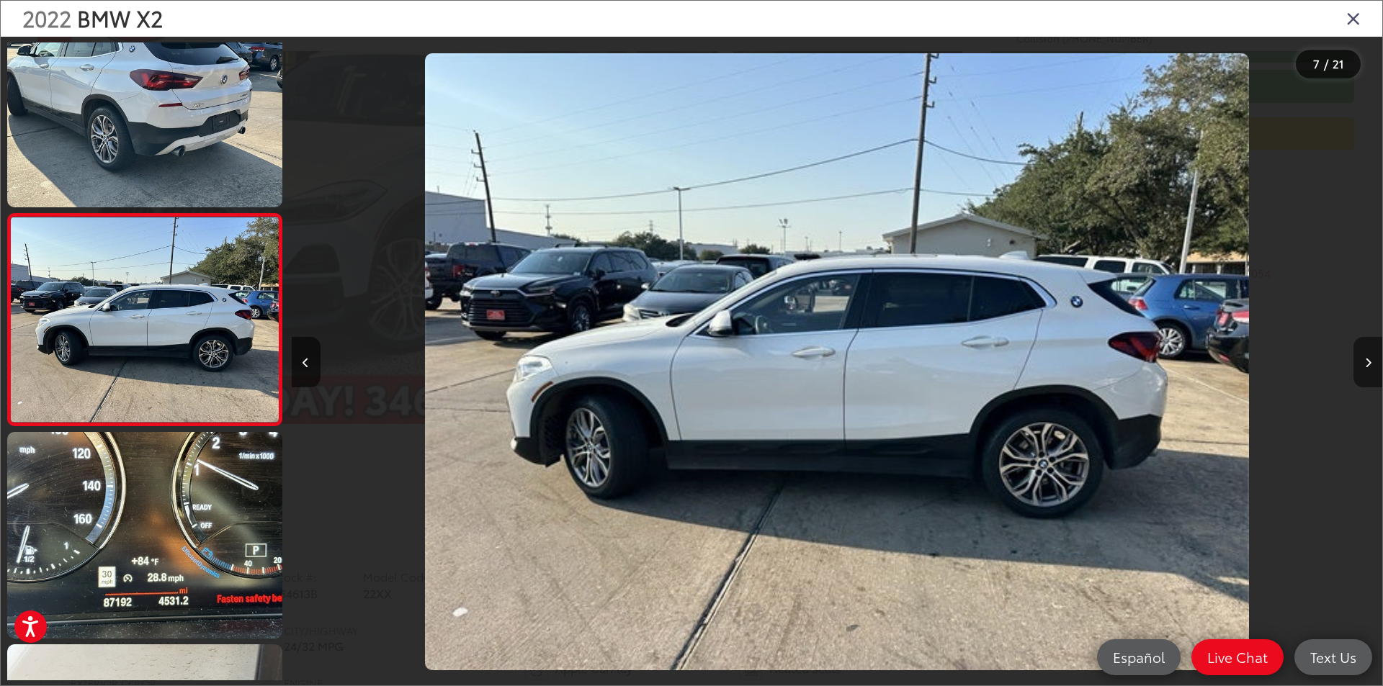
click at [1369, 359] on icon "Next image" at bounding box center [1368, 363] width 6 height 10
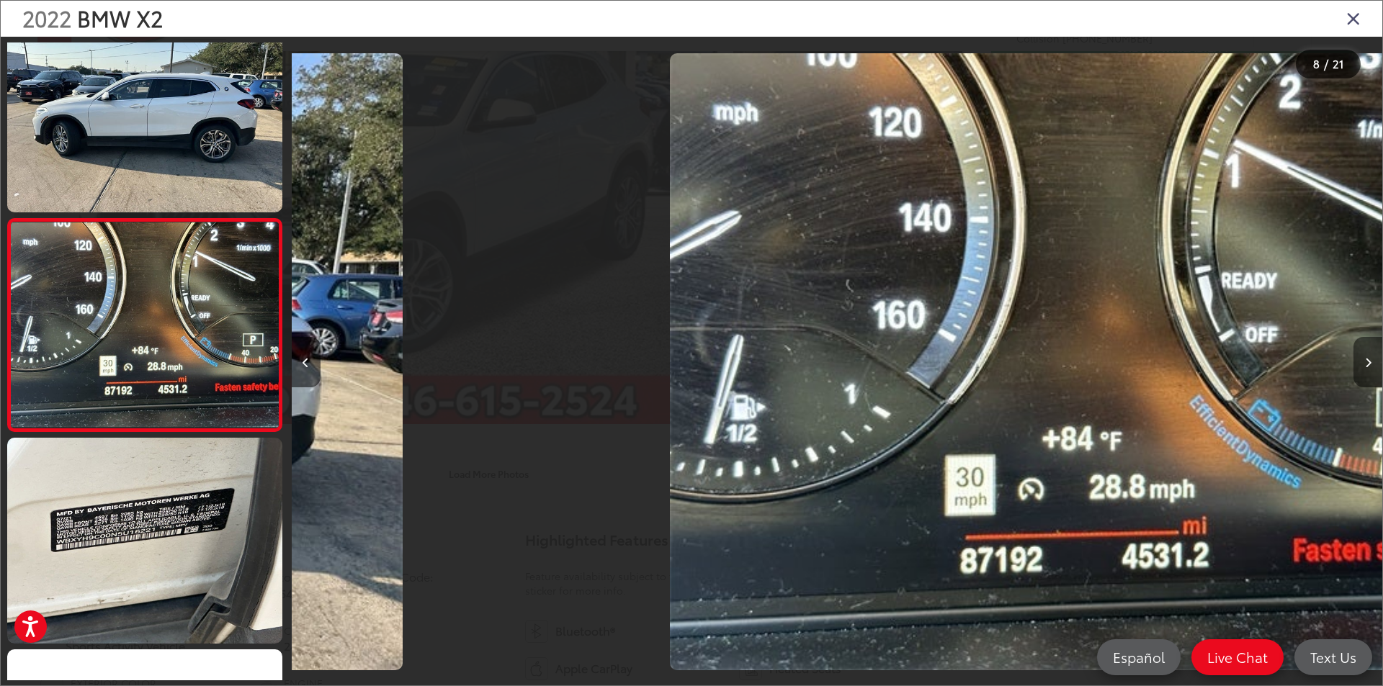
scroll to position [1313, 0]
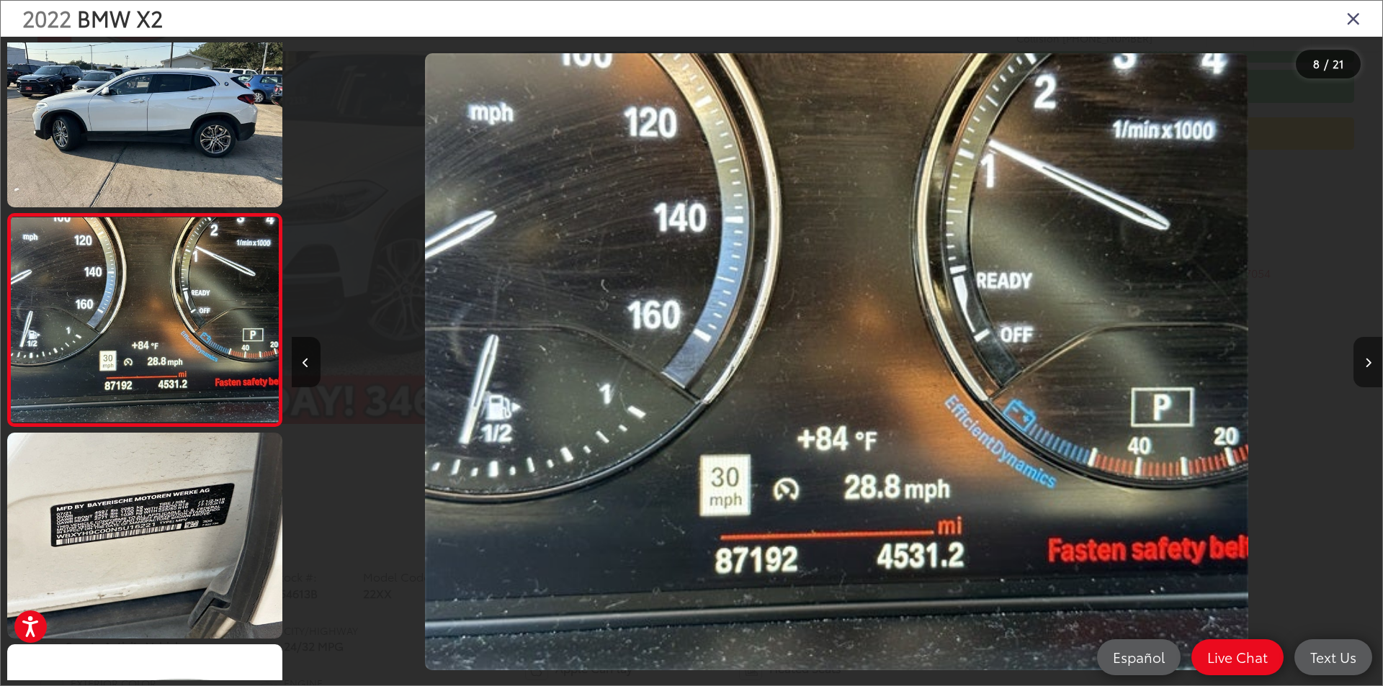
click at [1369, 359] on icon "Next image" at bounding box center [1368, 363] width 6 height 10
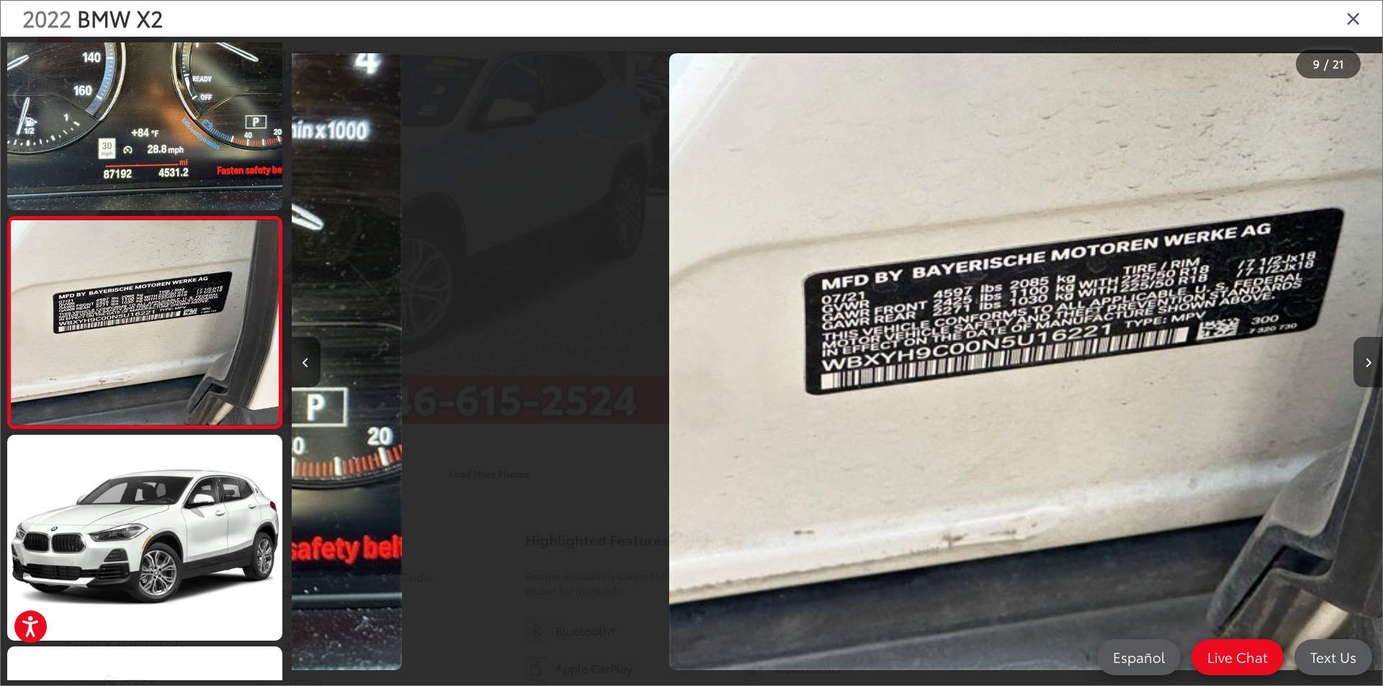
scroll to position [1525, 0]
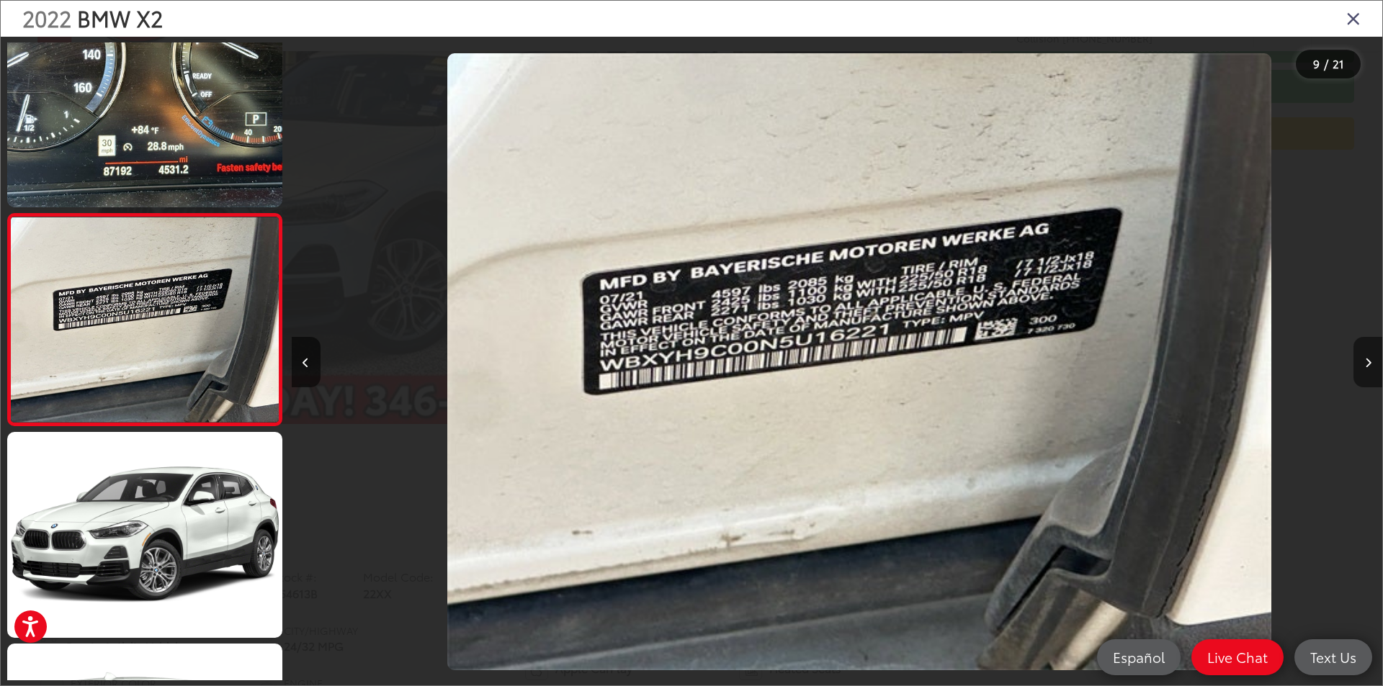
click at [1369, 359] on icon "Next image" at bounding box center [1368, 363] width 6 height 10
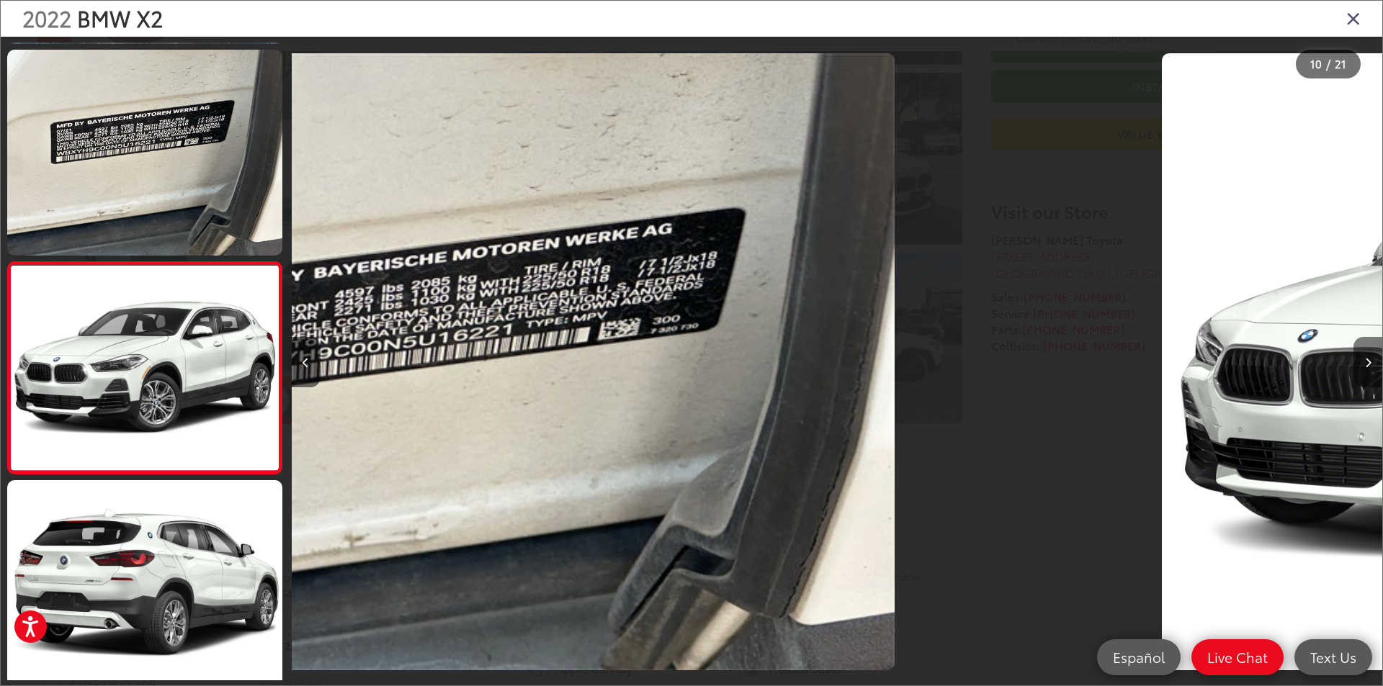
scroll to position [1737, 0]
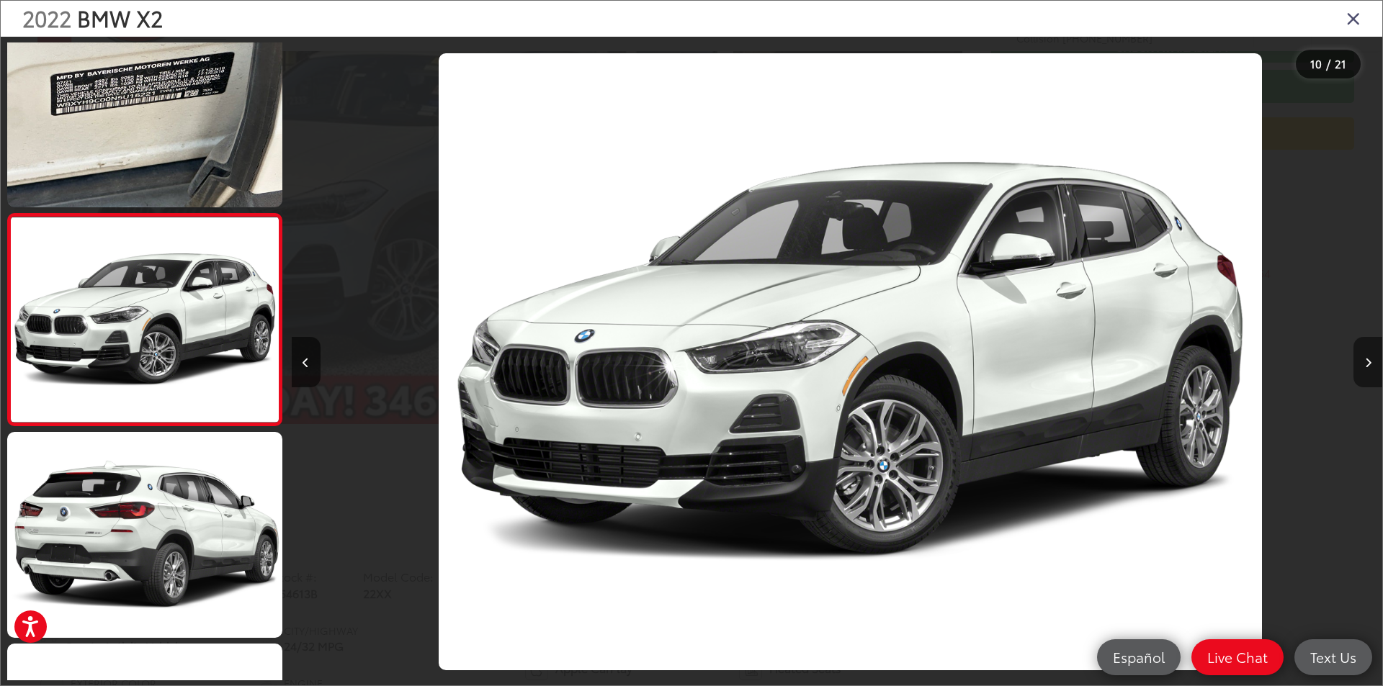
click at [1369, 359] on icon "Next image" at bounding box center [1368, 363] width 6 height 10
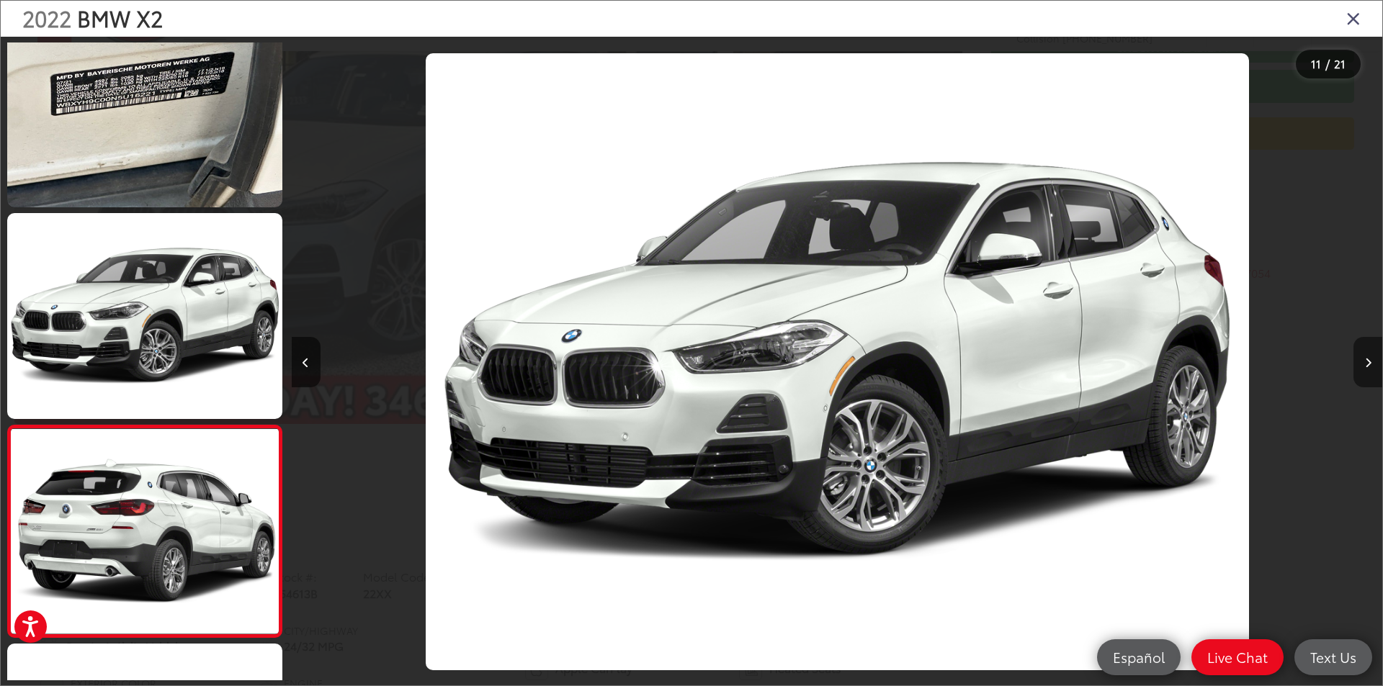
scroll to position [0, 0]
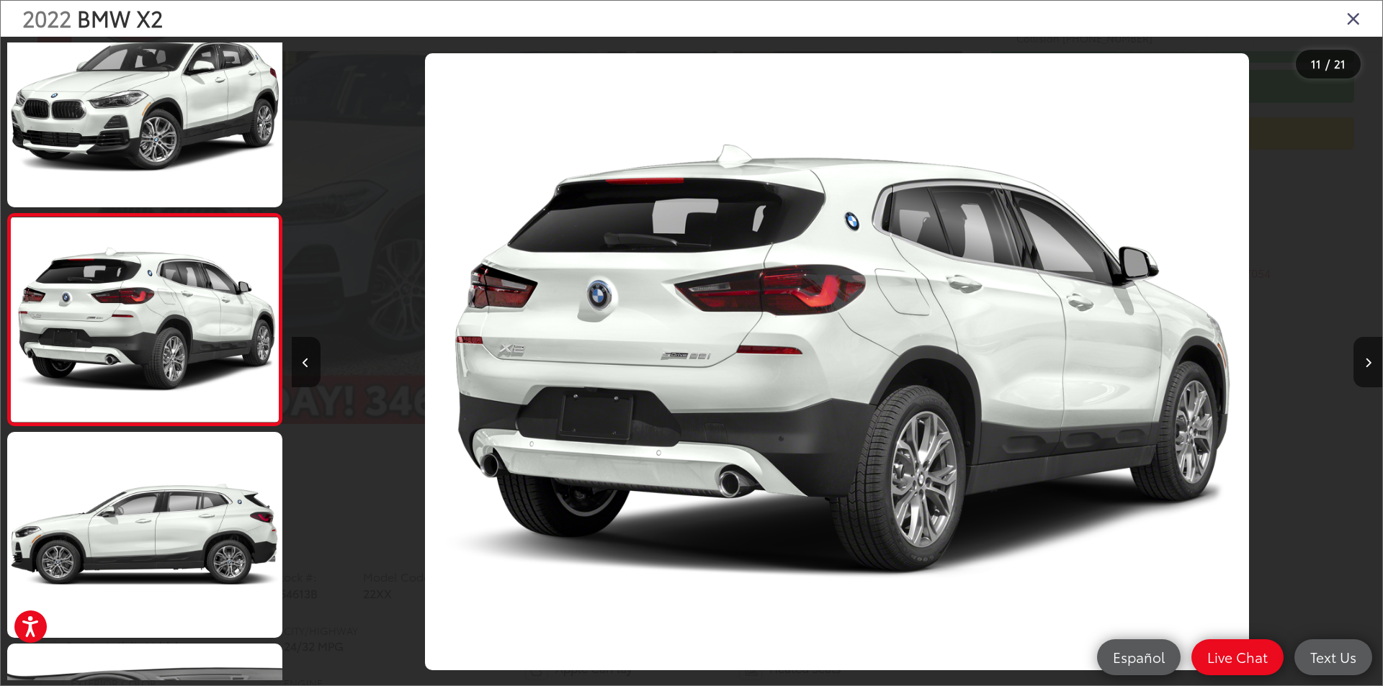
click at [1355, 22] on icon "Close gallery" at bounding box center [1353, 18] width 14 height 19
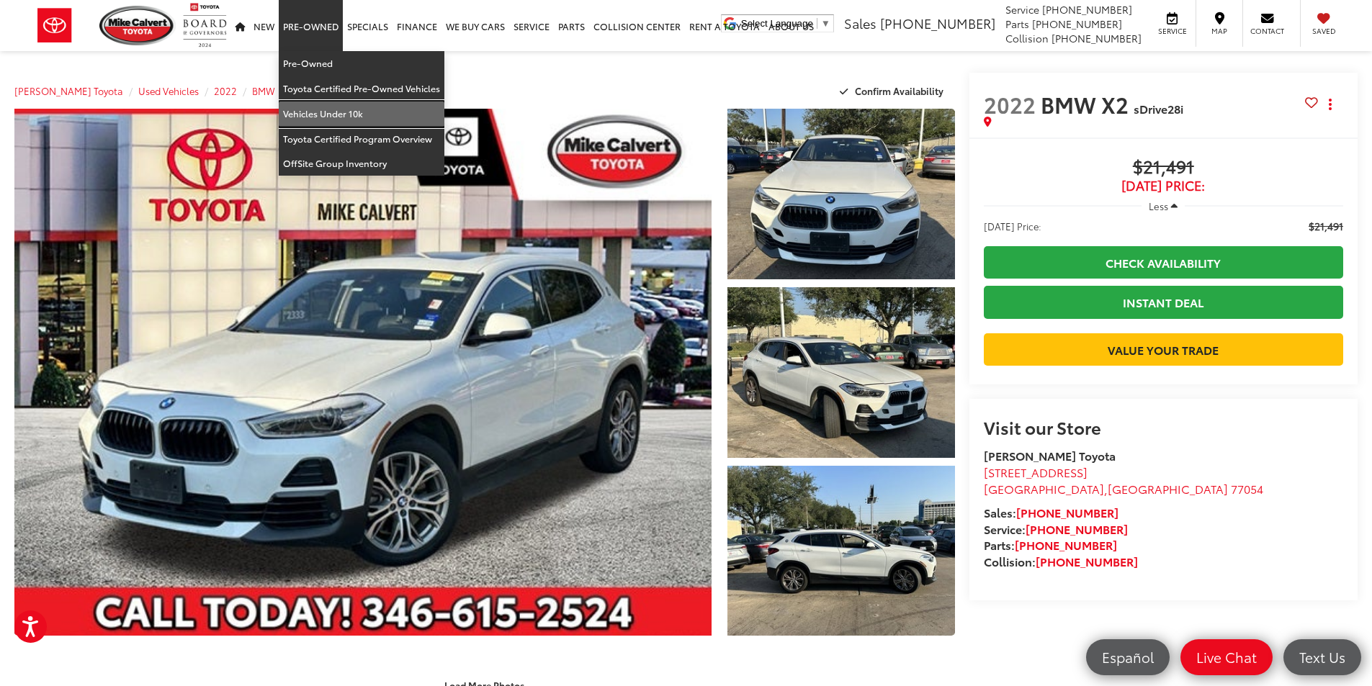
click at [323, 109] on link "Vehicles Under 10k" at bounding box center [362, 114] width 166 height 25
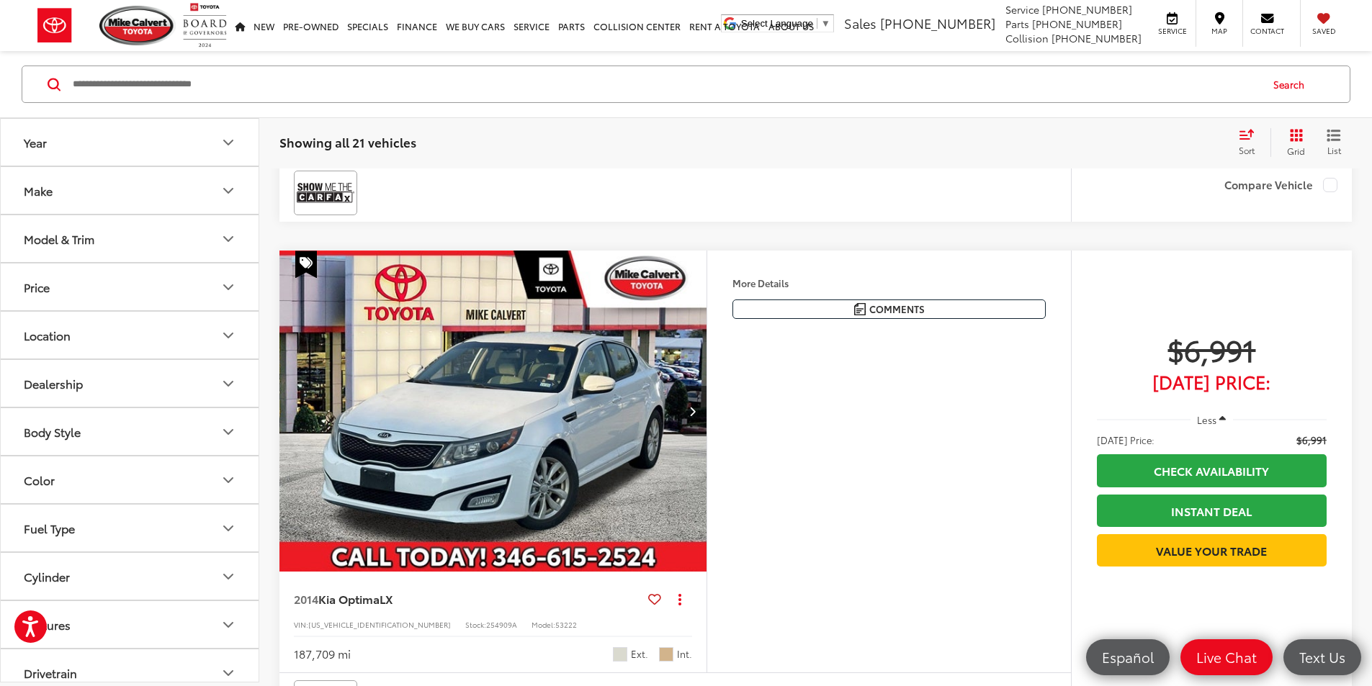
scroll to position [1500, 0]
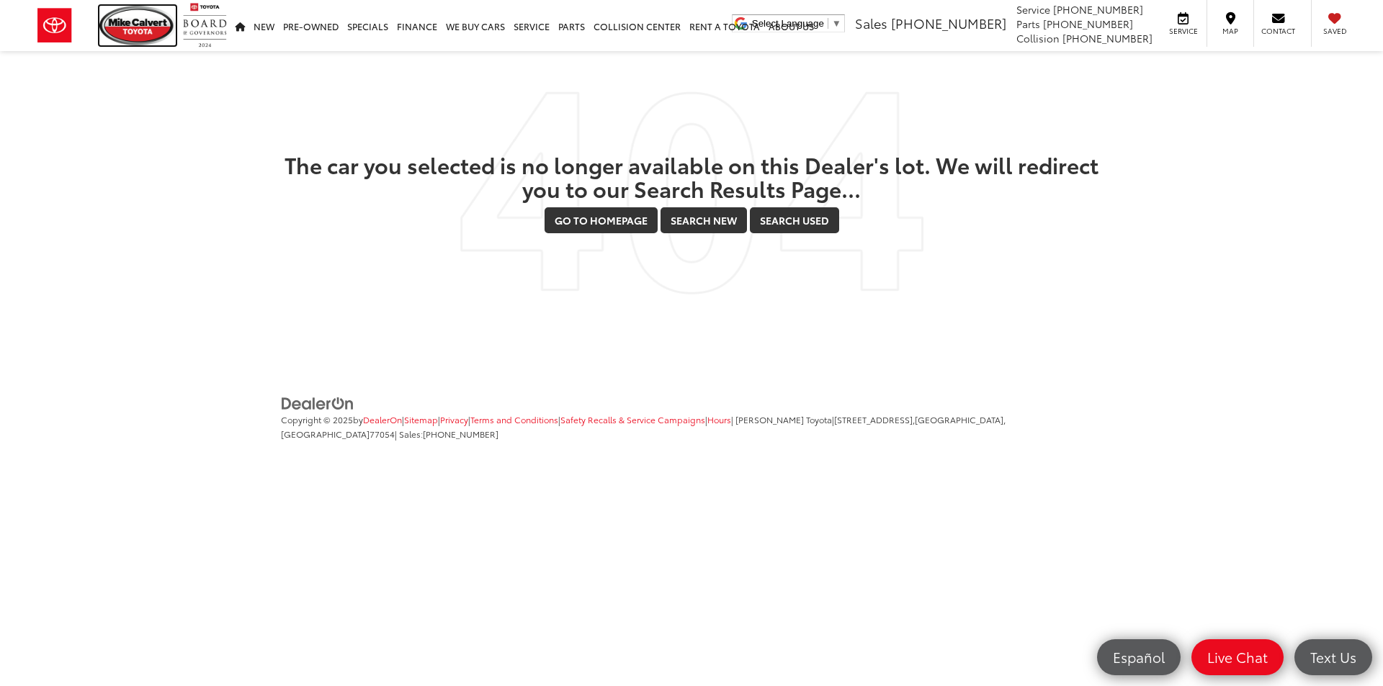
click at [138, 27] on img at bounding box center [137, 26] width 76 height 40
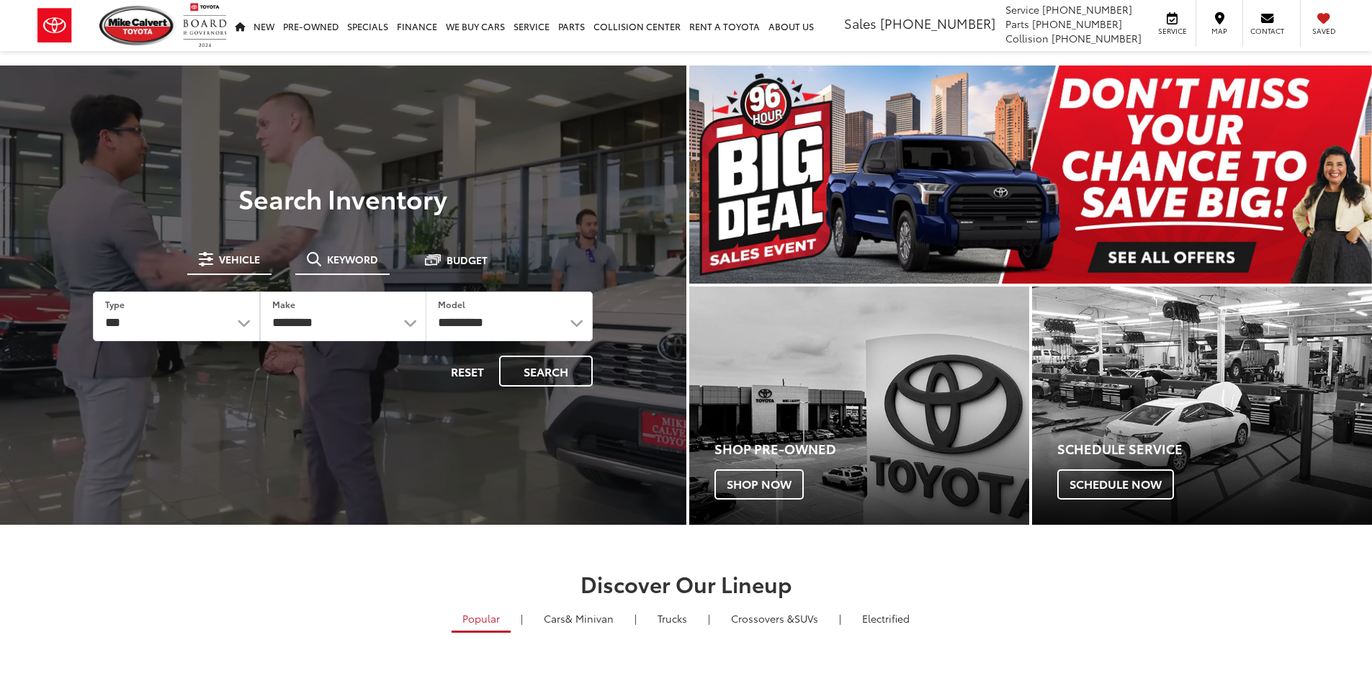
click at [345, 266] on button "Keyword" at bounding box center [342, 259] width 94 height 26
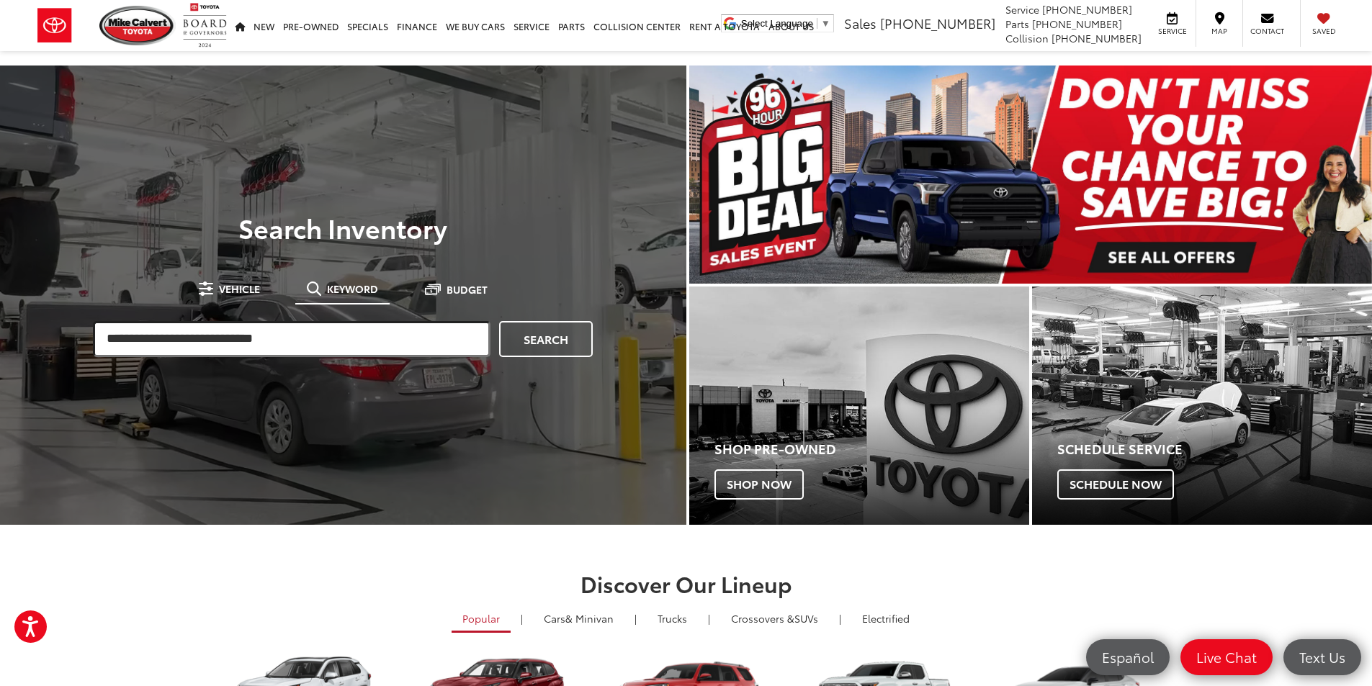
paste input "*******"
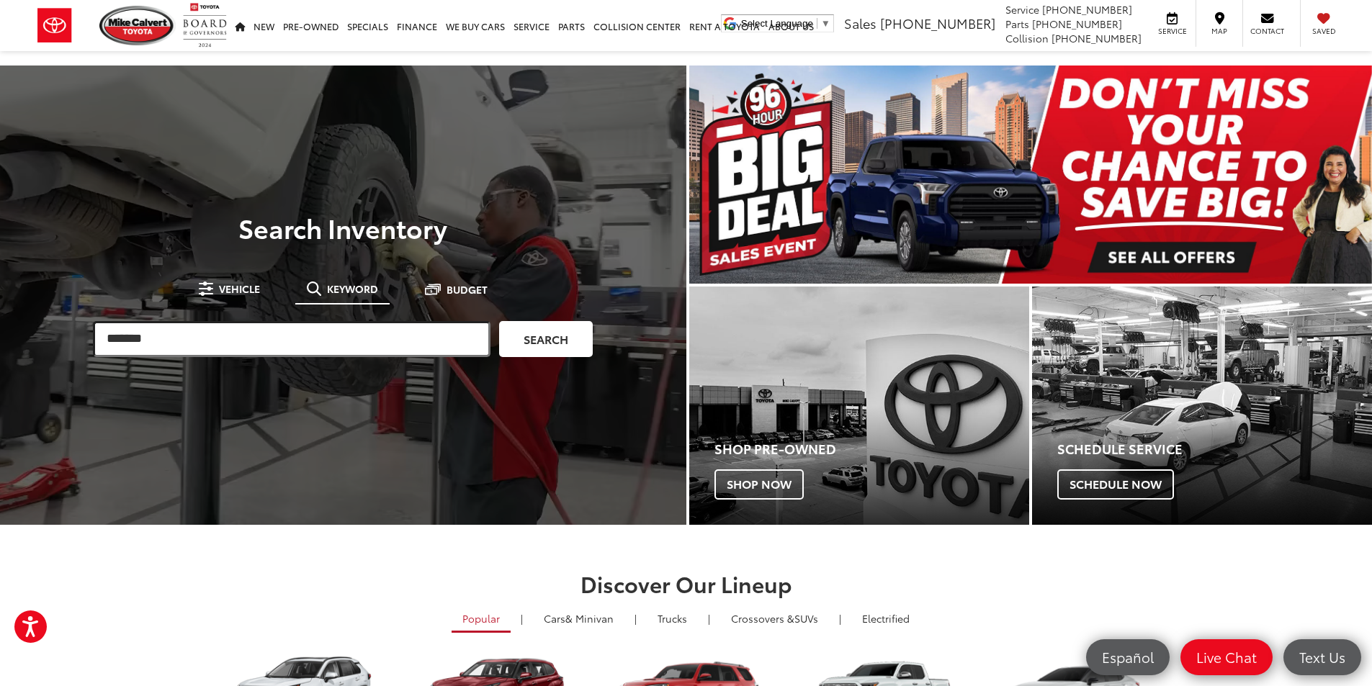
type input "*******"
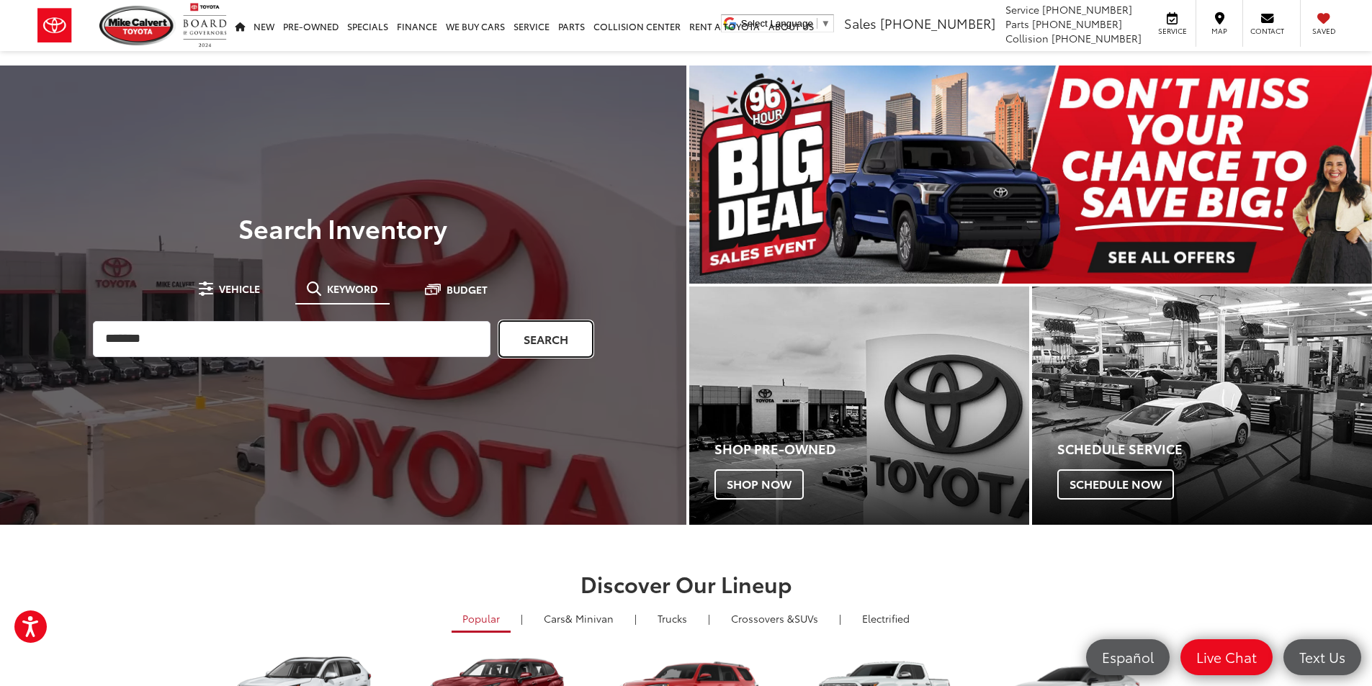
click at [538, 339] on link "Search" at bounding box center [546, 339] width 94 height 36
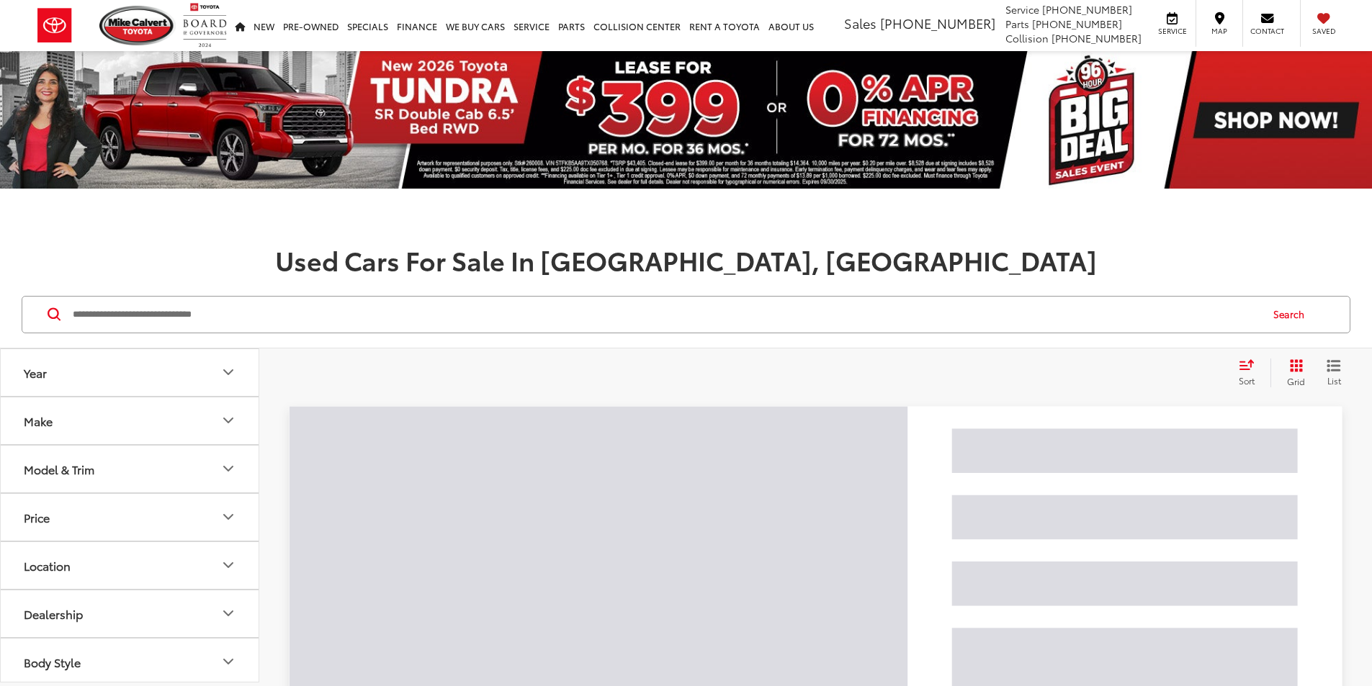
click at [395, 308] on input "Search by Make, Model, or Keyword" at bounding box center [665, 314] width 1188 height 35
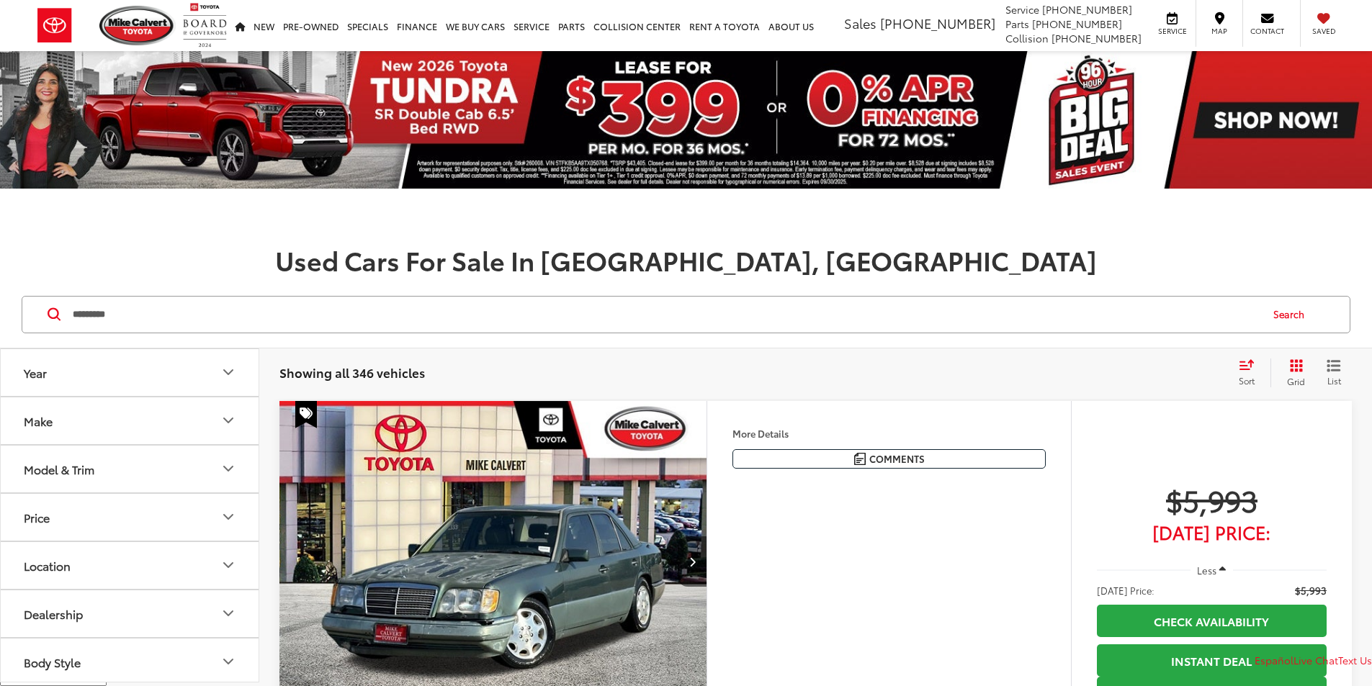
type input "*********"
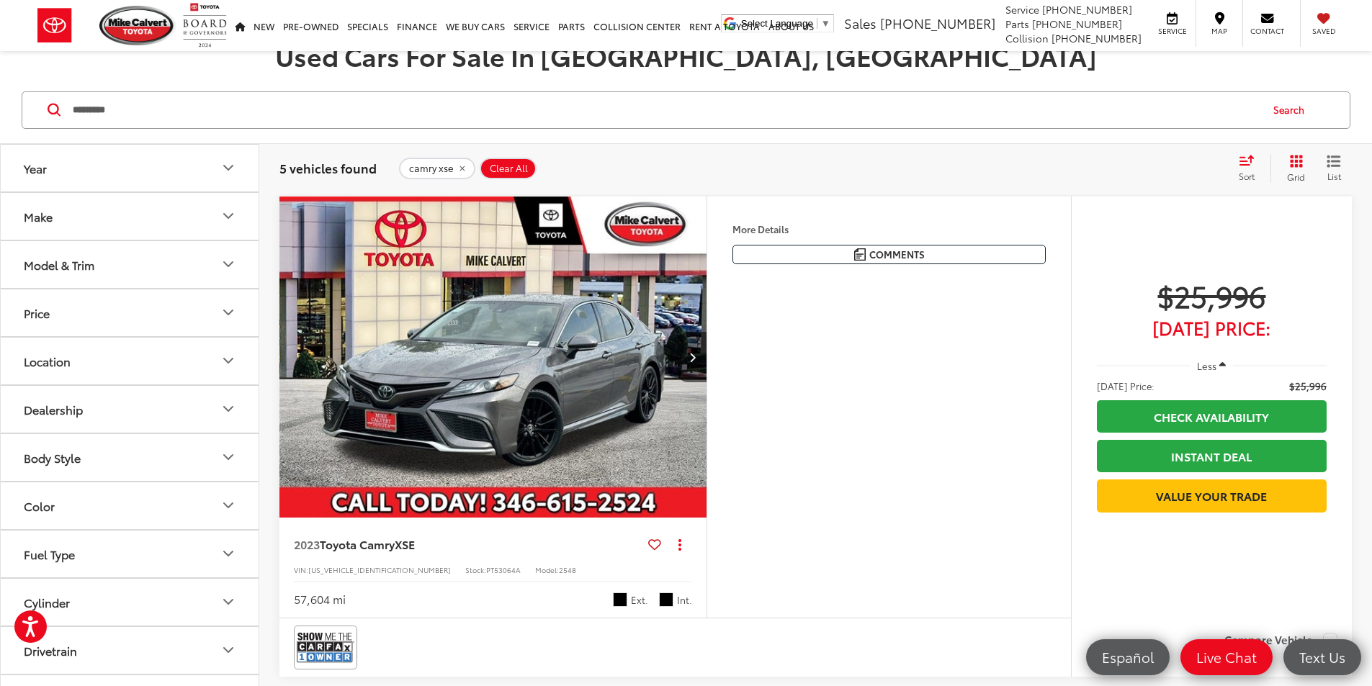
scroll to position [360, 0]
